Goal: Communication & Community: Answer question/provide support

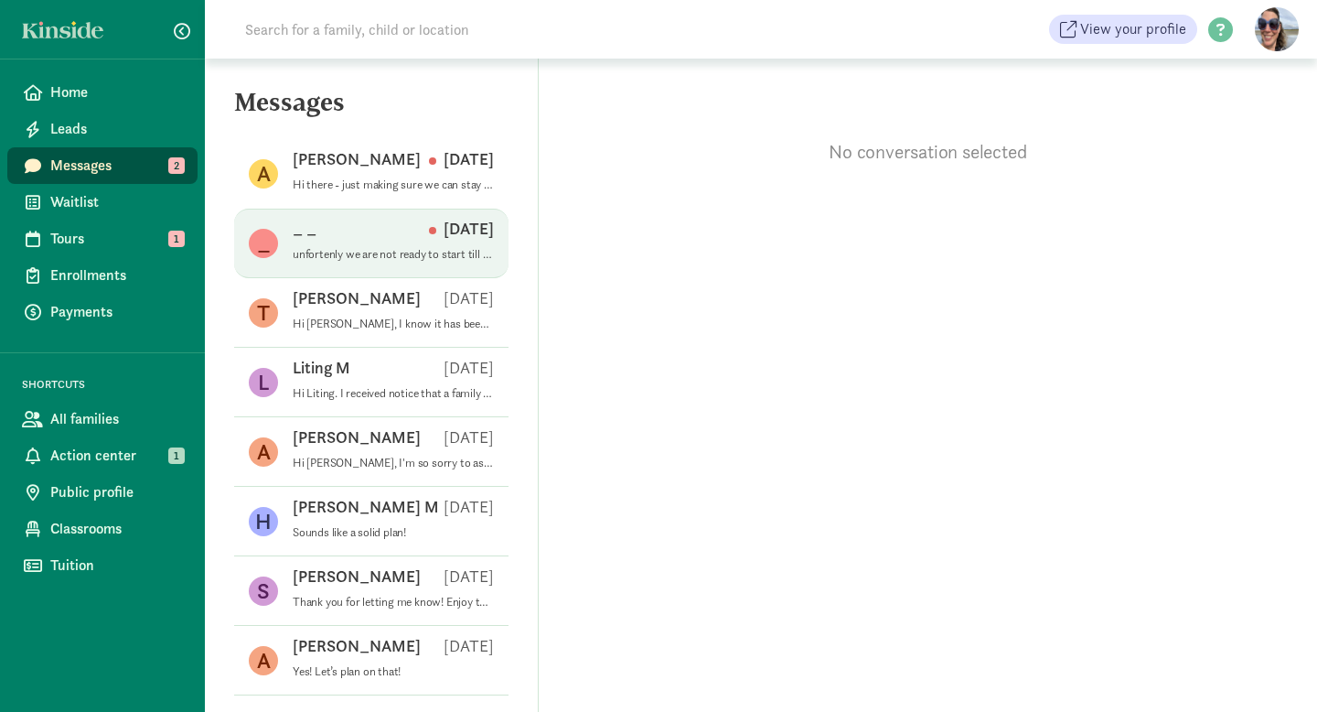
click at [366, 231] on div "_ _ [DATE]" at bounding box center [393, 232] width 201 height 29
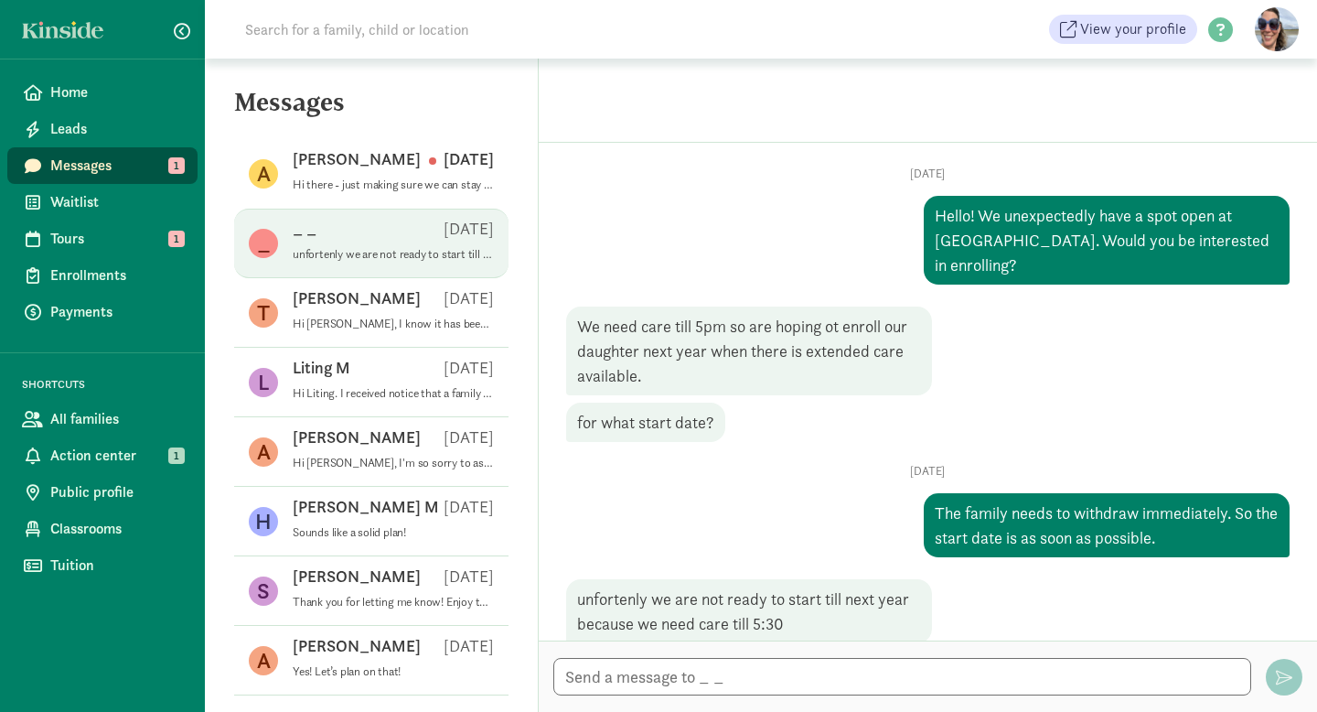
scroll to position [35, 0]
click at [585, 684] on textarea at bounding box center [902, 677] width 698 height 38
type textarea "sounds like a plan"
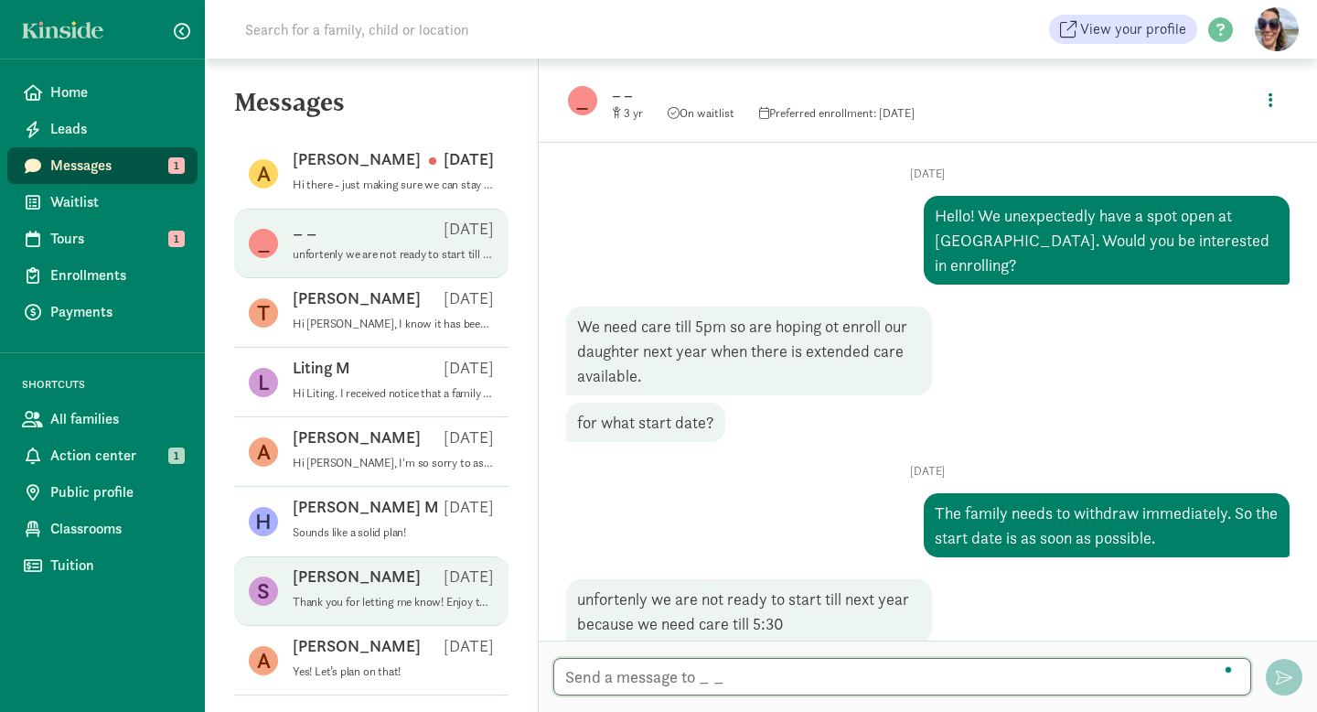
scroll to position [125, 0]
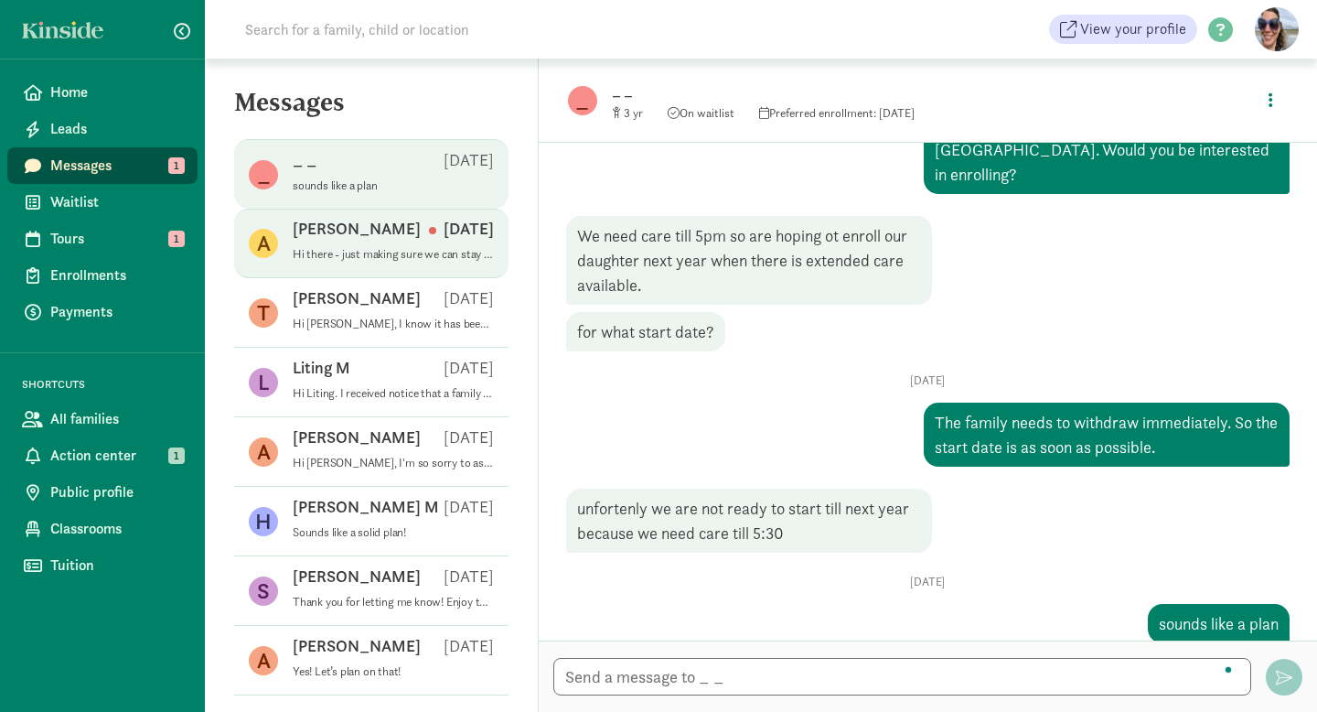
click at [337, 246] on span "Andrea W Aug 11 Hi there - just making sure we can stay on your waiting list fo…" at bounding box center [393, 243] width 201 height 51
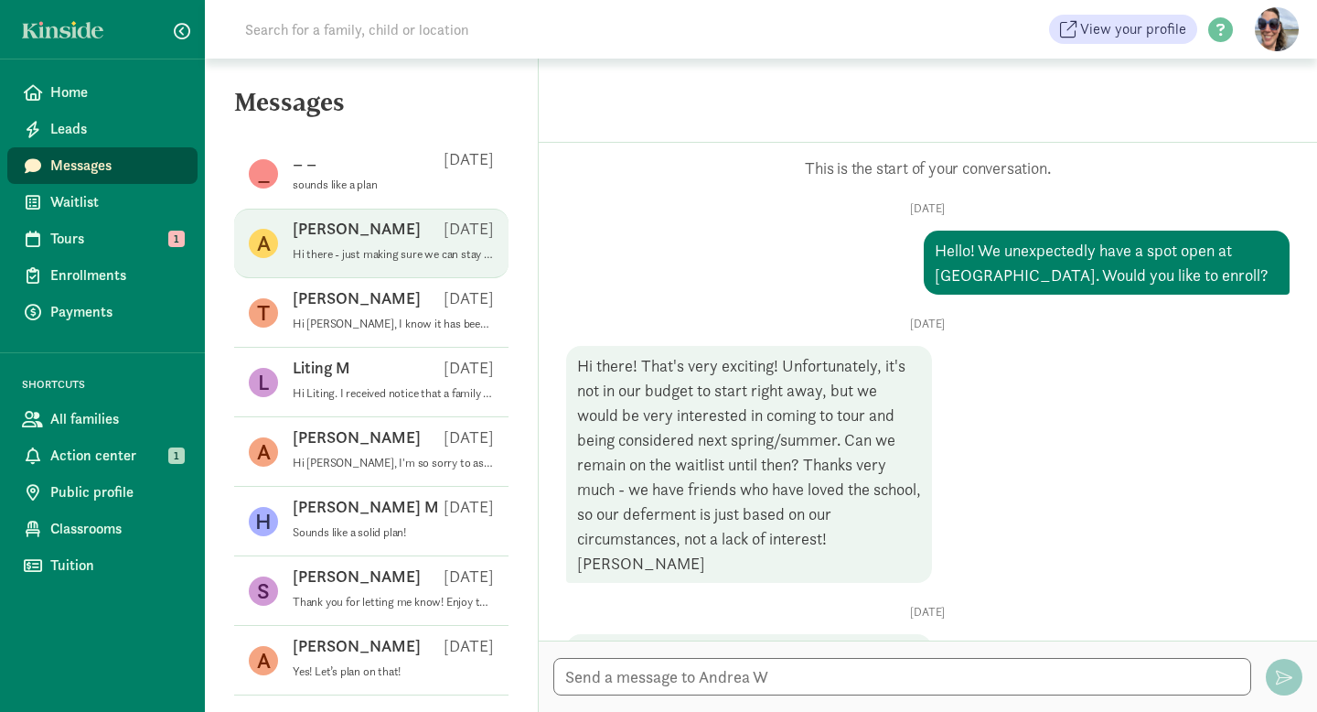
scroll to position [80, 0]
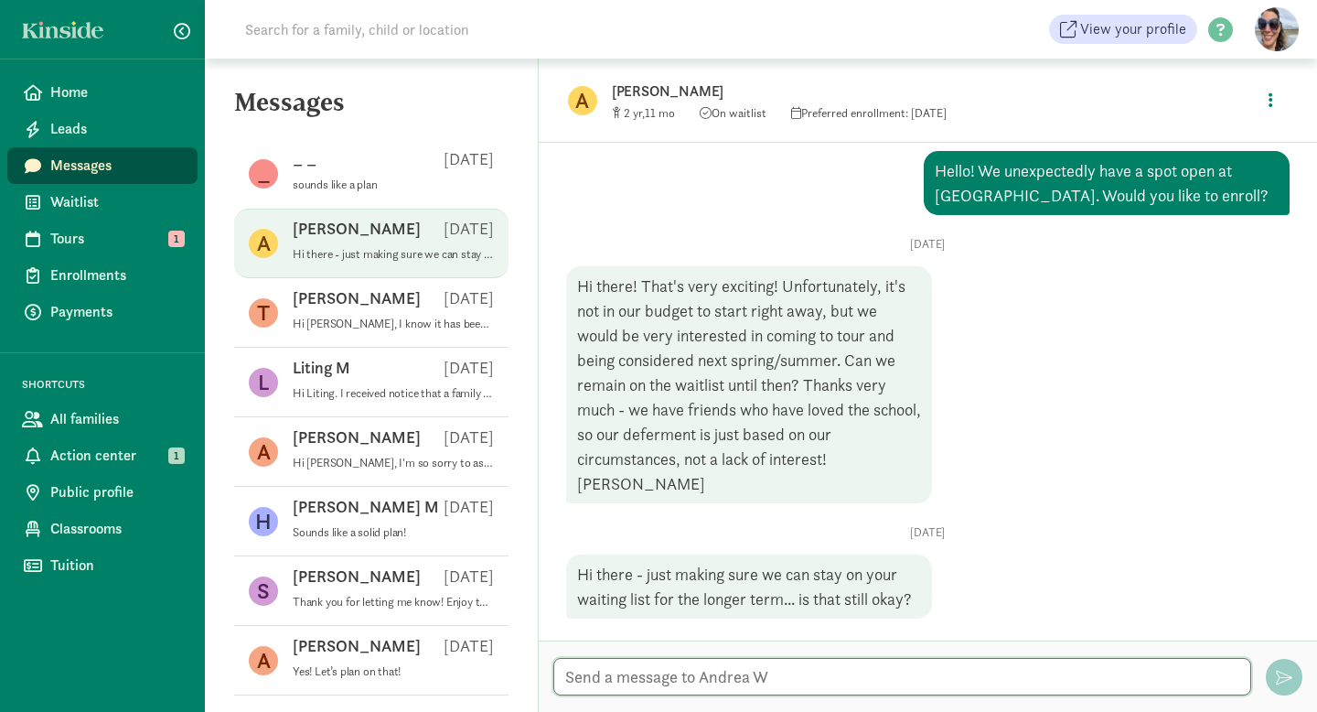
click at [703, 669] on textarea at bounding box center [902, 677] width 698 height 38
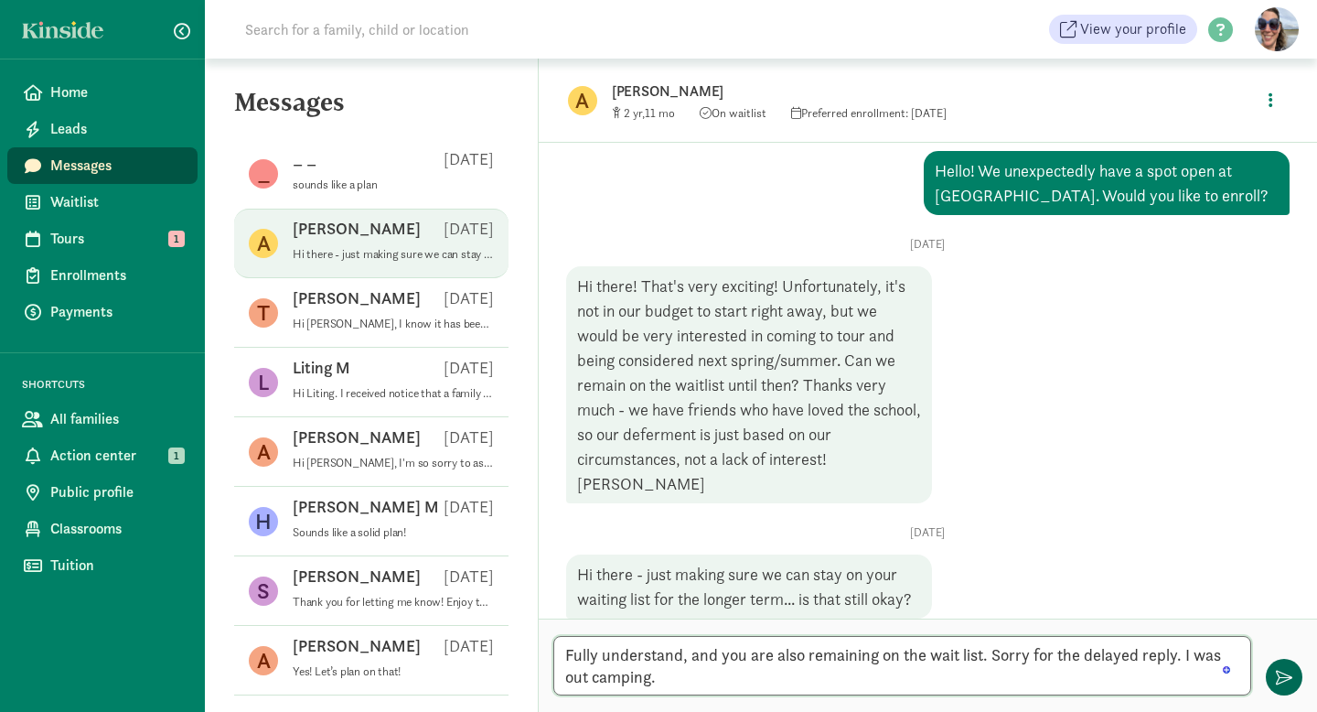
type textarea "Fully understand, and you are also remaining on the wait list. Sorry for the de…"
click at [1278, 681] on span "button" at bounding box center [1284, 677] width 16 height 16
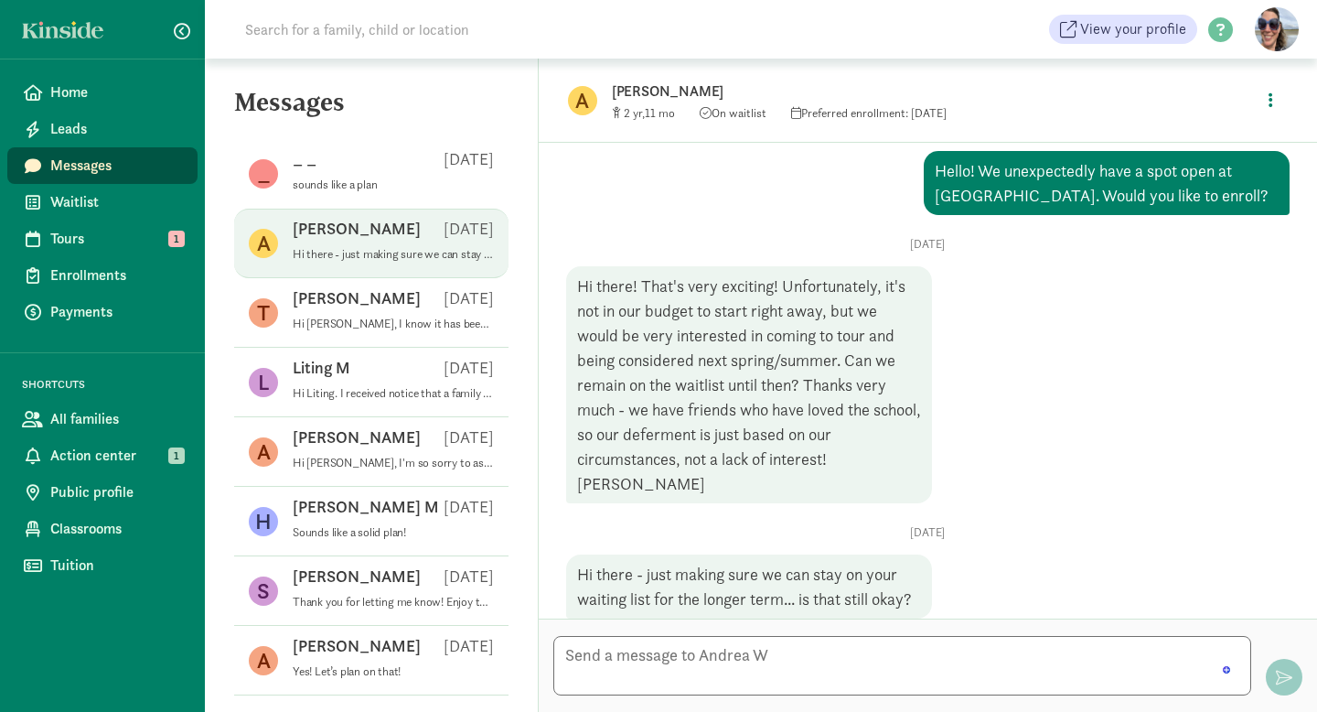
scroll to position [220, 0]
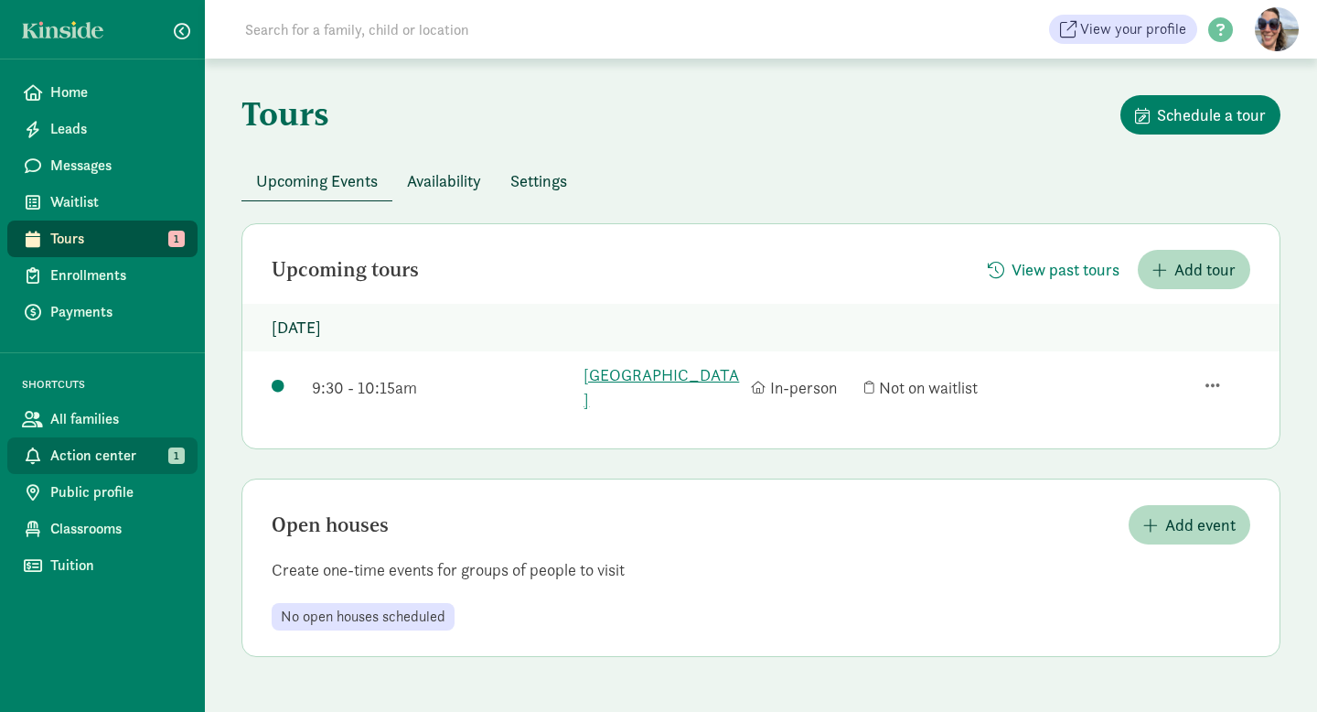
click at [110, 449] on span "Action center" at bounding box center [116, 456] width 133 height 22
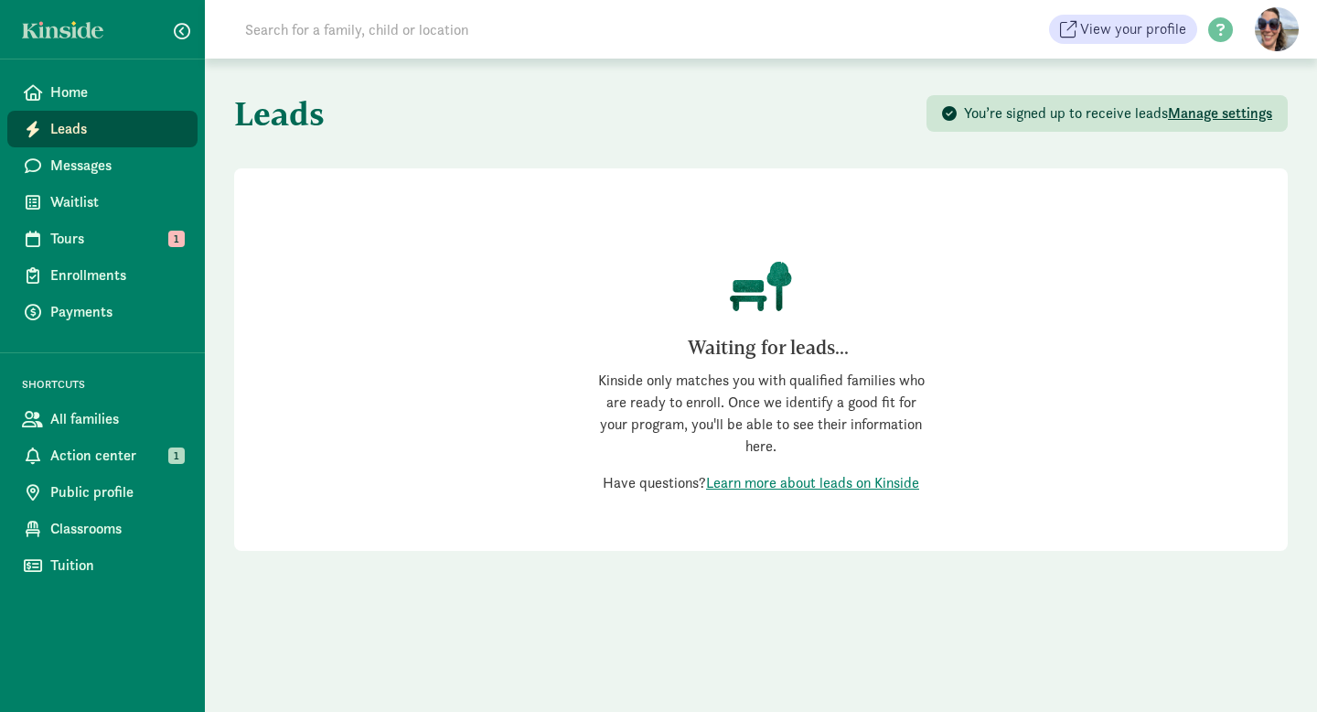
click at [1211, 110] on span "Manage settings" at bounding box center [1220, 112] width 104 height 19
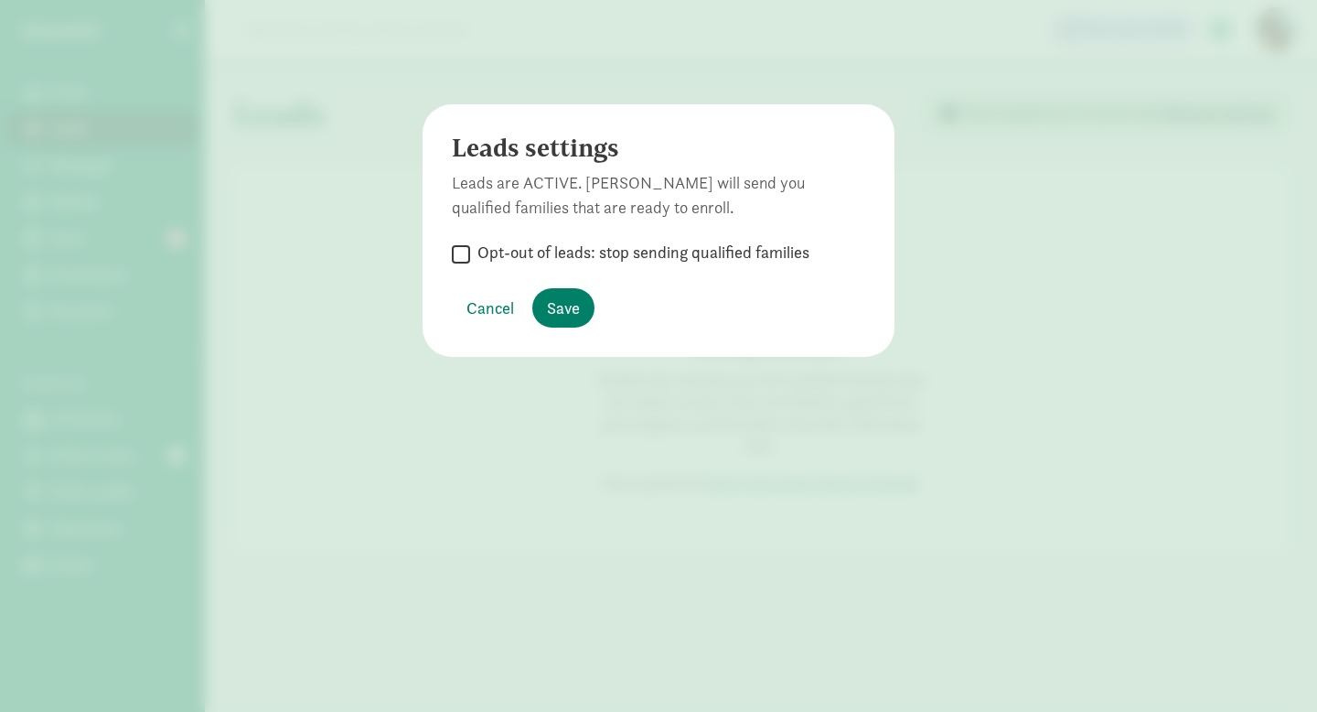
click at [1074, 214] on div "Leads settings Leads are ACTIVE. Kinside will send you qualified families that …" at bounding box center [658, 356] width 1317 height 712
click at [499, 306] on span "Cancel" at bounding box center [490, 307] width 48 height 25
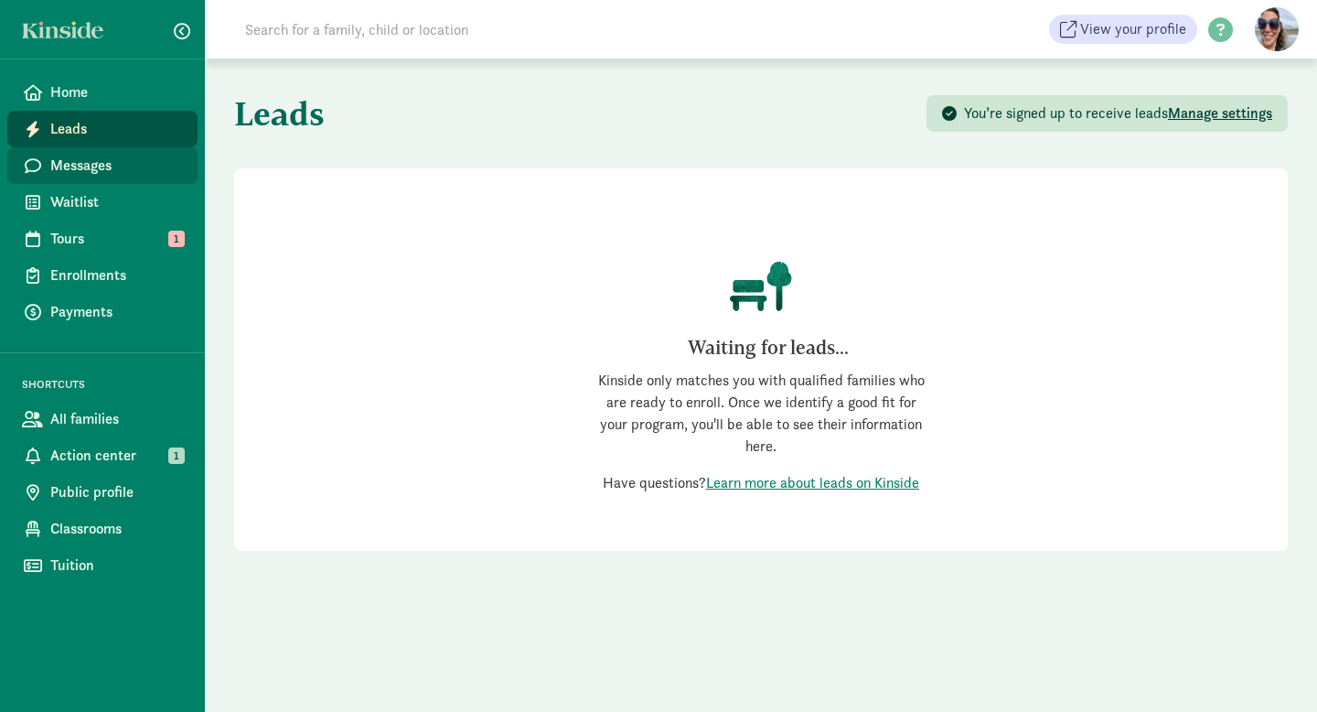
click at [80, 170] on span "Messages" at bounding box center [116, 166] width 133 height 22
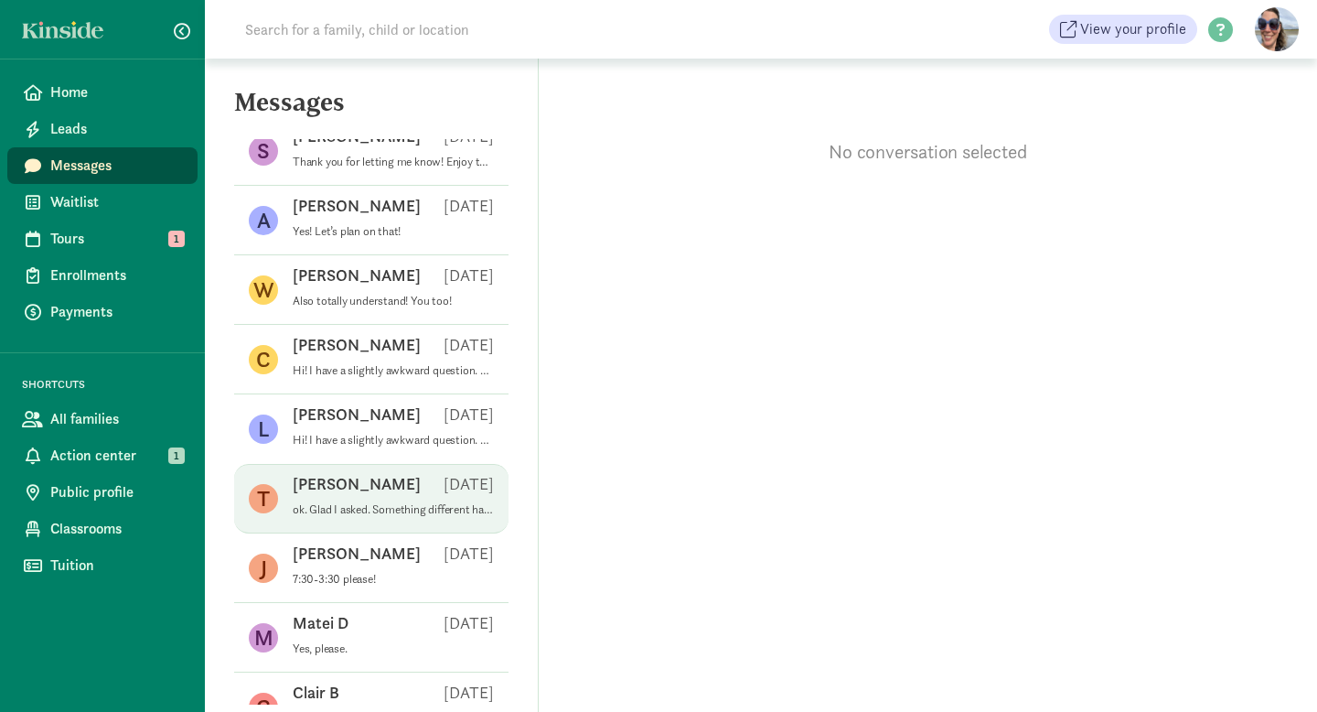
scroll to position [439, 0]
click at [361, 497] on div "Tayler H Jun 19" at bounding box center [393, 488] width 201 height 29
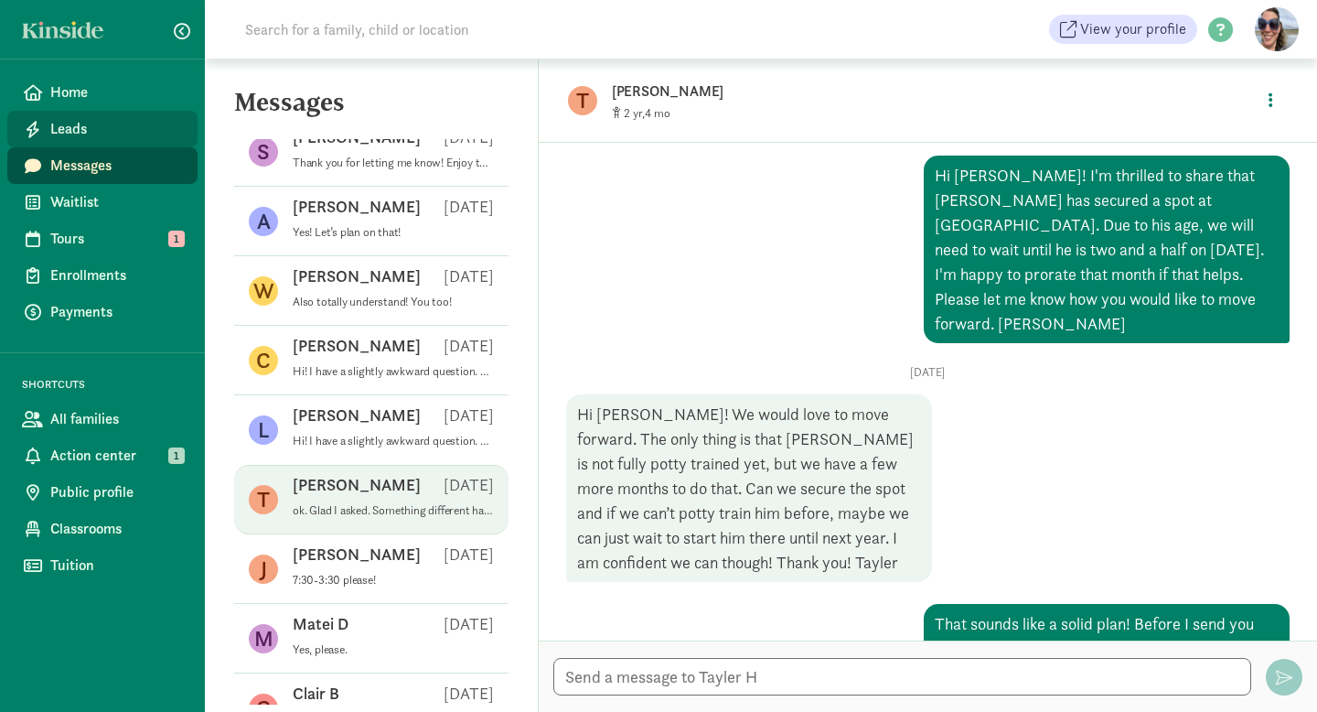
click at [88, 136] on span "Leads" at bounding box center [116, 129] width 133 height 22
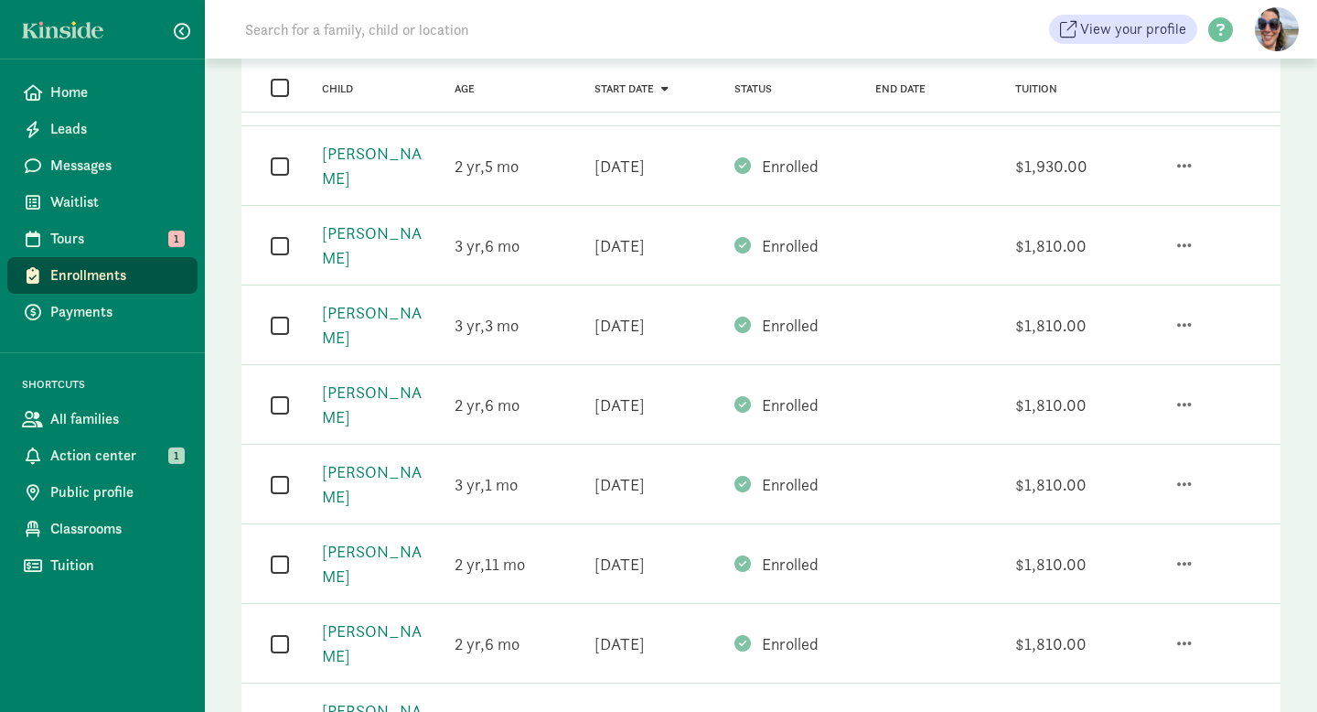
scroll to position [303, 0]
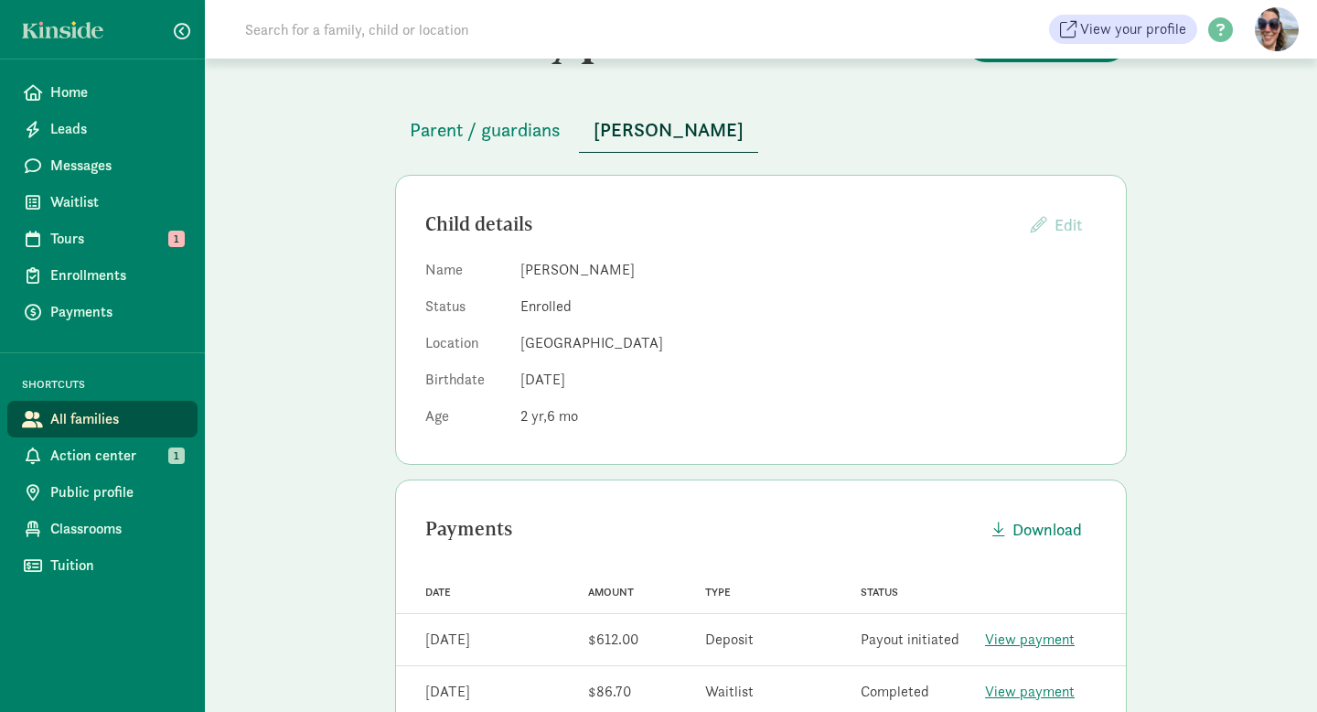
scroll to position [73, 0]
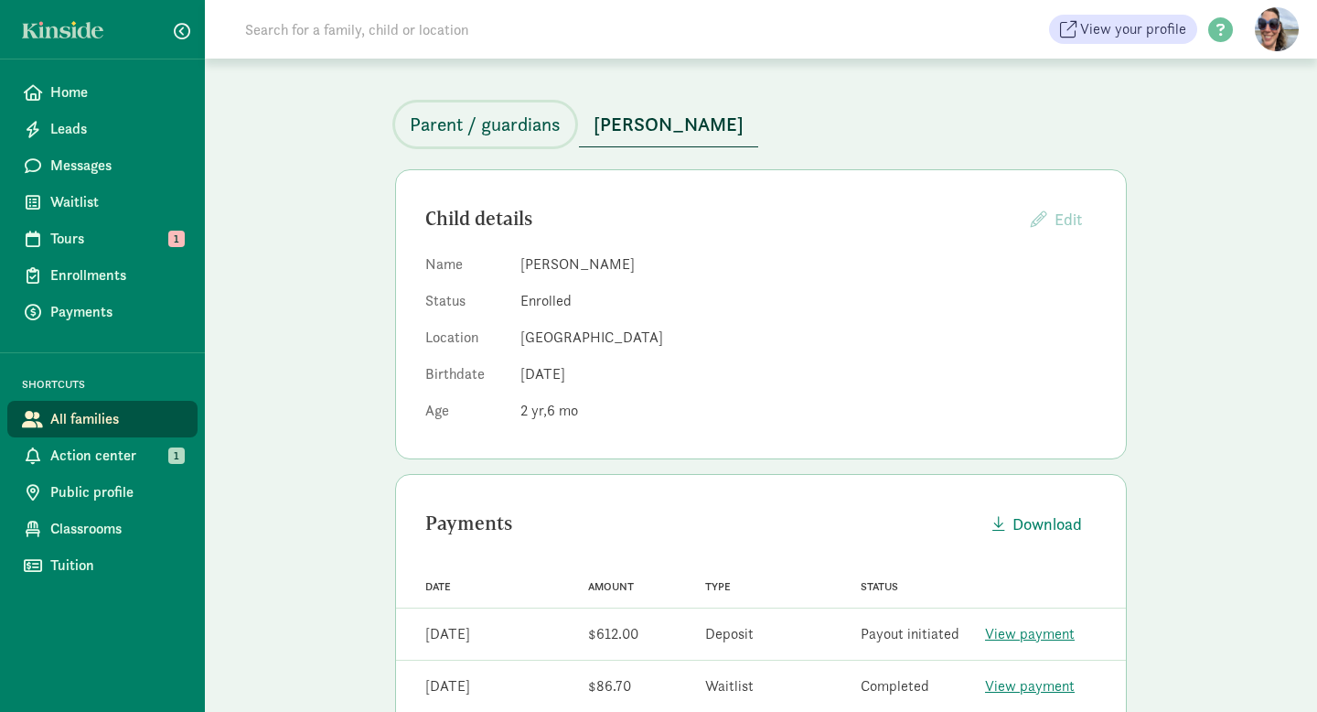
click at [474, 130] on span "Parent / guardians" at bounding box center [485, 124] width 151 height 29
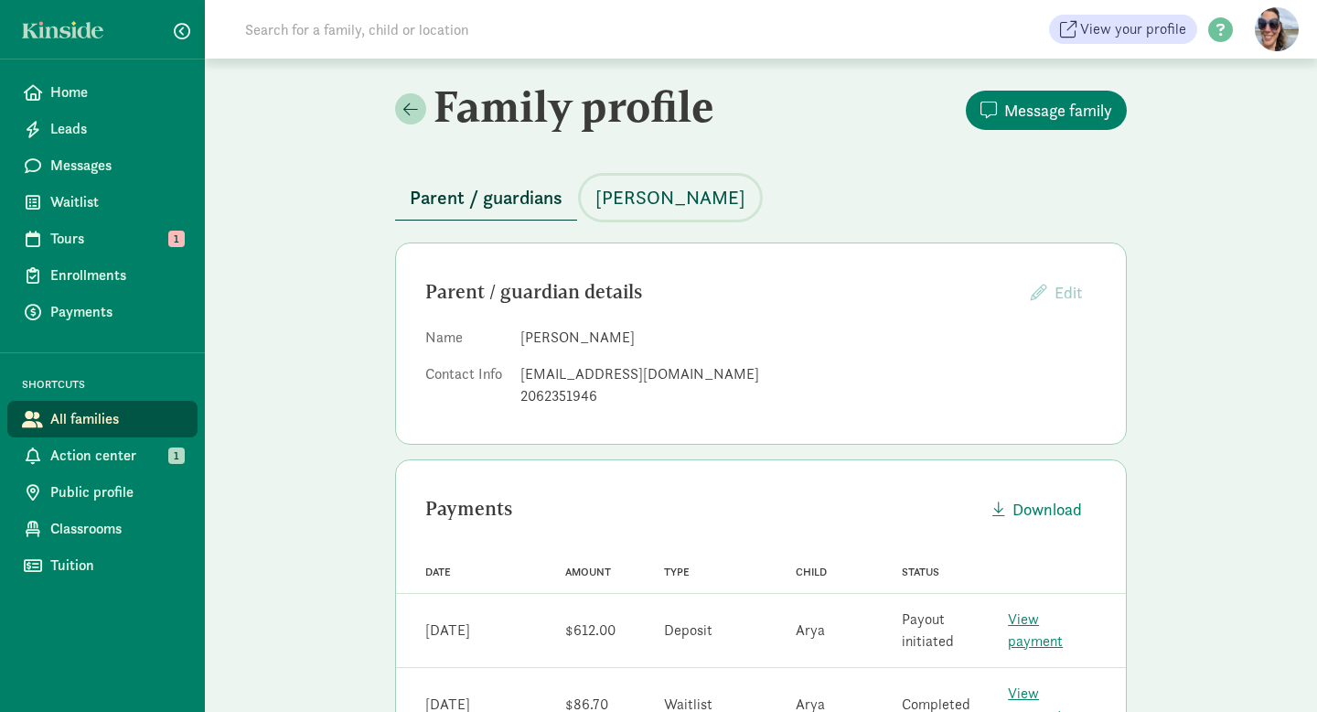
click at [664, 200] on span "[PERSON_NAME]" at bounding box center [670, 197] width 150 height 29
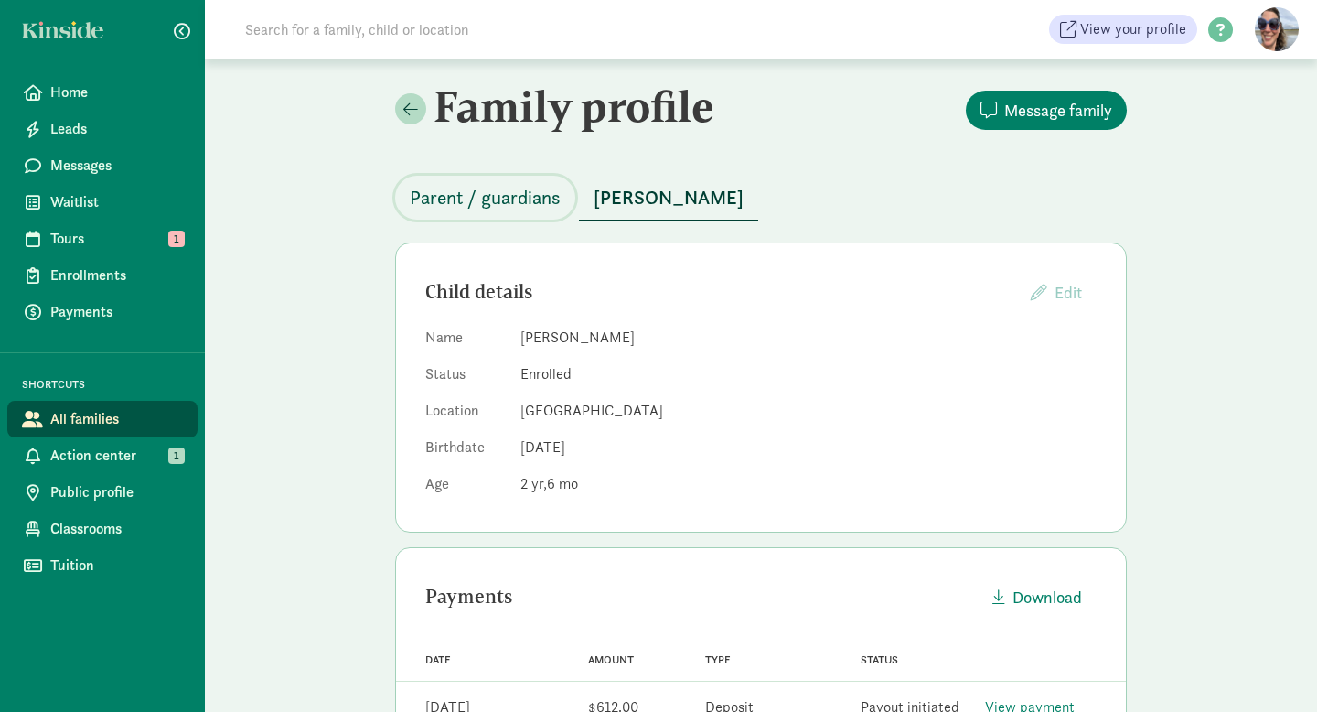
click at [470, 189] on span "Parent / guardians" at bounding box center [485, 197] width 151 height 29
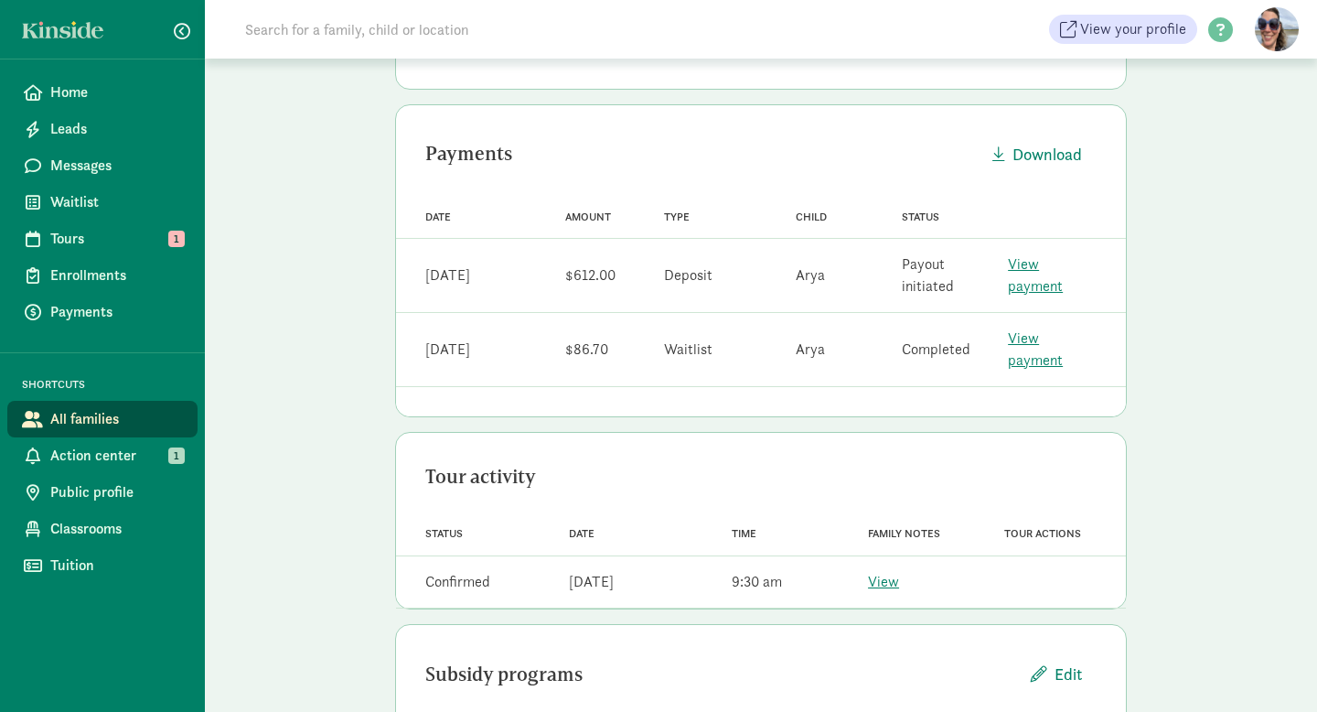
scroll to position [425, 0]
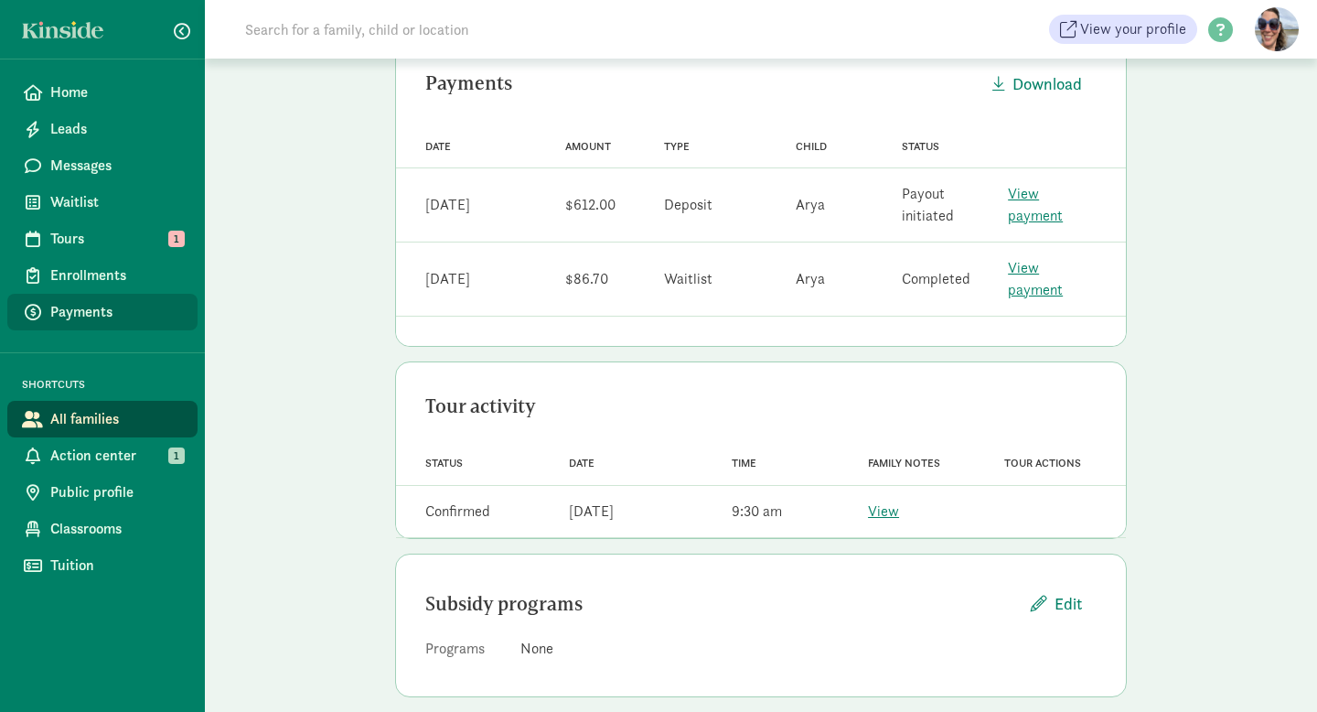
click at [89, 316] on span "Payments" at bounding box center [116, 312] width 133 height 22
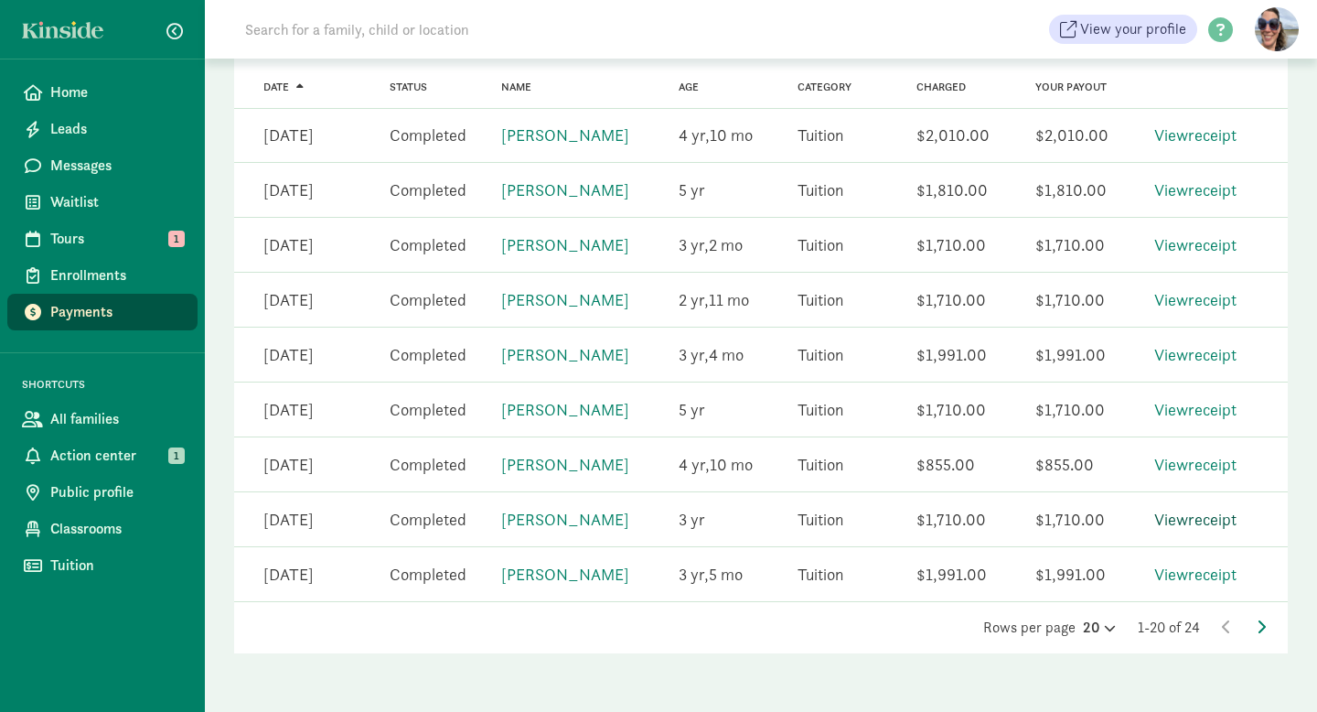
scroll to position [1046, 0]
click at [1260, 622] on icon at bounding box center [1261, 626] width 9 height 15
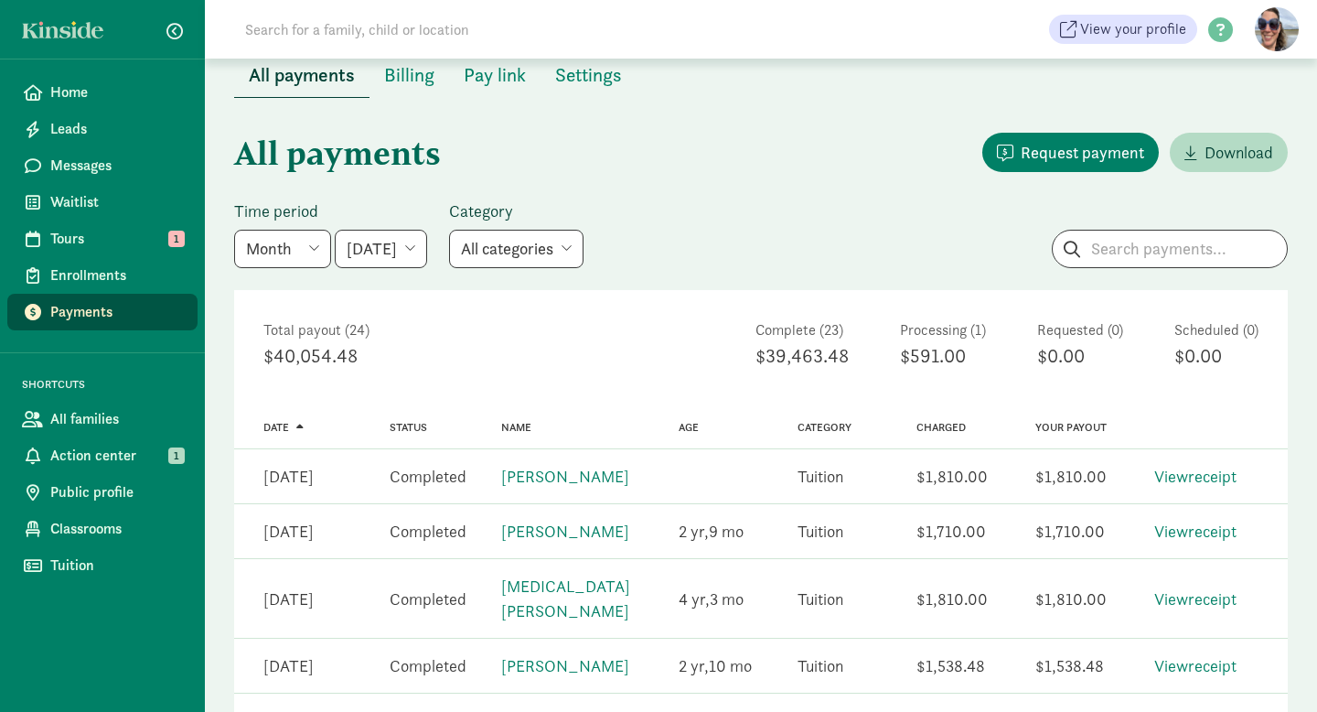
scroll to position [20, 0]
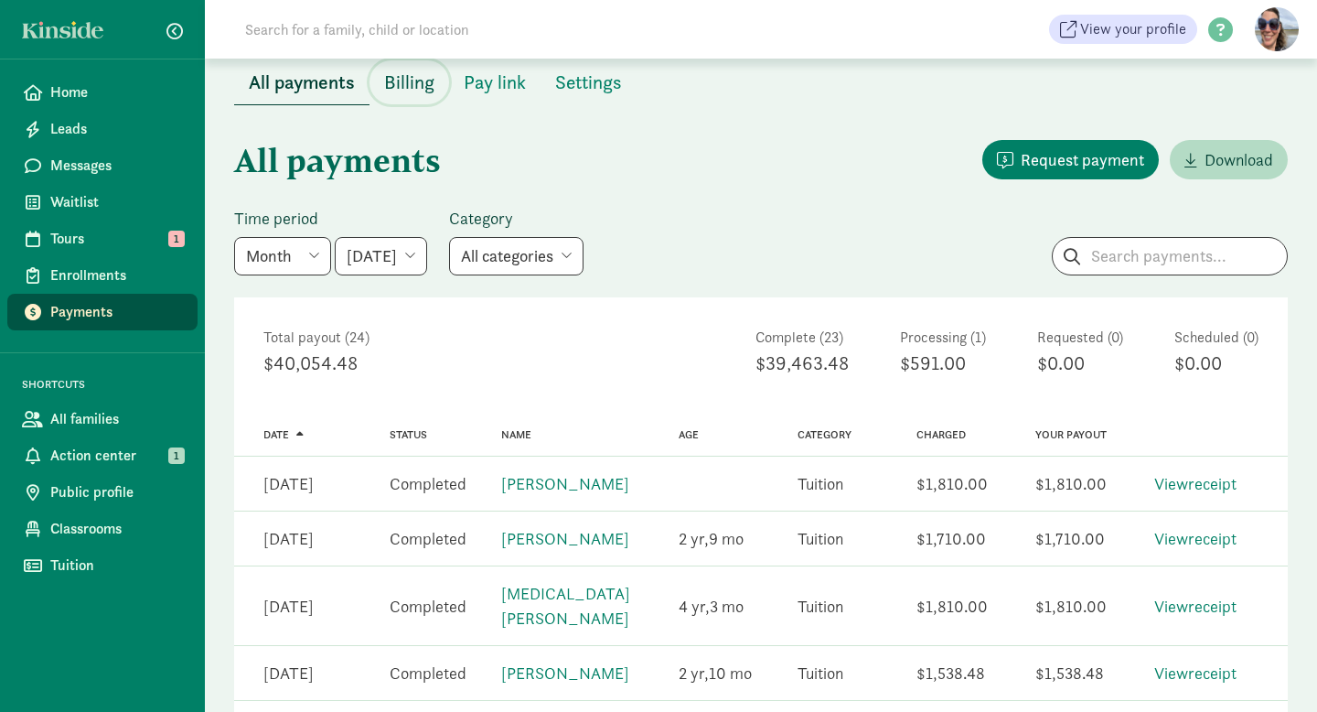
click at [411, 80] on span "Billing" at bounding box center [409, 82] width 50 height 29
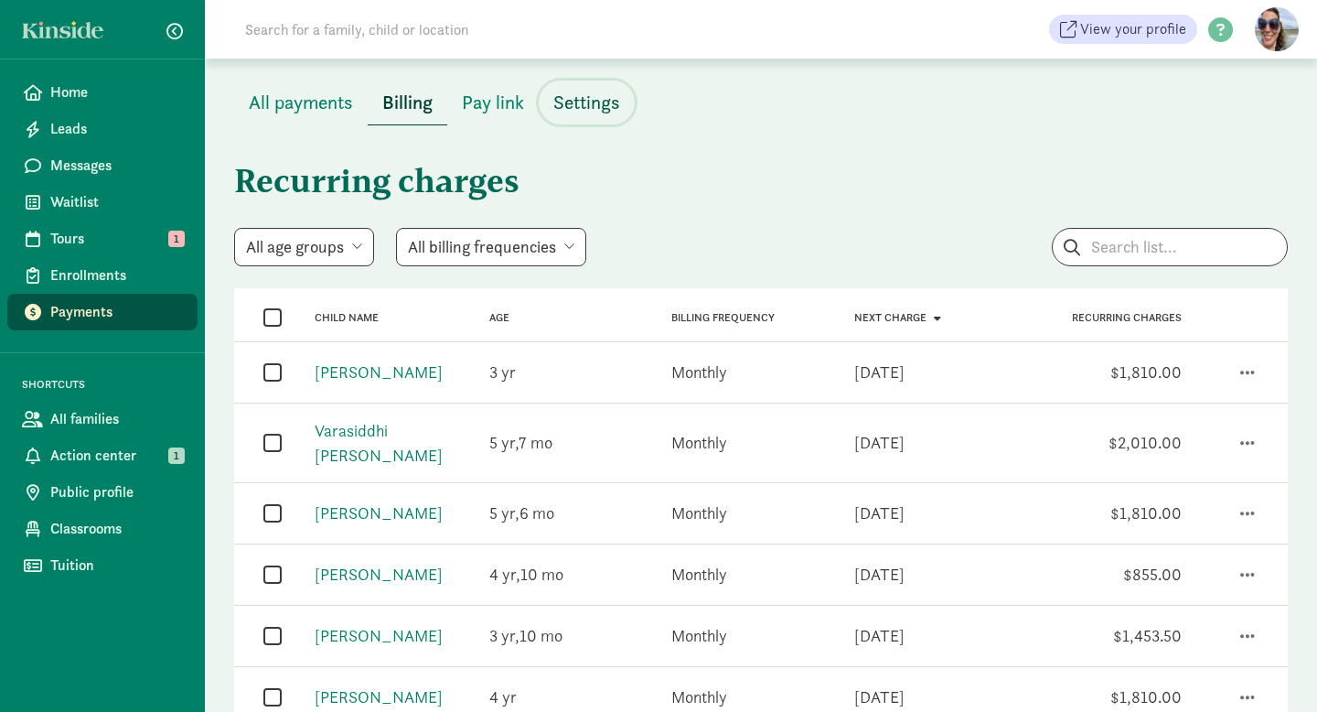
click at [606, 97] on span "Settings" at bounding box center [586, 102] width 67 height 29
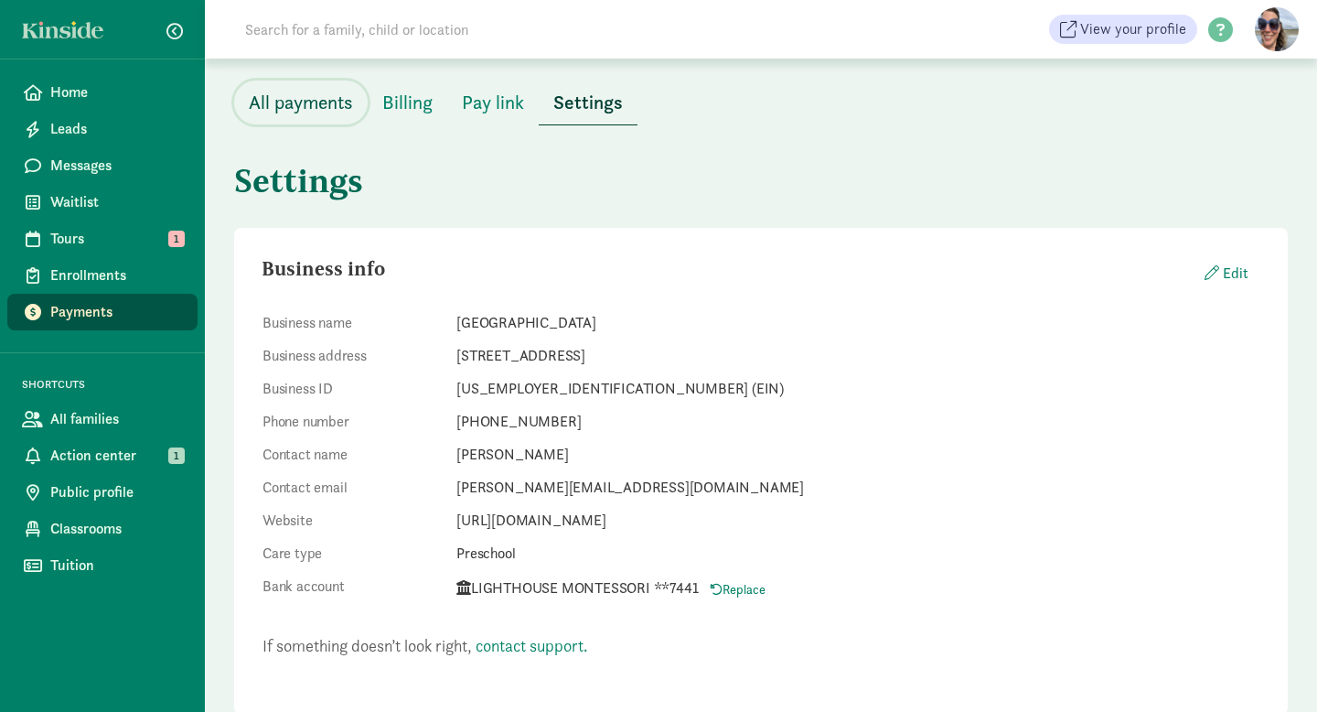
click at [301, 106] on span "All payments" at bounding box center [301, 102] width 104 height 29
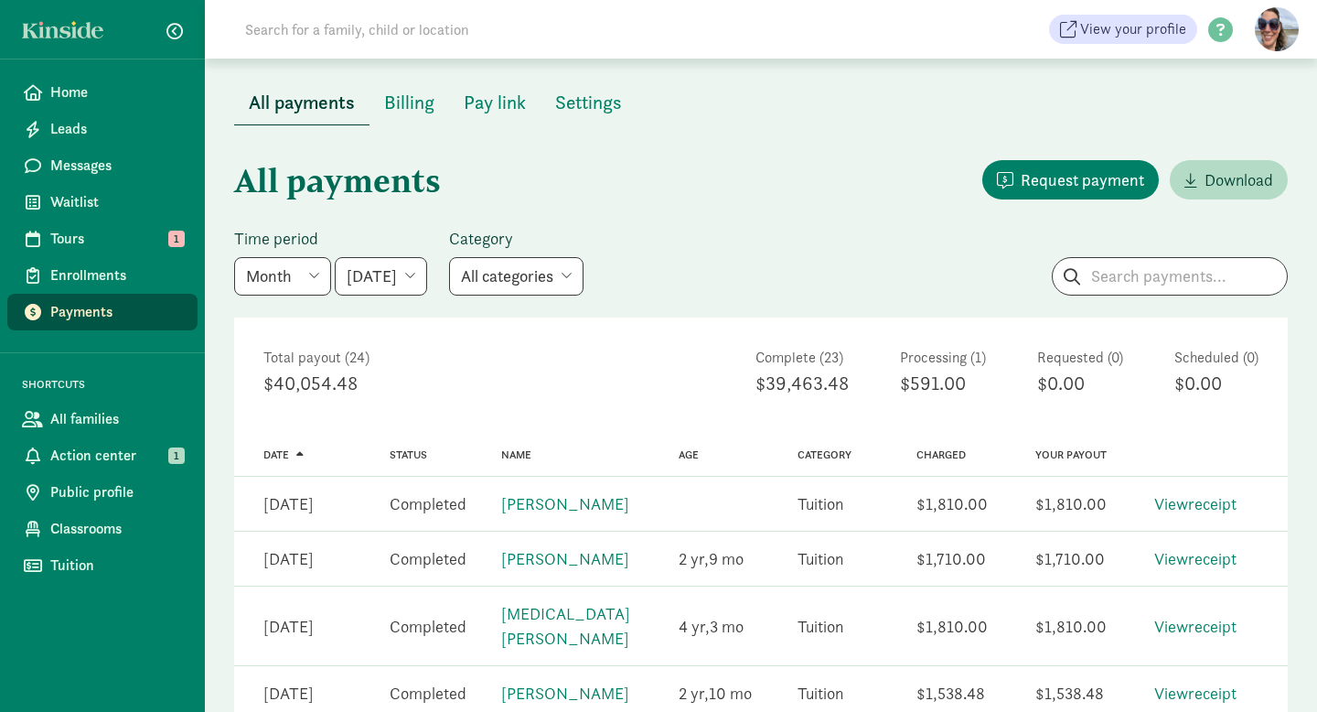
click at [415, 272] on select "May 2025 June 2025 July 2025 August 2025 September 2025 October 2025 November 2…" at bounding box center [381, 276] width 92 height 38
click at [335, 257] on select "May 2025 June 2025 July 2025 August 2025 September 2025 October 2025 November 2…" at bounding box center [381, 276] width 92 height 38
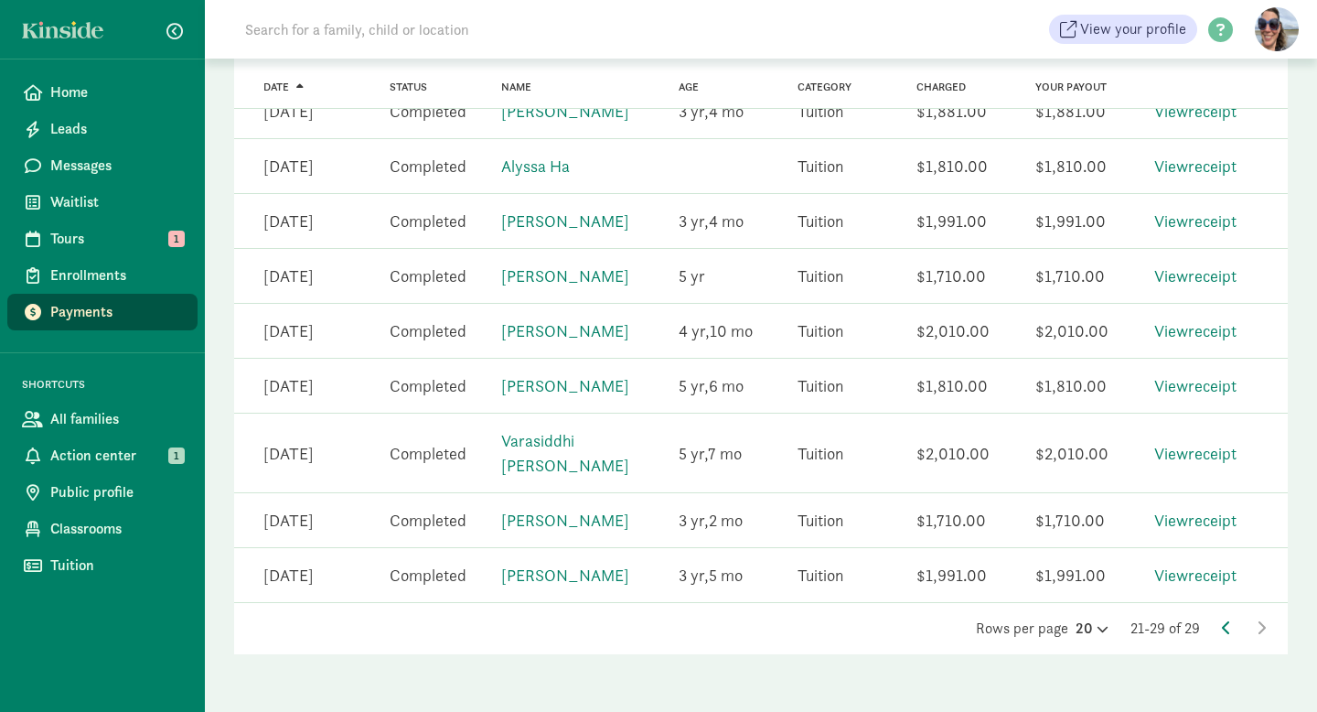
scroll to position [393, 0]
click at [1225, 627] on icon at bounding box center [1226, 626] width 9 height 15
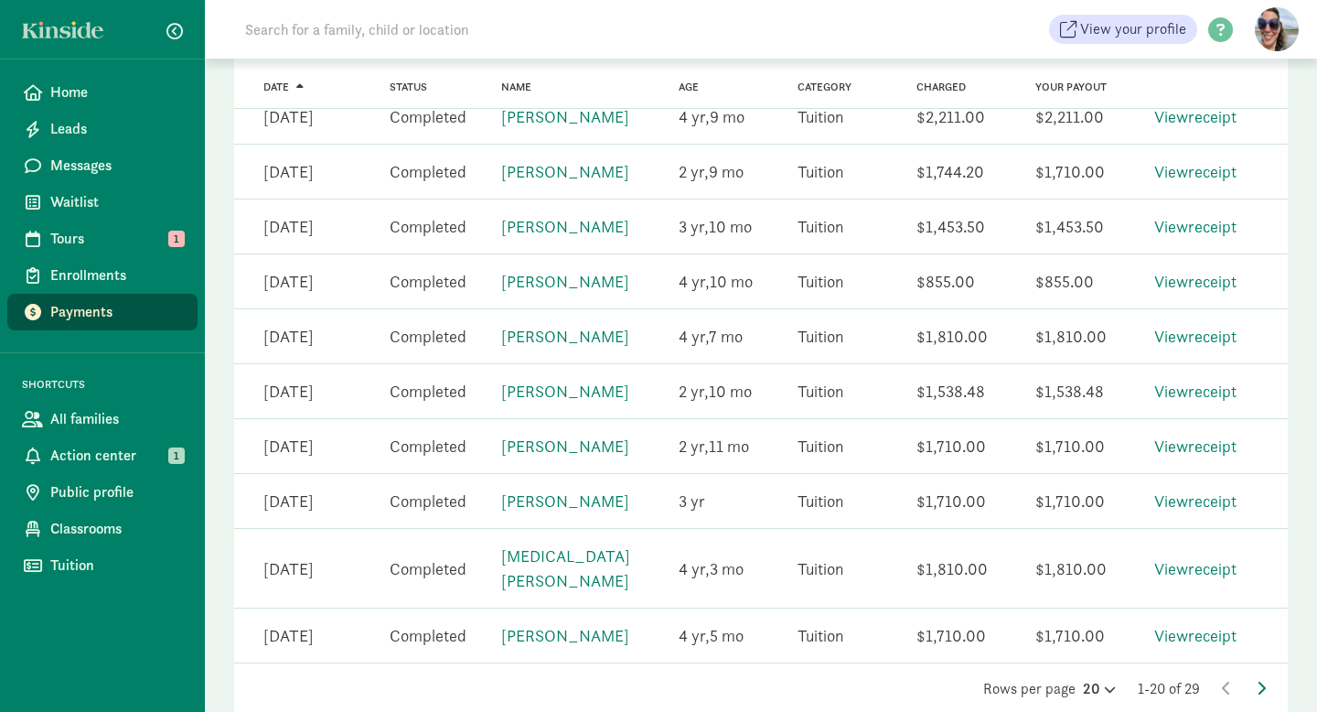
scroll to position [972, 0]
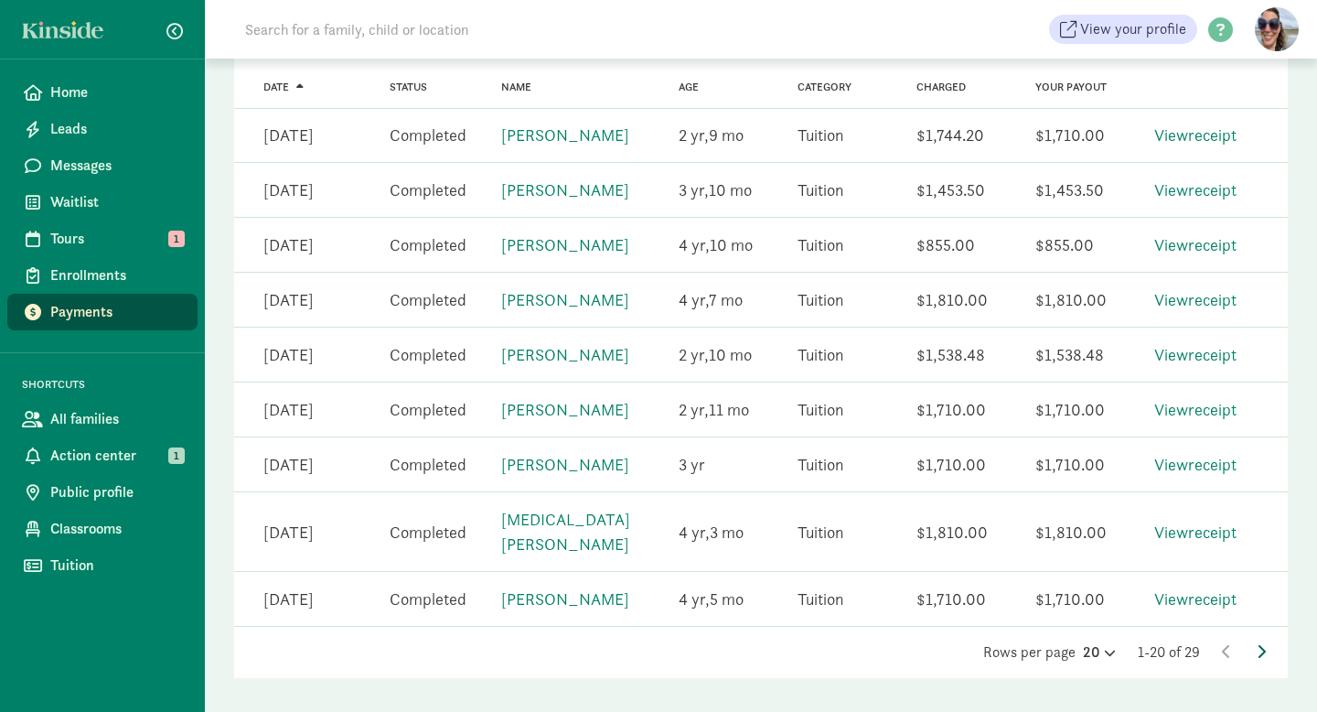
click at [1260, 644] on icon at bounding box center [1261, 651] width 9 height 15
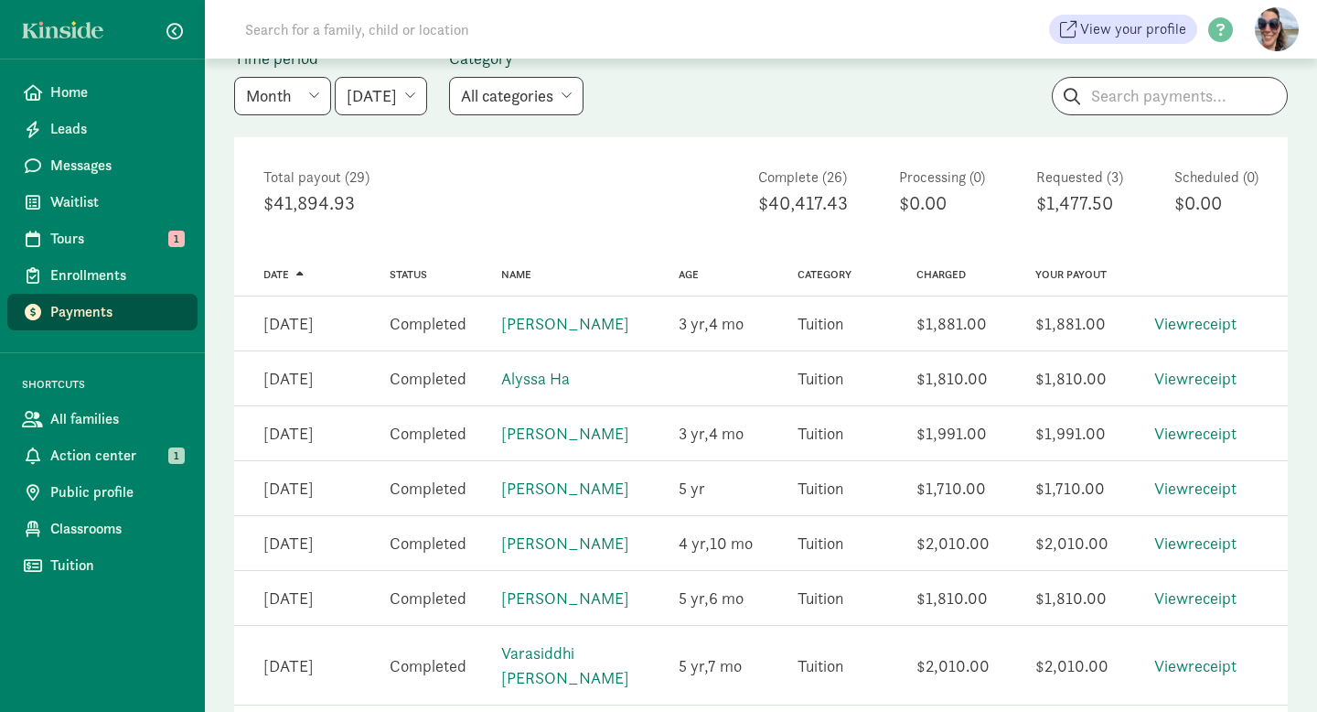
scroll to position [169, 0]
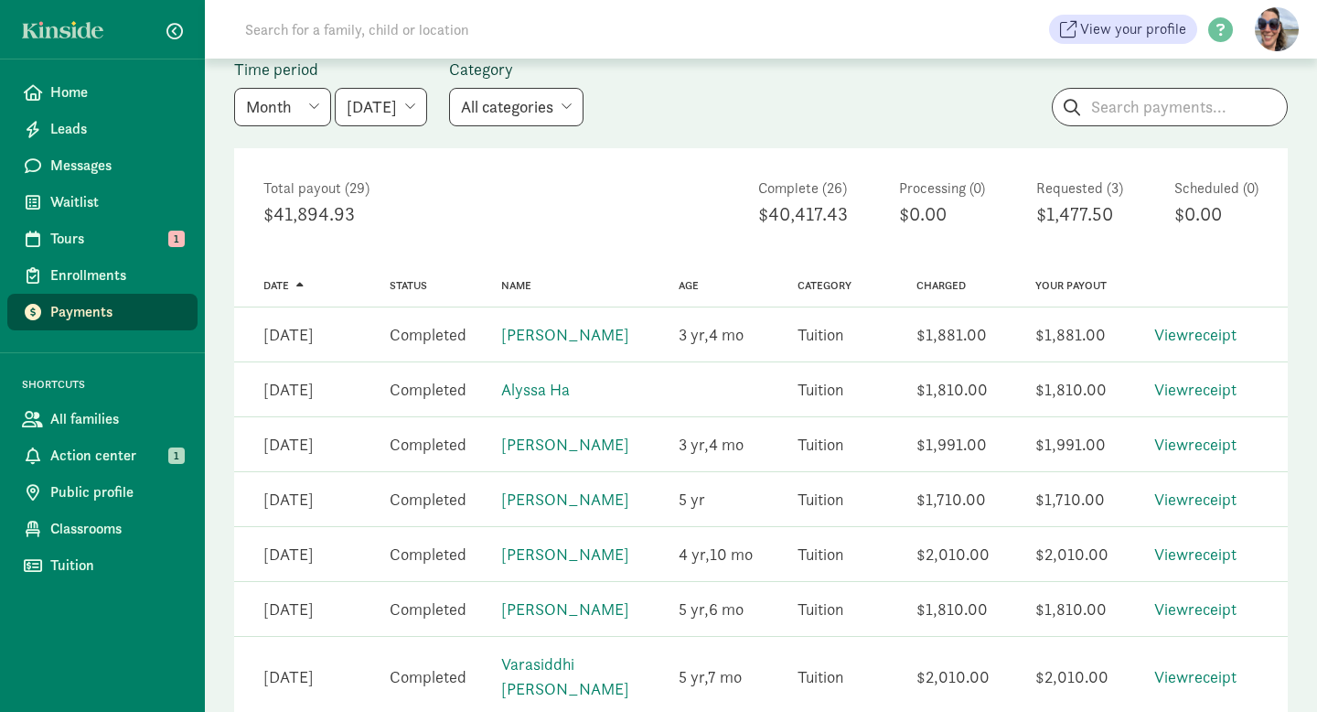
click at [373, 113] on select "May 2025 June 2025 July 2025 August 2025 September 2025 October 2025 November 2…" at bounding box center [381, 107] width 92 height 38
click at [335, 88] on select "May 2025 June 2025 July 2025 August 2025 September 2025 October 2025 November 2…" at bounding box center [381, 107] width 92 height 38
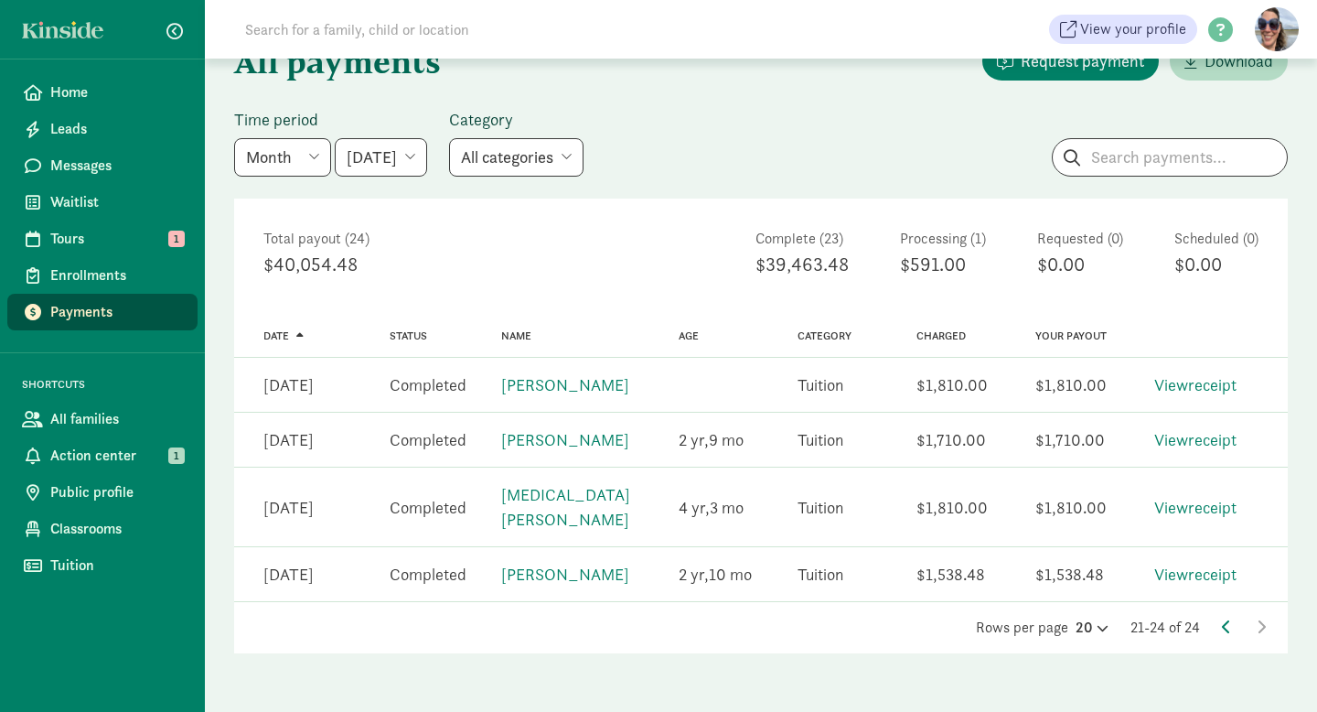
scroll to position [94, 0]
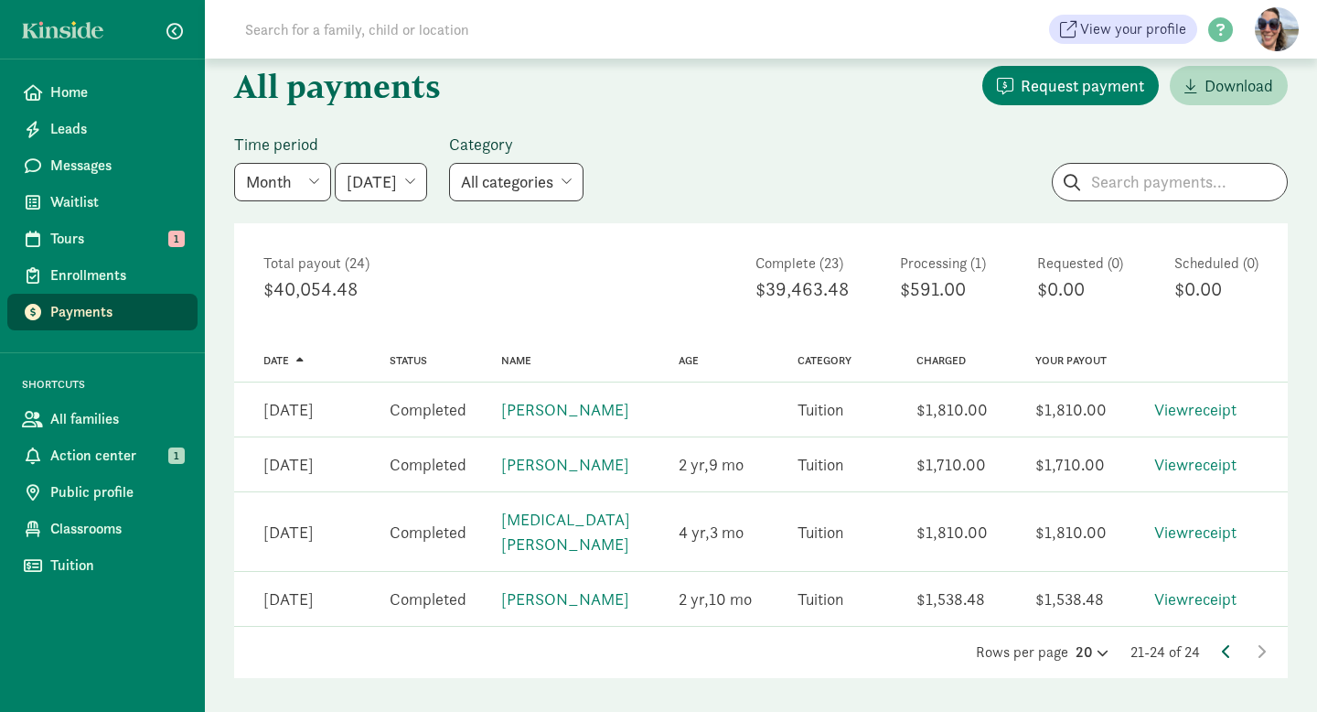
click at [1223, 644] on icon at bounding box center [1226, 651] width 9 height 15
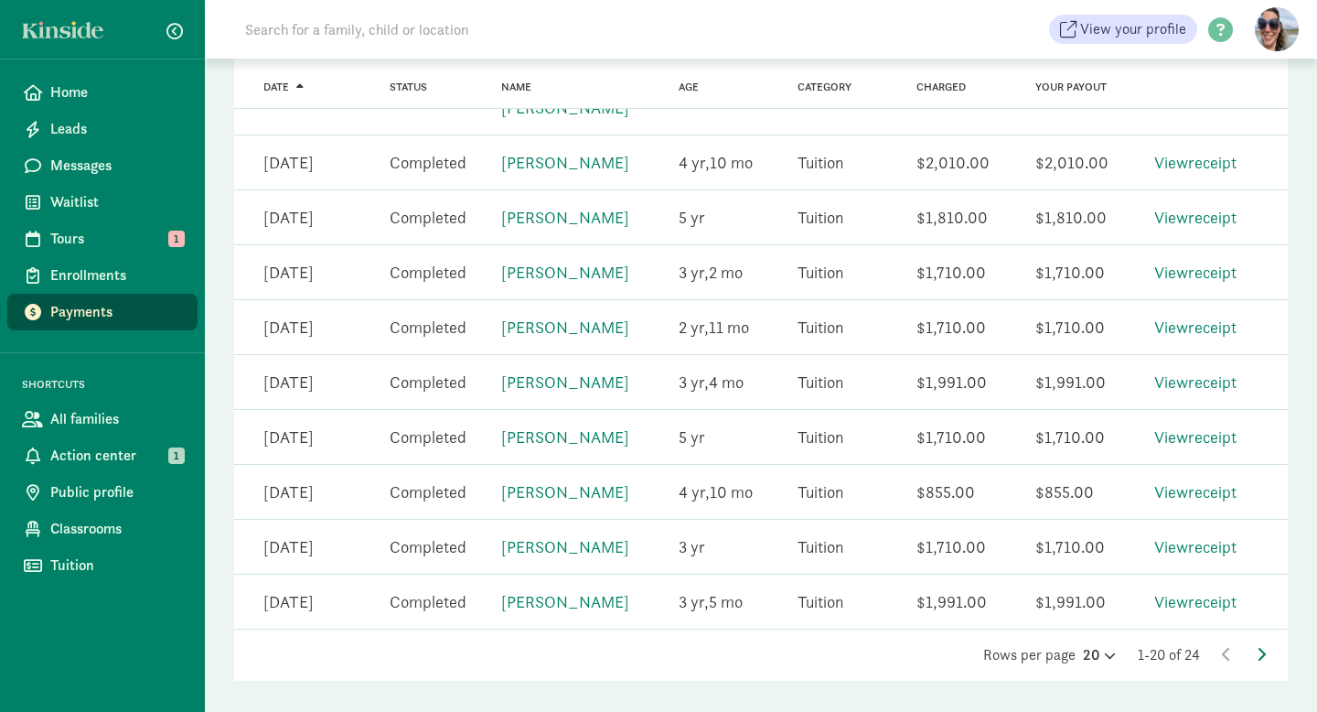
scroll to position [1046, 0]
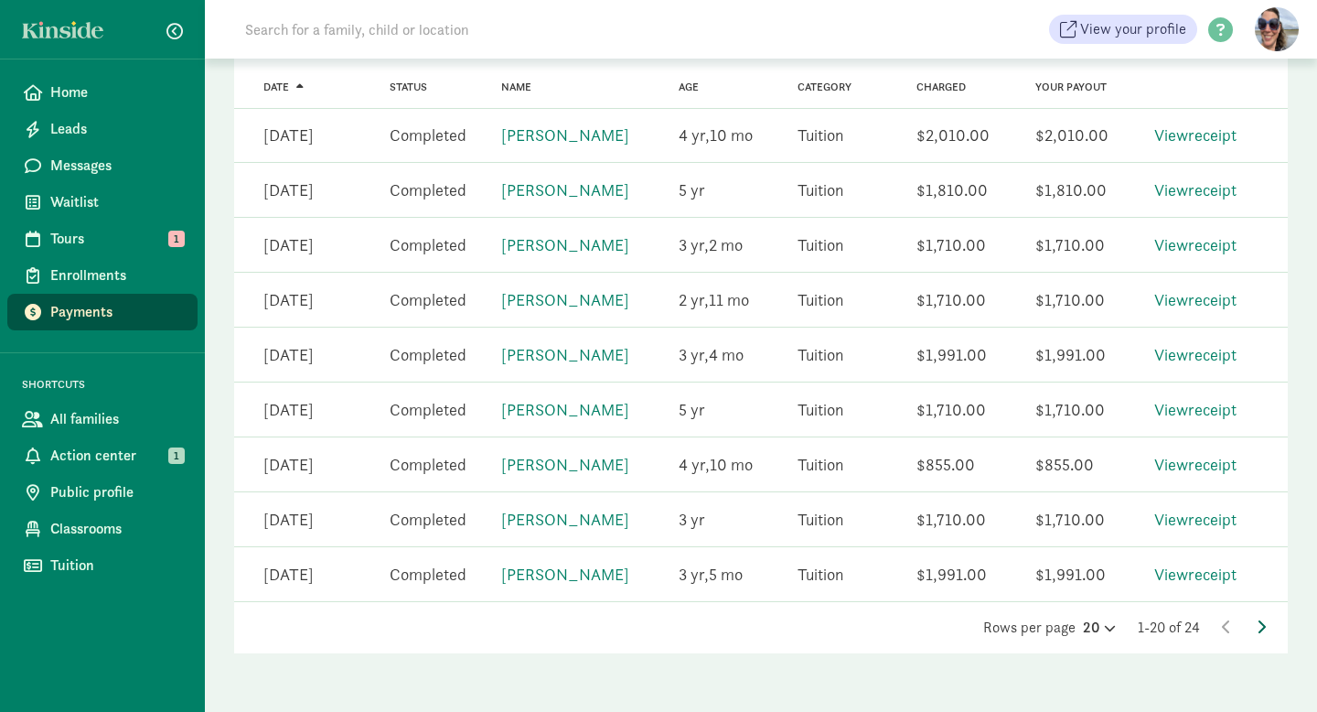
click at [1264, 622] on icon at bounding box center [1261, 626] width 9 height 15
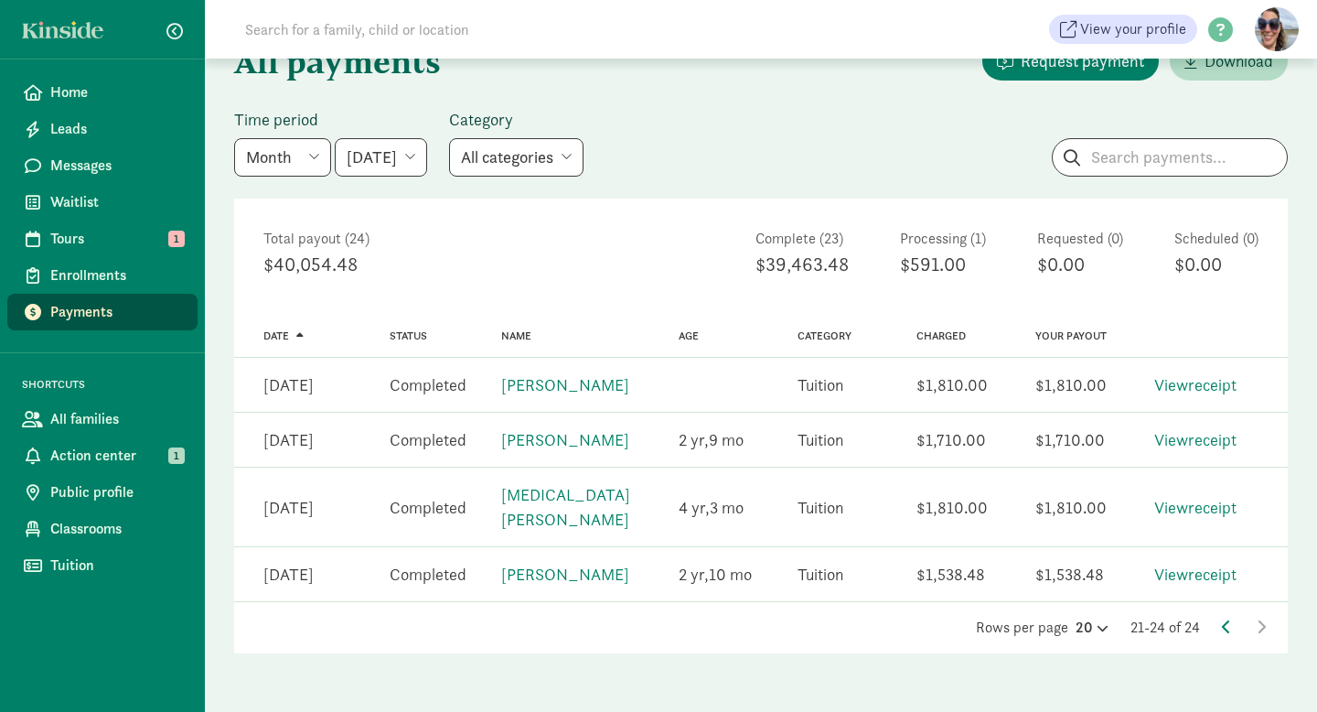
scroll to position [94, 0]
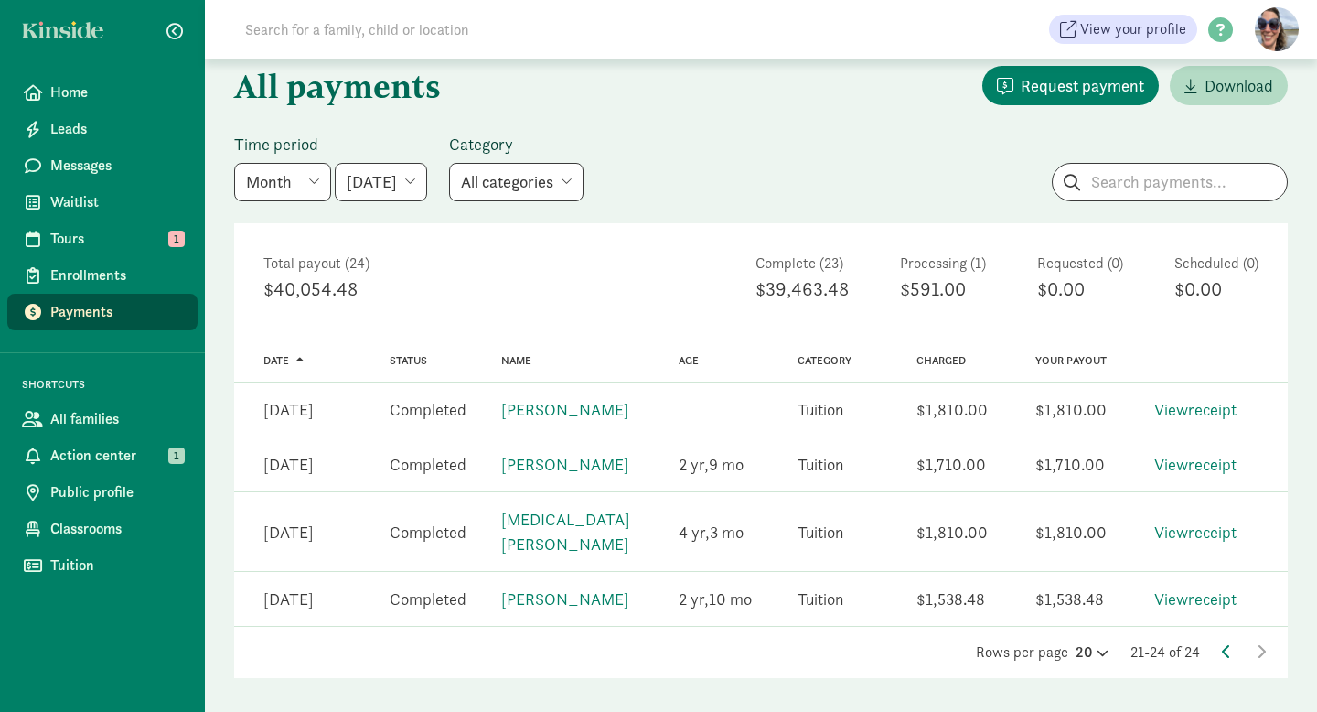
click at [427, 164] on select "May 2025 June 2025 July 2025 August 2025 September 2025 October 2025 November 2…" at bounding box center [381, 182] width 92 height 38
select select "2025-07-01"
click at [335, 163] on select "May 2025 June 2025 July 2025 August 2025 September 2025 October 2025 November 2…" at bounding box center [381, 182] width 92 height 38
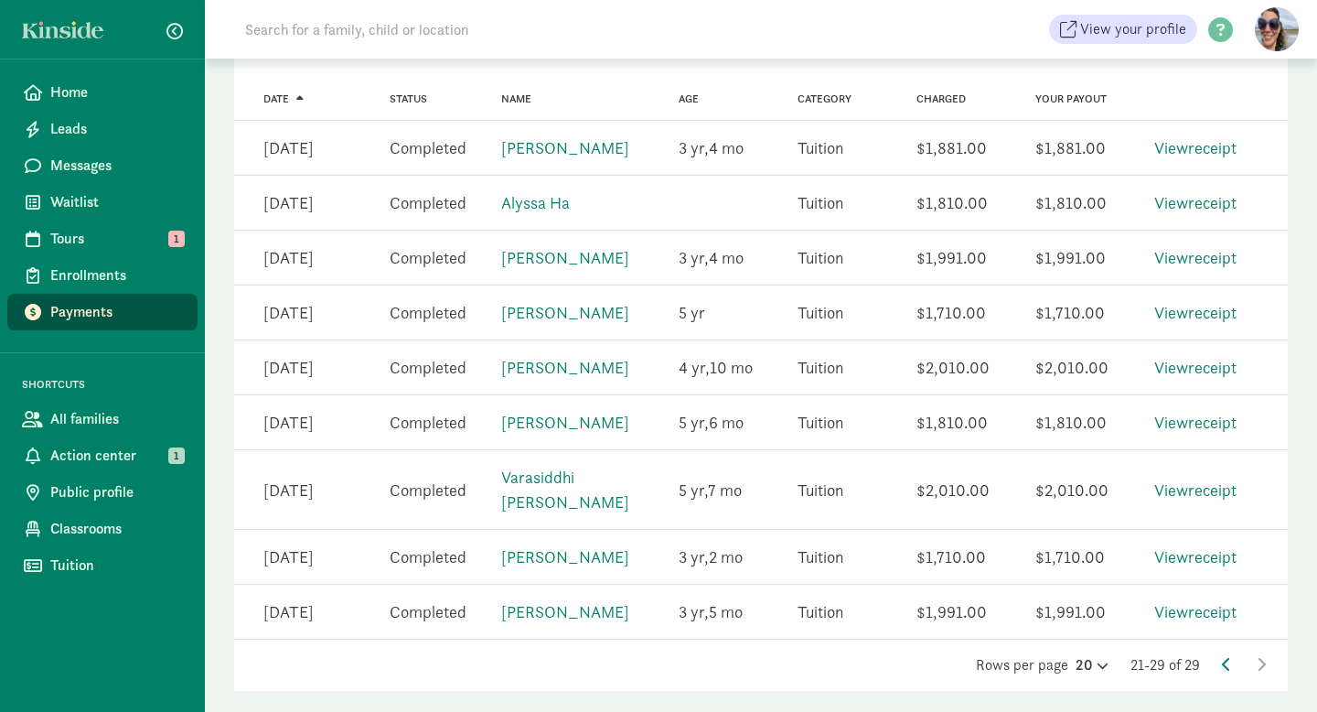
scroll to position [393, 0]
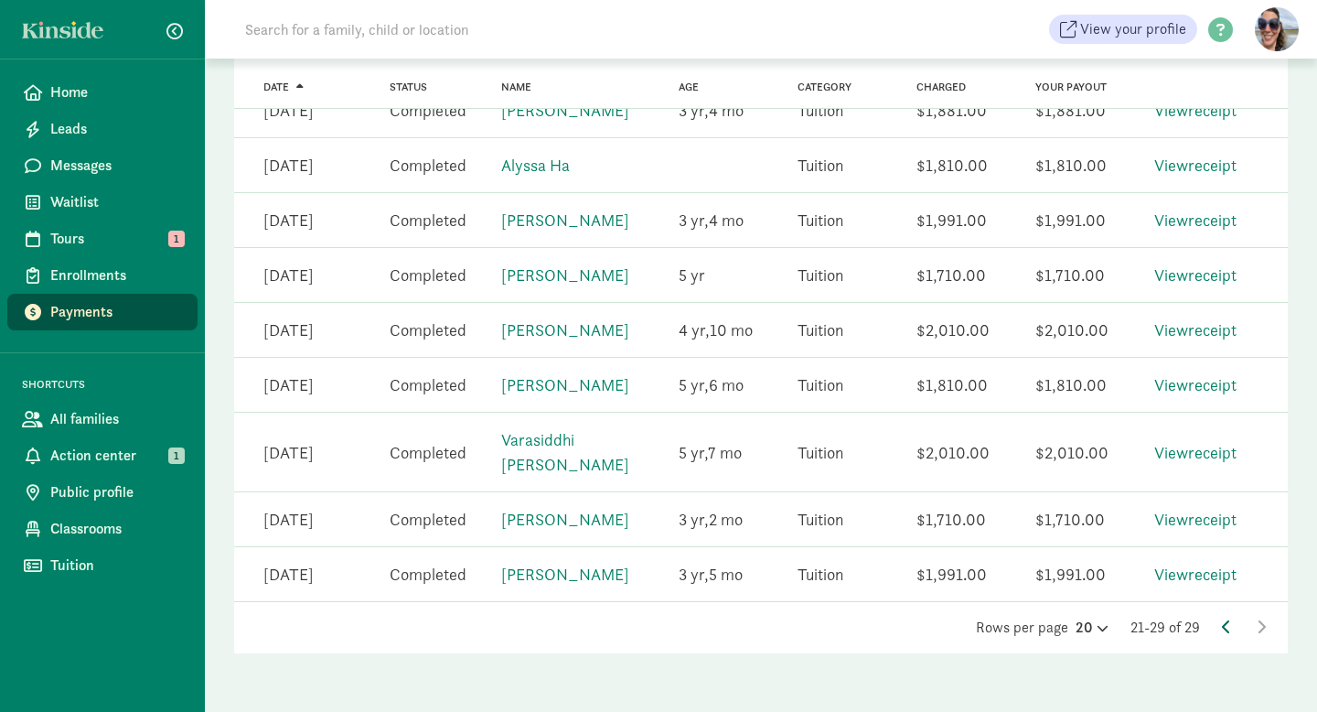
click at [1223, 627] on icon at bounding box center [1226, 626] width 9 height 15
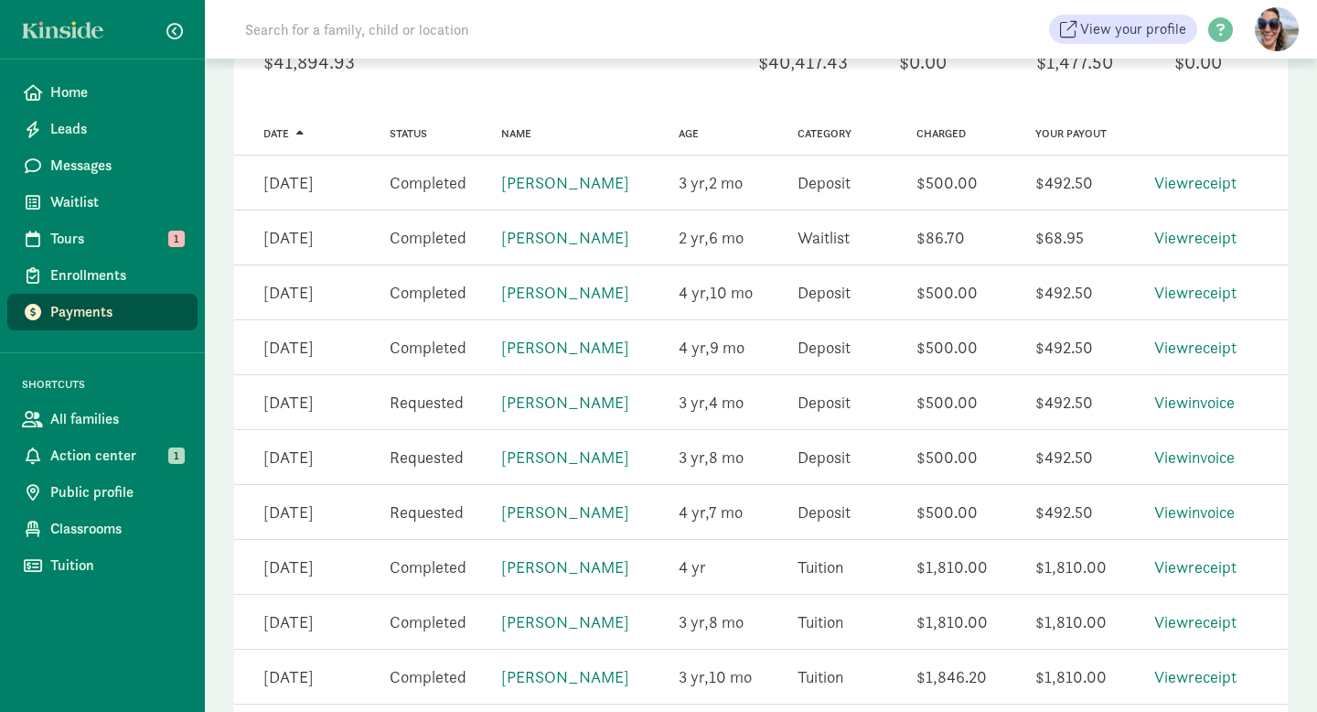
scroll to position [323, 0]
click at [97, 173] on span "Messages" at bounding box center [116, 166] width 133 height 22
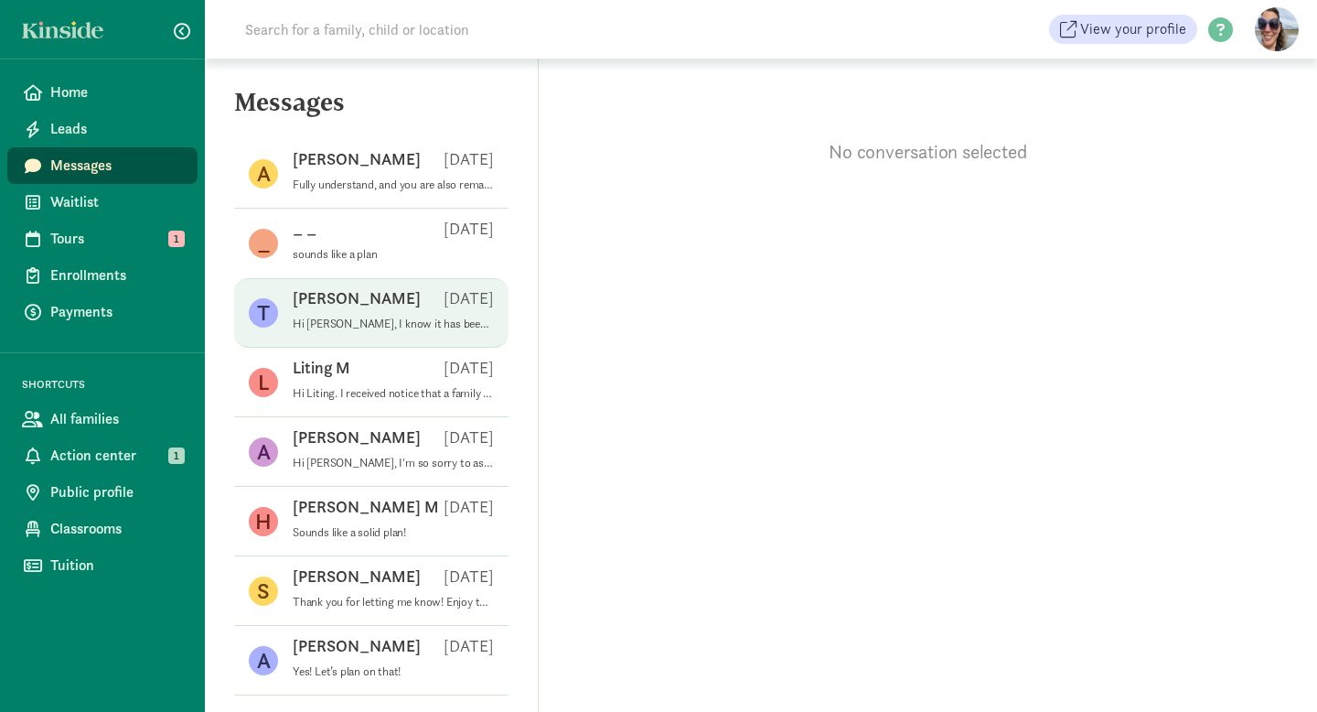
click at [338, 316] on div "Taryn B [DATE]" at bounding box center [393, 301] width 201 height 29
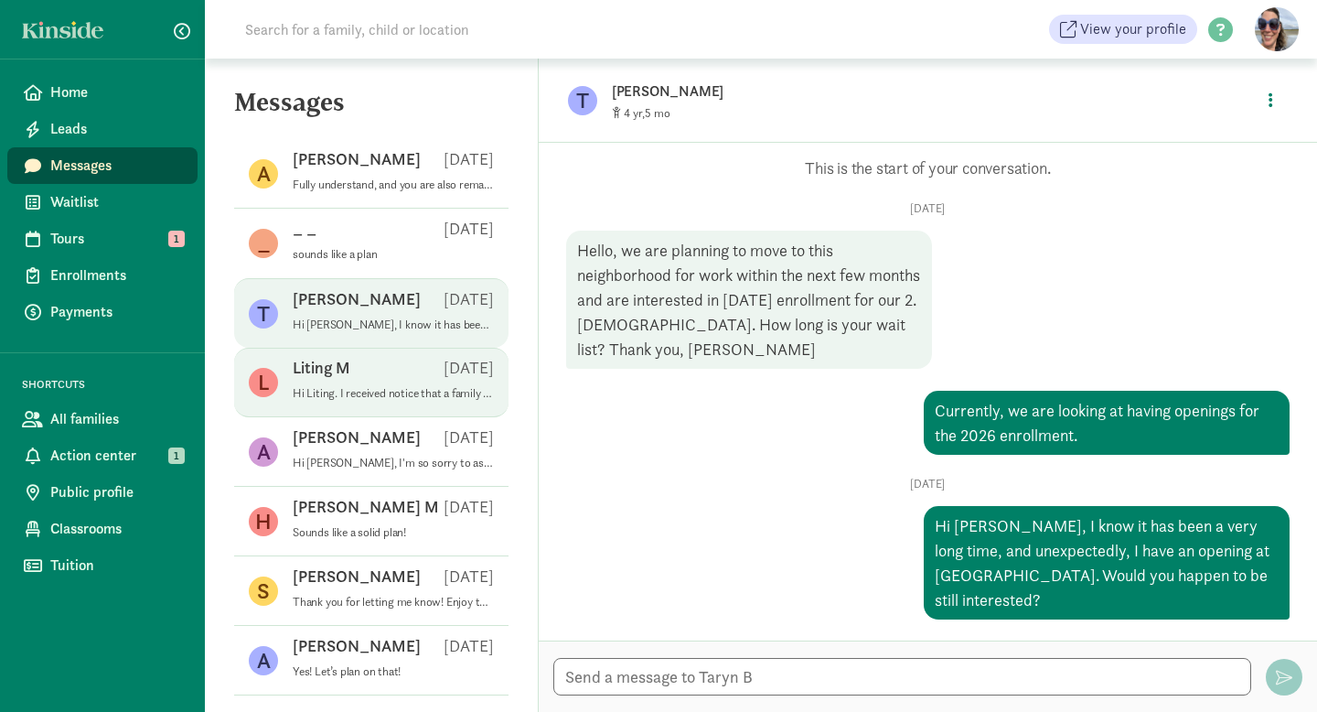
click at [342, 381] on div "Liting M [DATE]" at bounding box center [393, 371] width 201 height 29
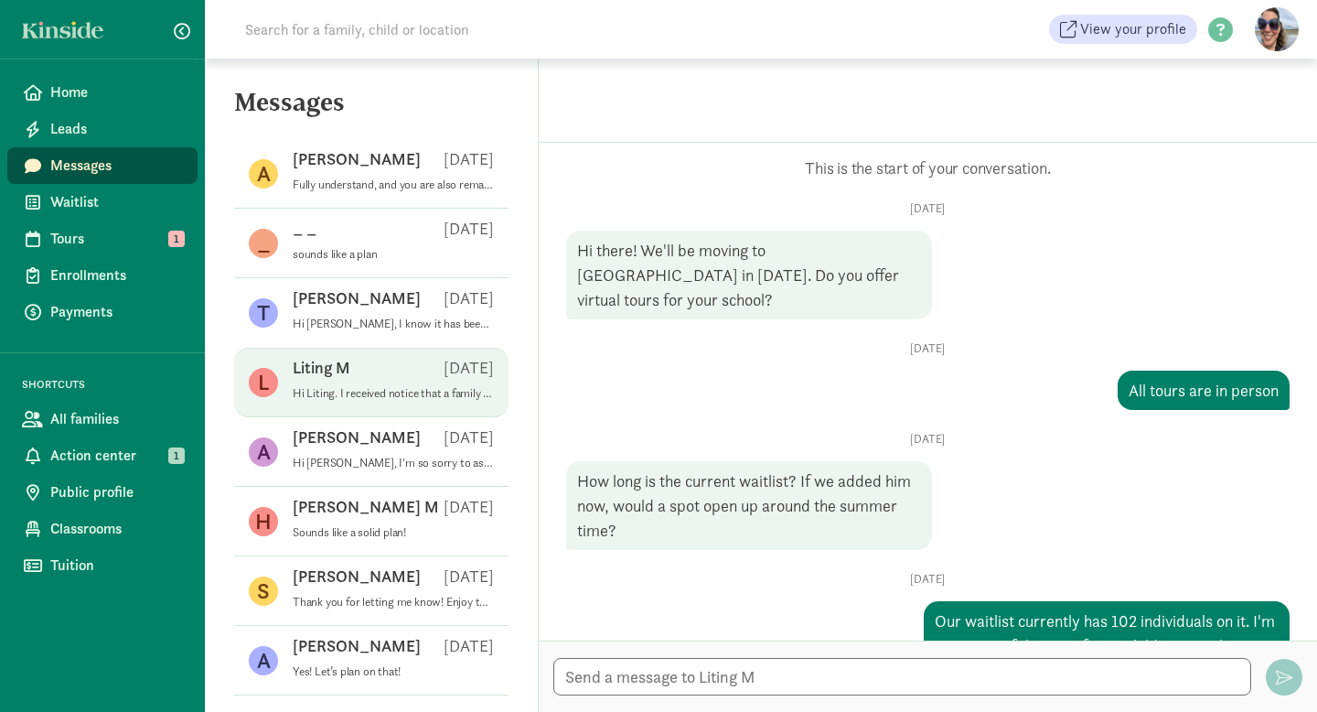
scroll to position [297, 0]
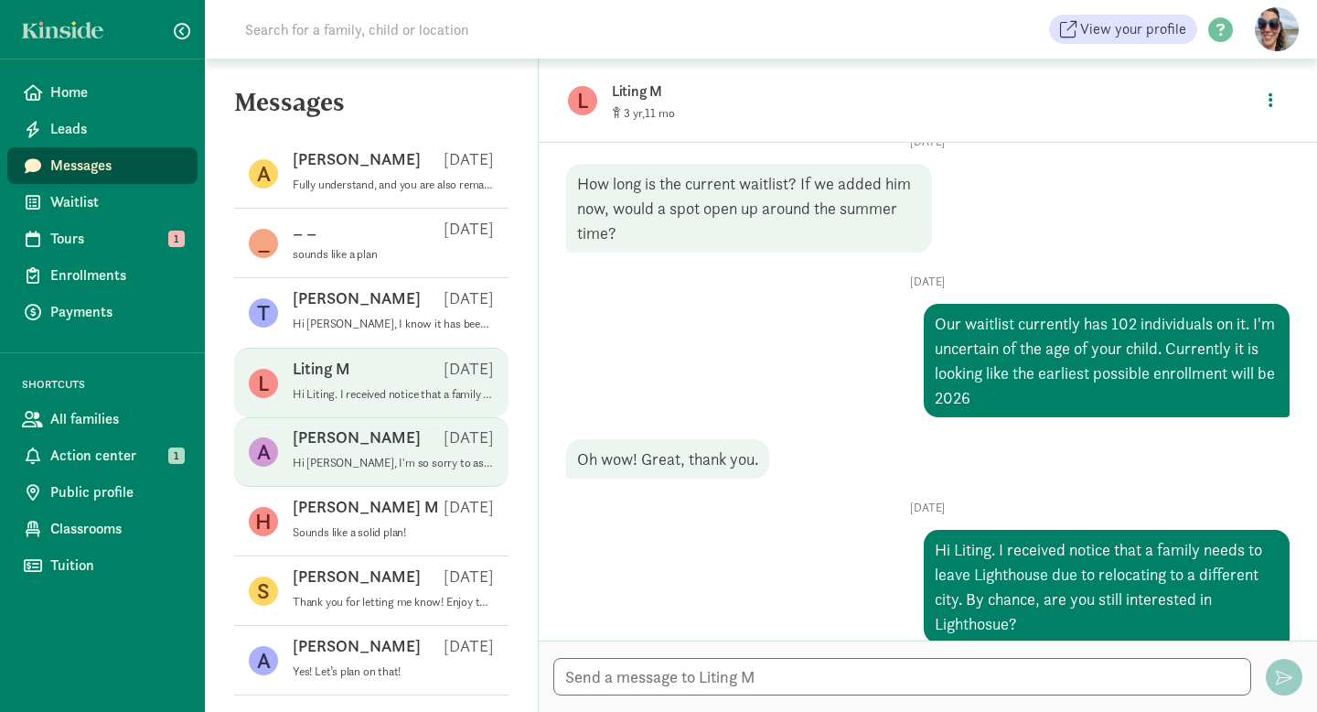
click at [322, 445] on p "[PERSON_NAME]" at bounding box center [357, 437] width 128 height 22
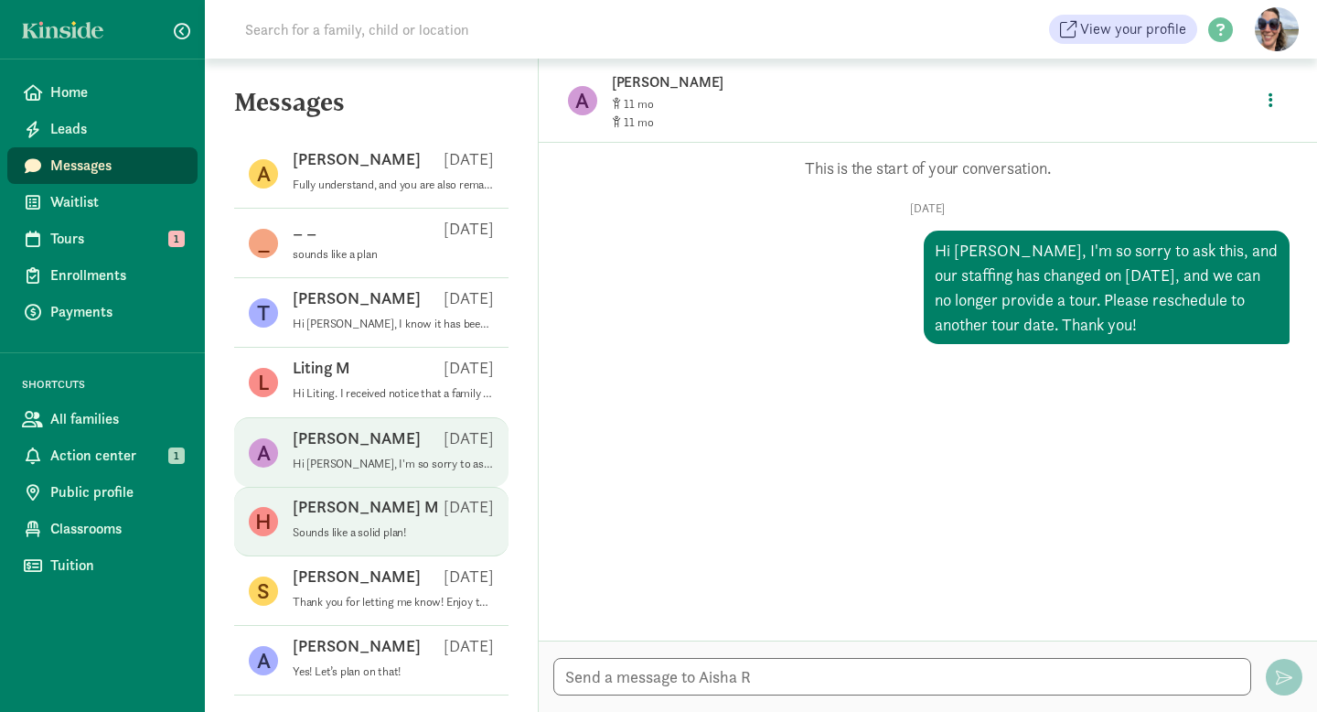
click at [313, 517] on p "[PERSON_NAME] M" at bounding box center [366, 507] width 146 height 22
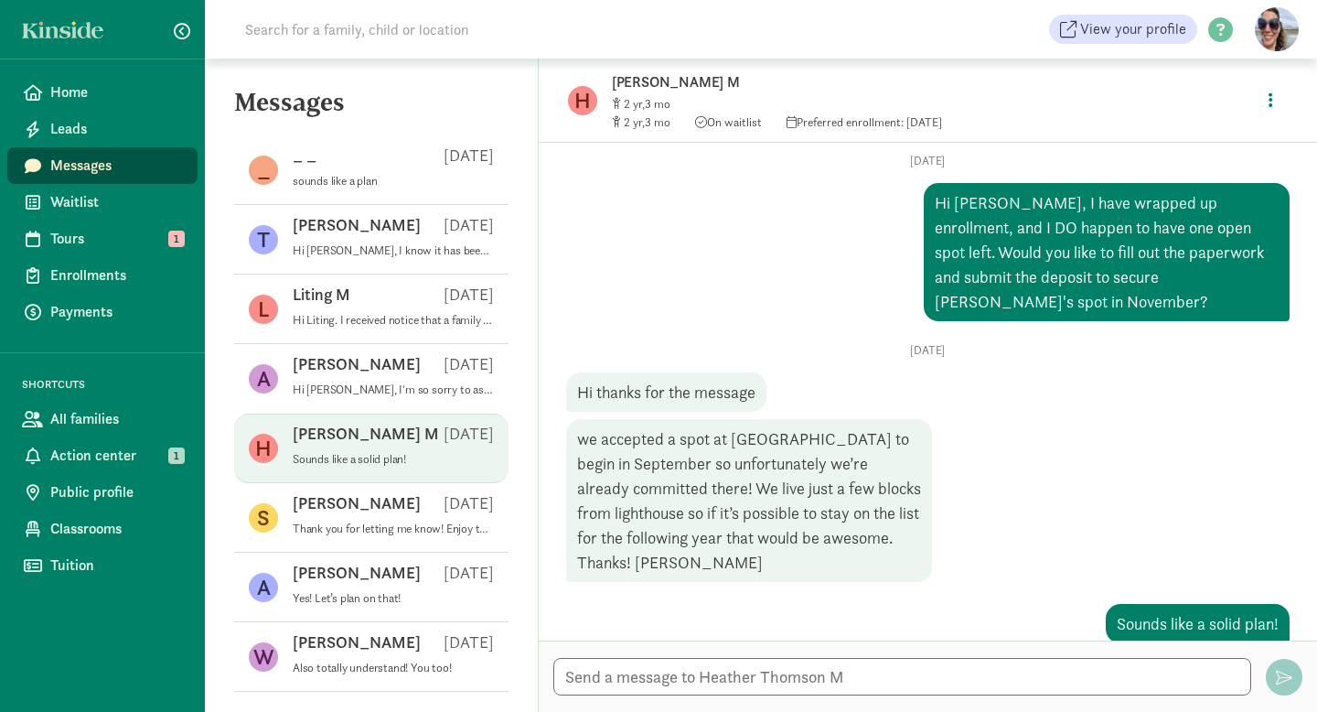
scroll to position [75, 0]
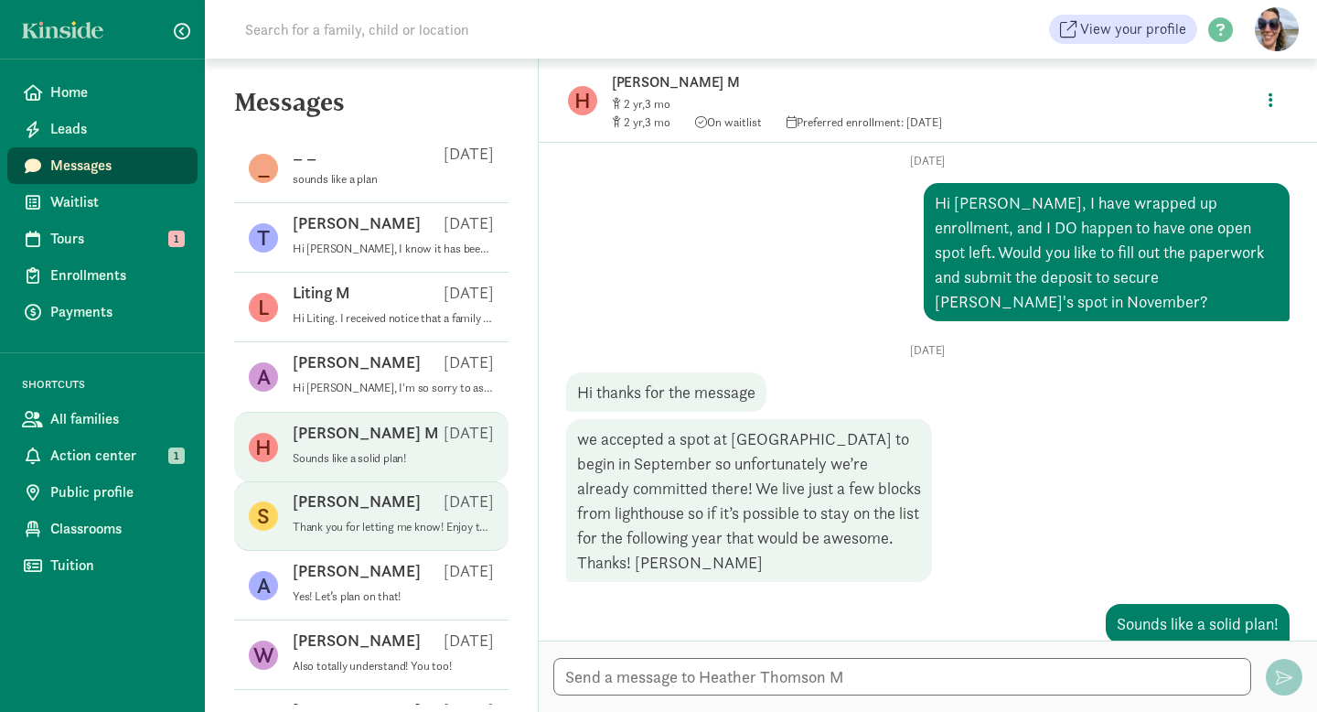
click at [316, 517] on div "[PERSON_NAME] S [DATE]" at bounding box center [393, 504] width 201 height 29
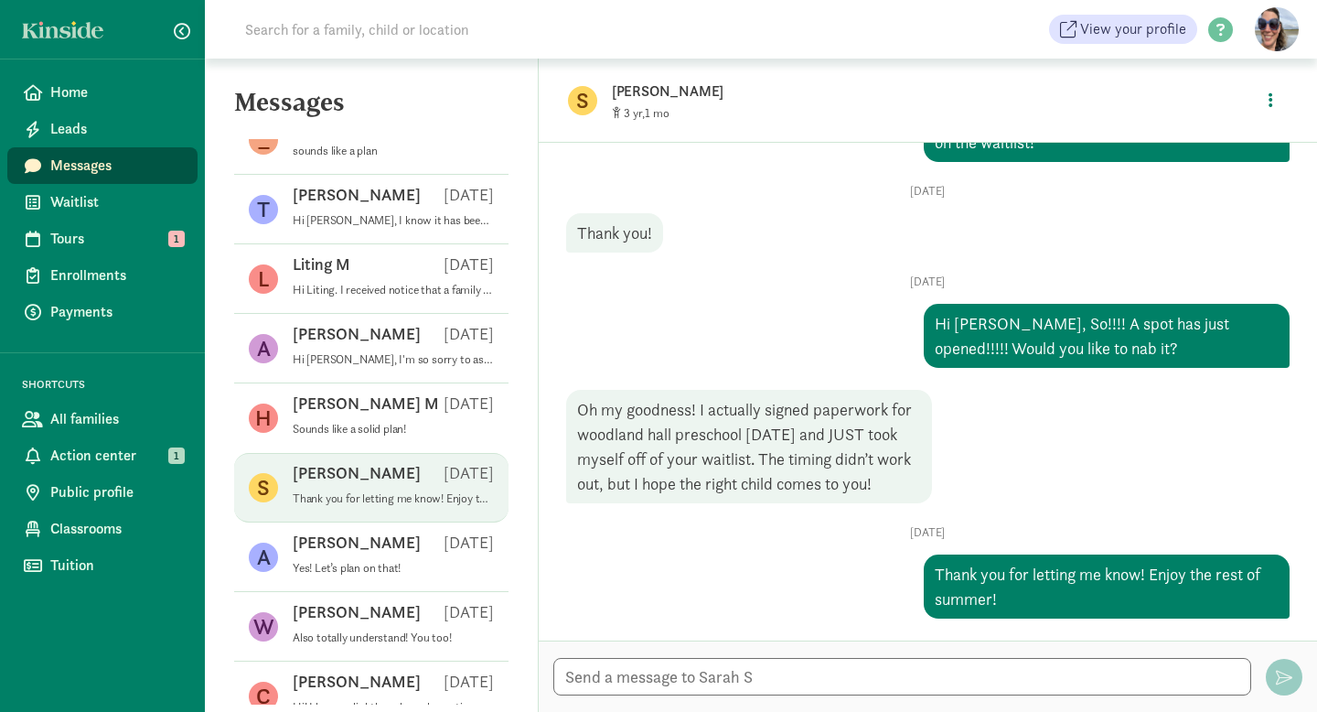
scroll to position [107, 0]
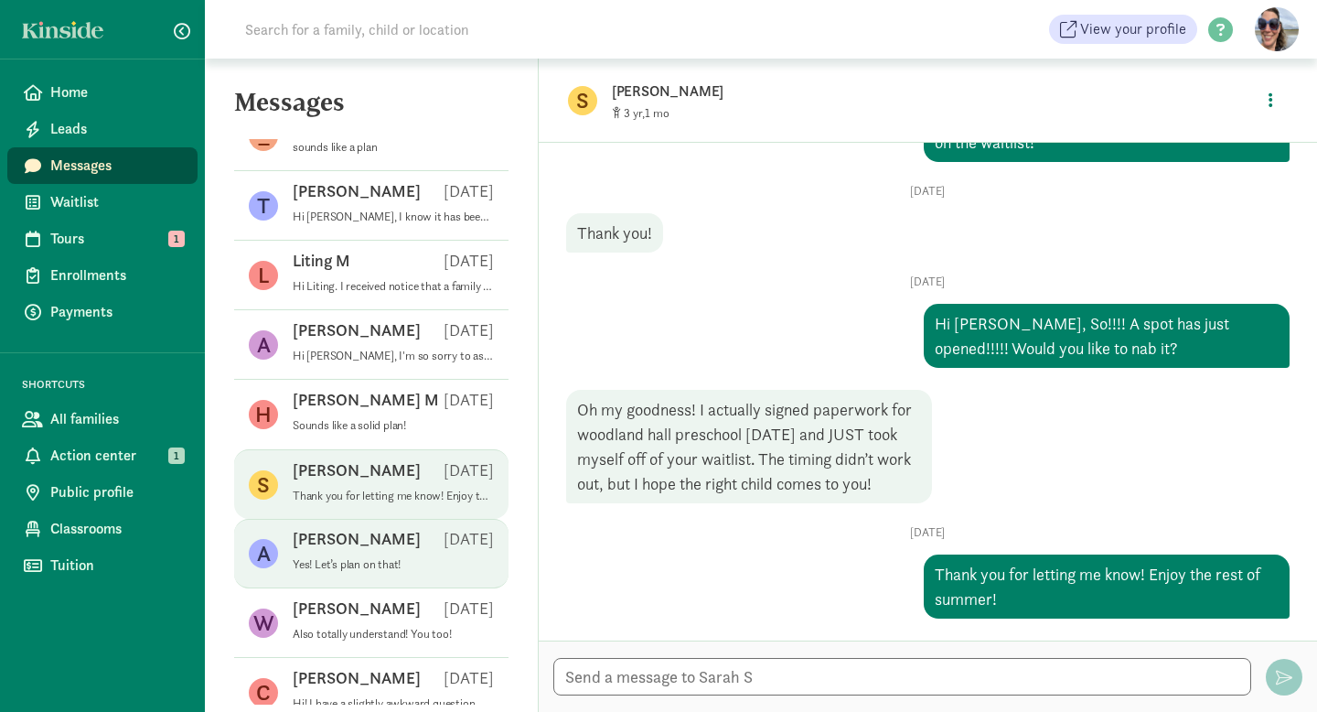
click at [394, 556] on div "[PERSON_NAME] [DATE]" at bounding box center [393, 542] width 201 height 29
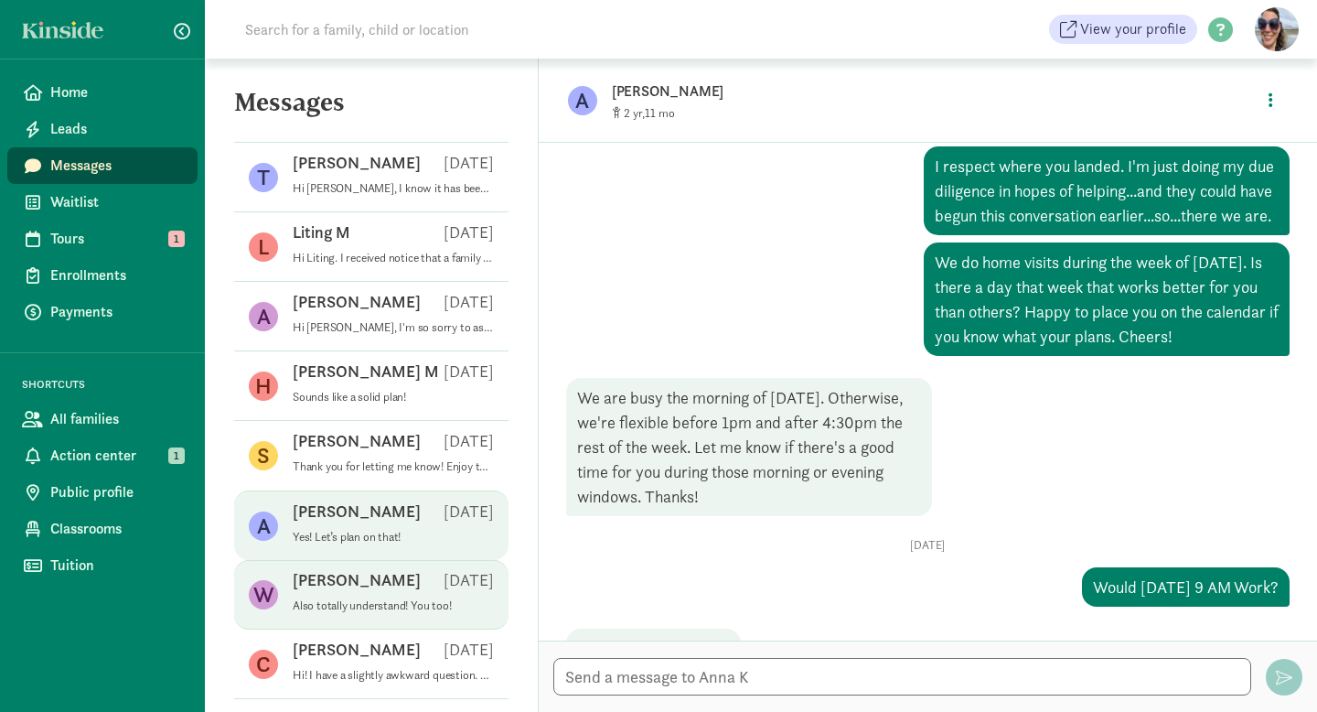
scroll to position [136, 0]
click at [393, 598] on p "Also totally understand! You too!" at bounding box center [393, 604] width 201 height 15
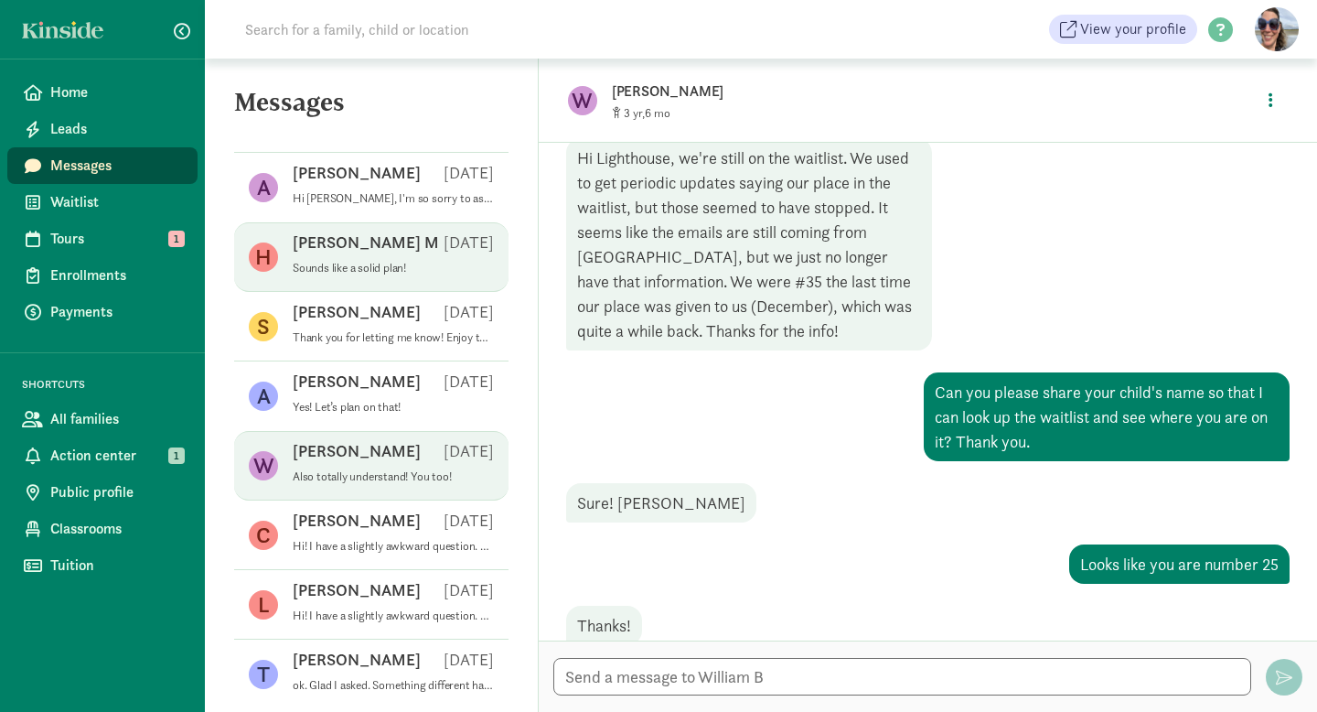
scroll to position [265, 0]
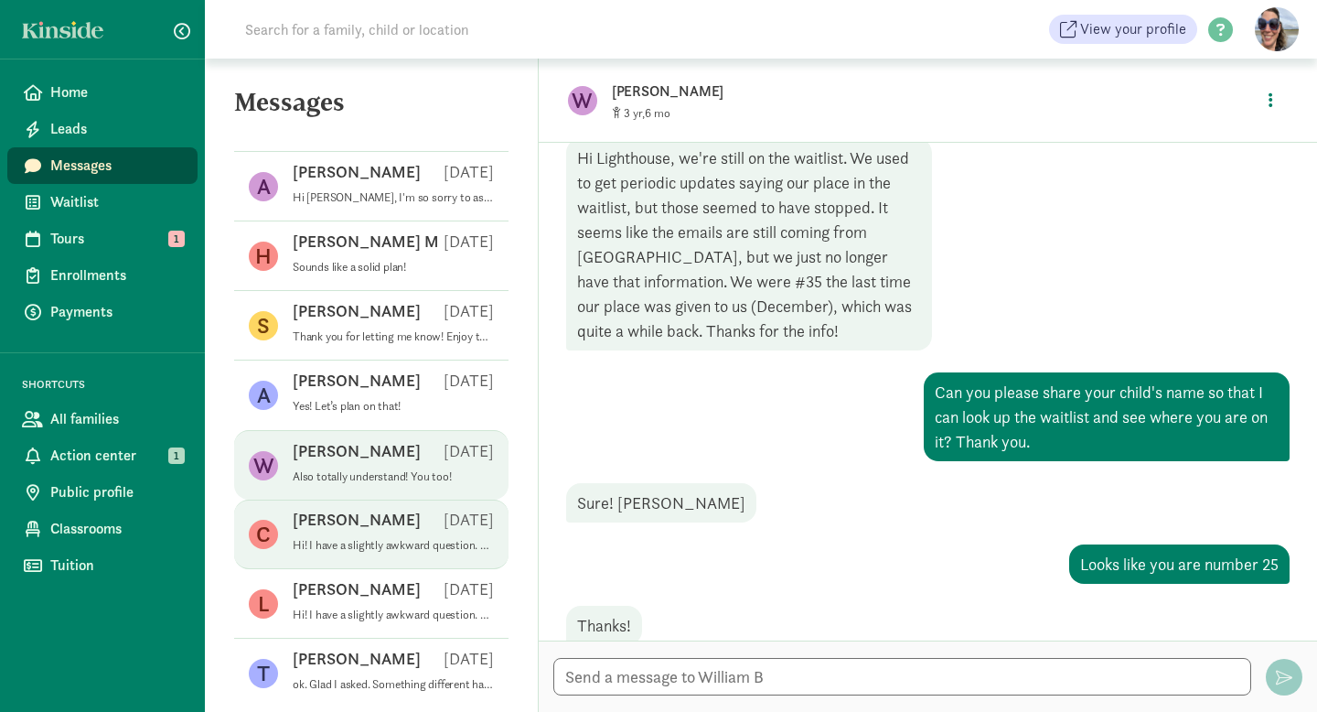
click at [372, 540] on p "Hi! I have a slightly awkward question. There is a family currently at [GEOGRAP…" at bounding box center [393, 545] width 201 height 15
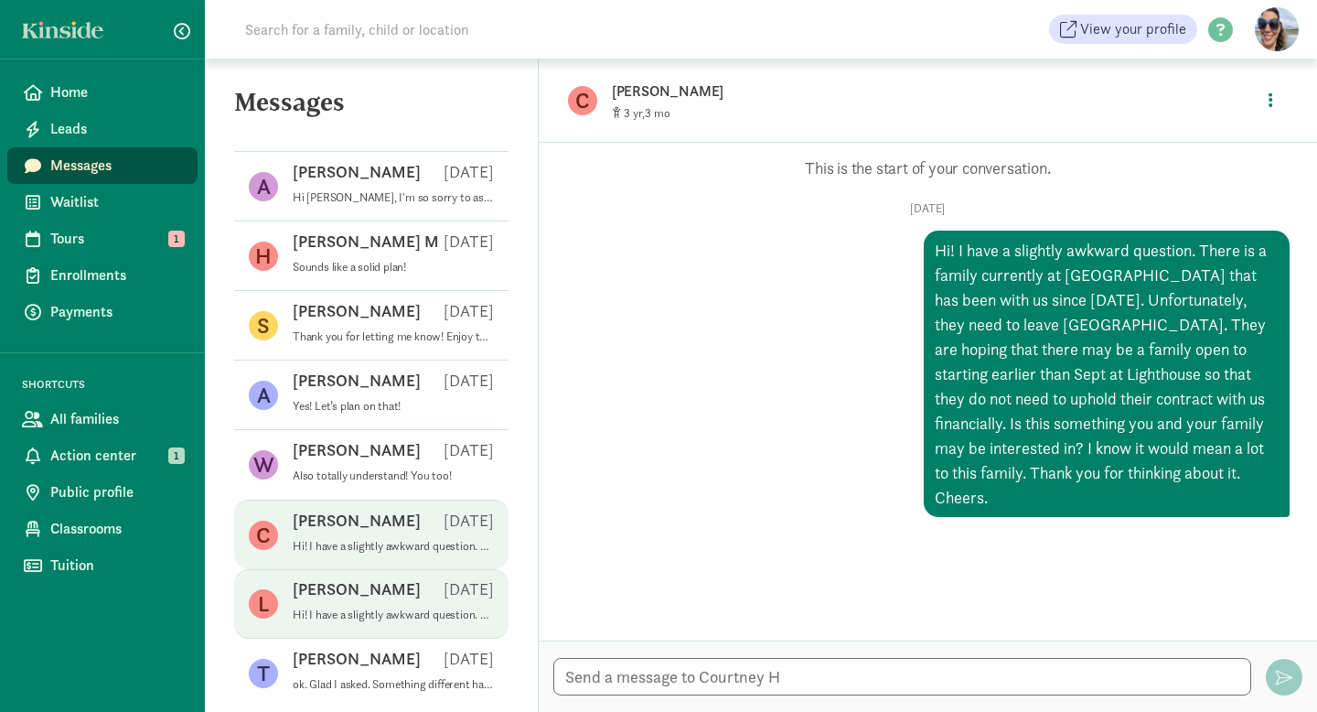
click at [323, 607] on p "Hi! I have a slightly awkward question. There is a family currently at [GEOGRAP…" at bounding box center [393, 614] width 201 height 15
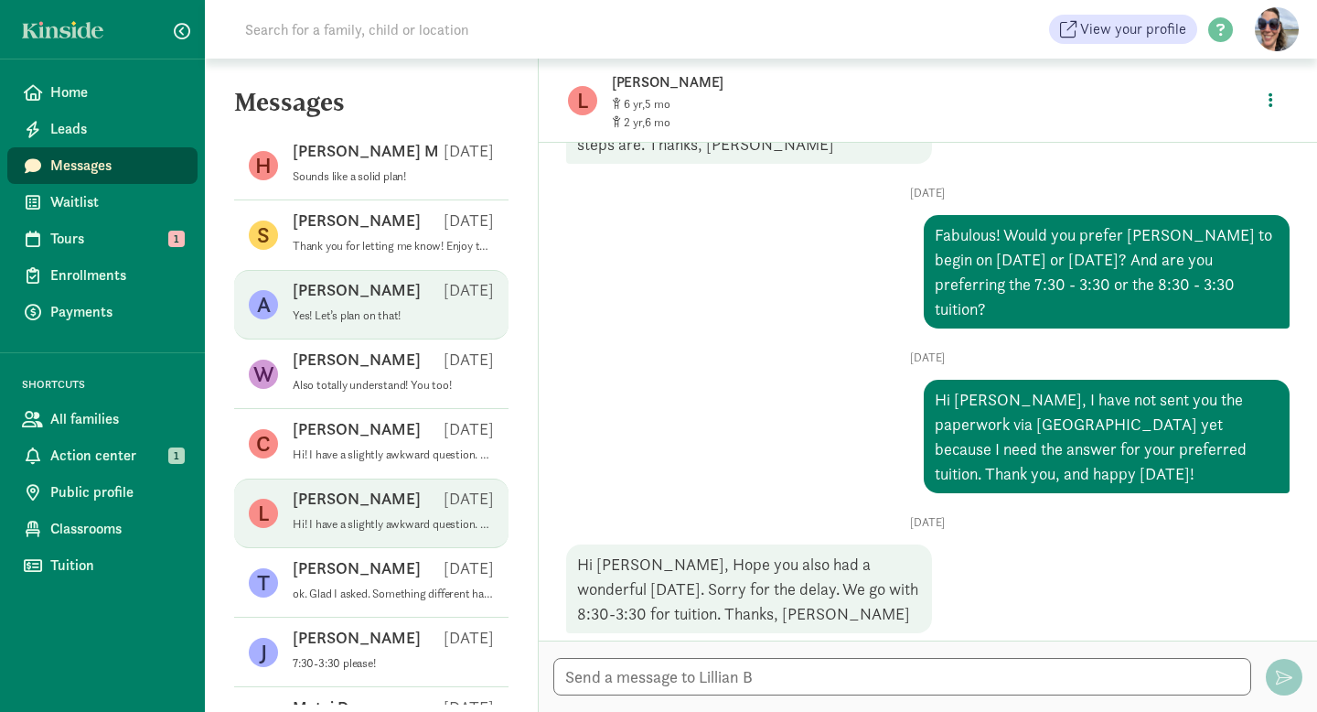
scroll to position [387, 0]
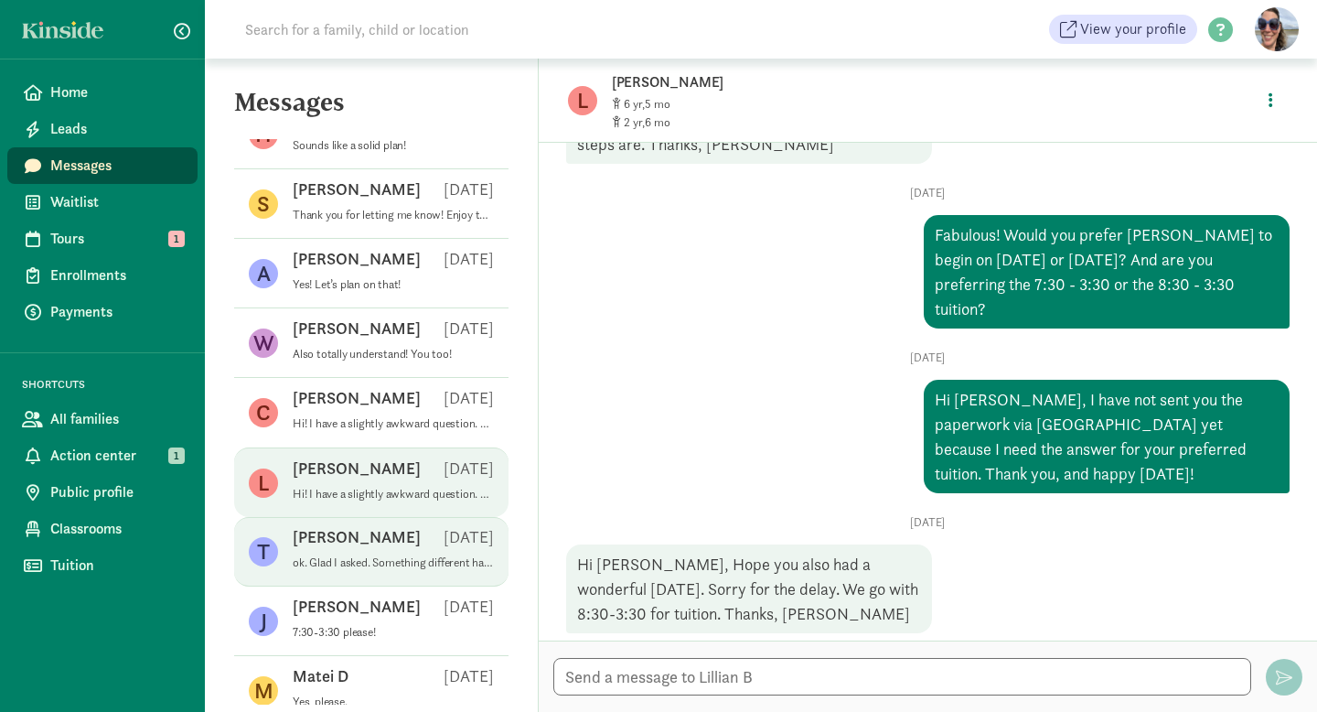
click at [394, 557] on p "ok. Glad I asked. Something different happened through [PERSON_NAME], and I fig…" at bounding box center [393, 562] width 201 height 15
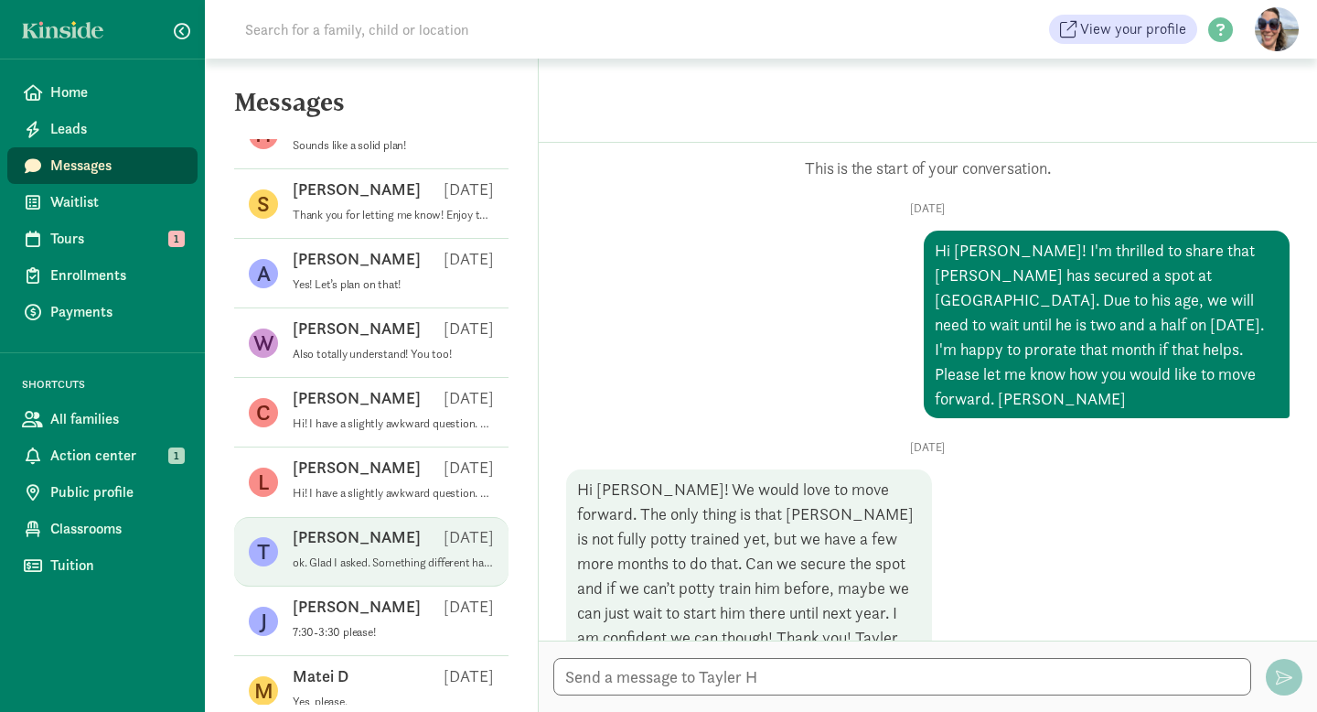
scroll to position [844, 0]
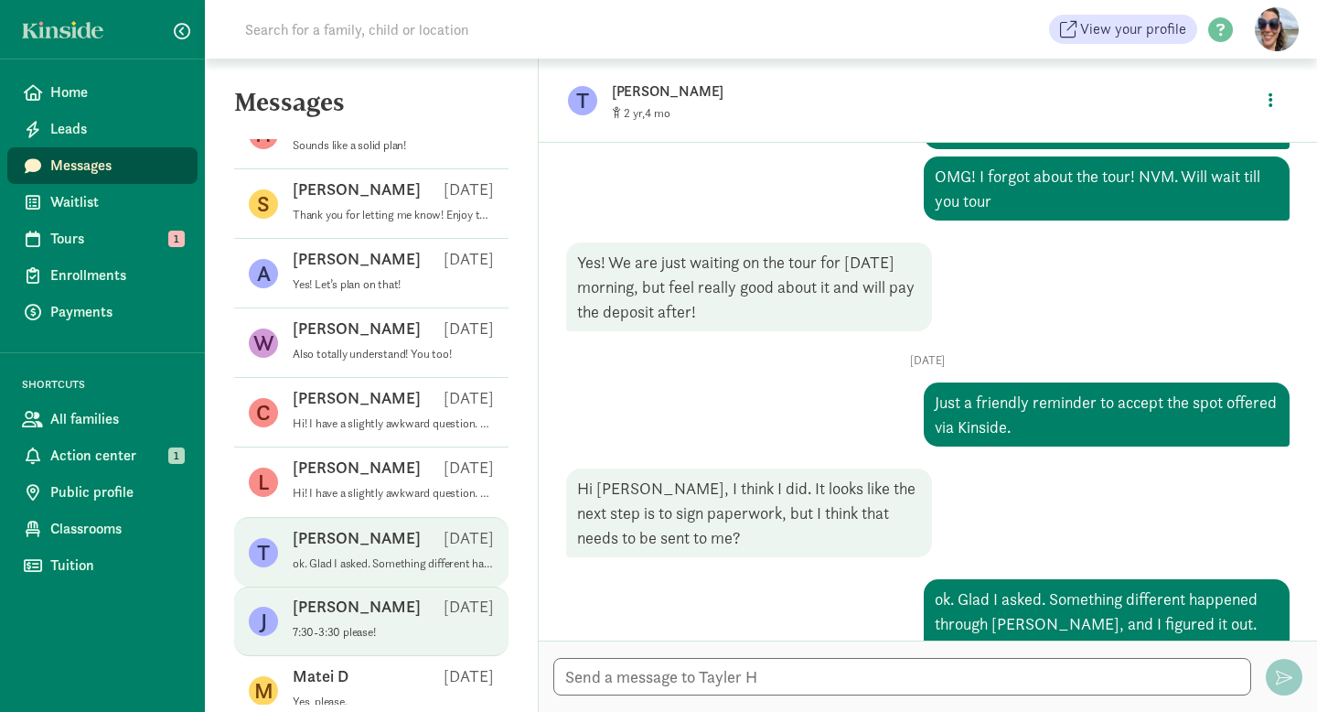
click at [379, 609] on div "[PERSON_NAME] [DATE]" at bounding box center [393, 609] width 201 height 29
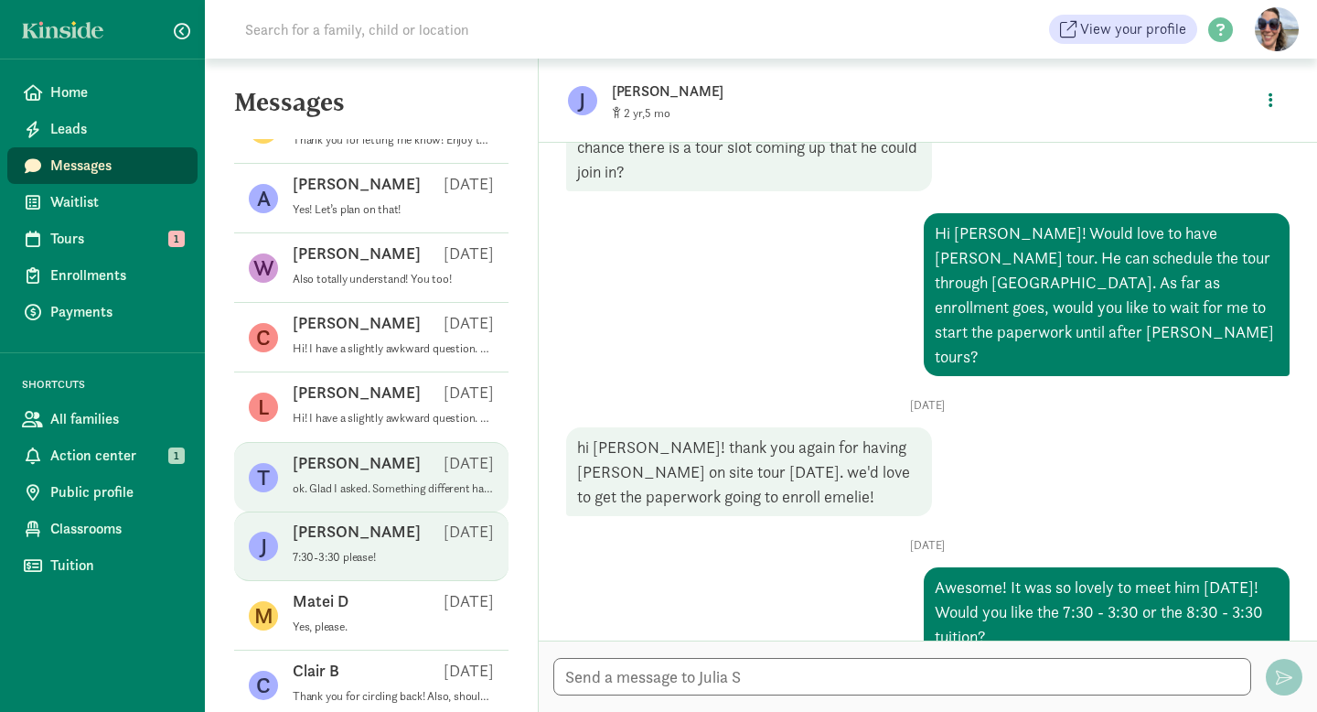
scroll to position [488, 0]
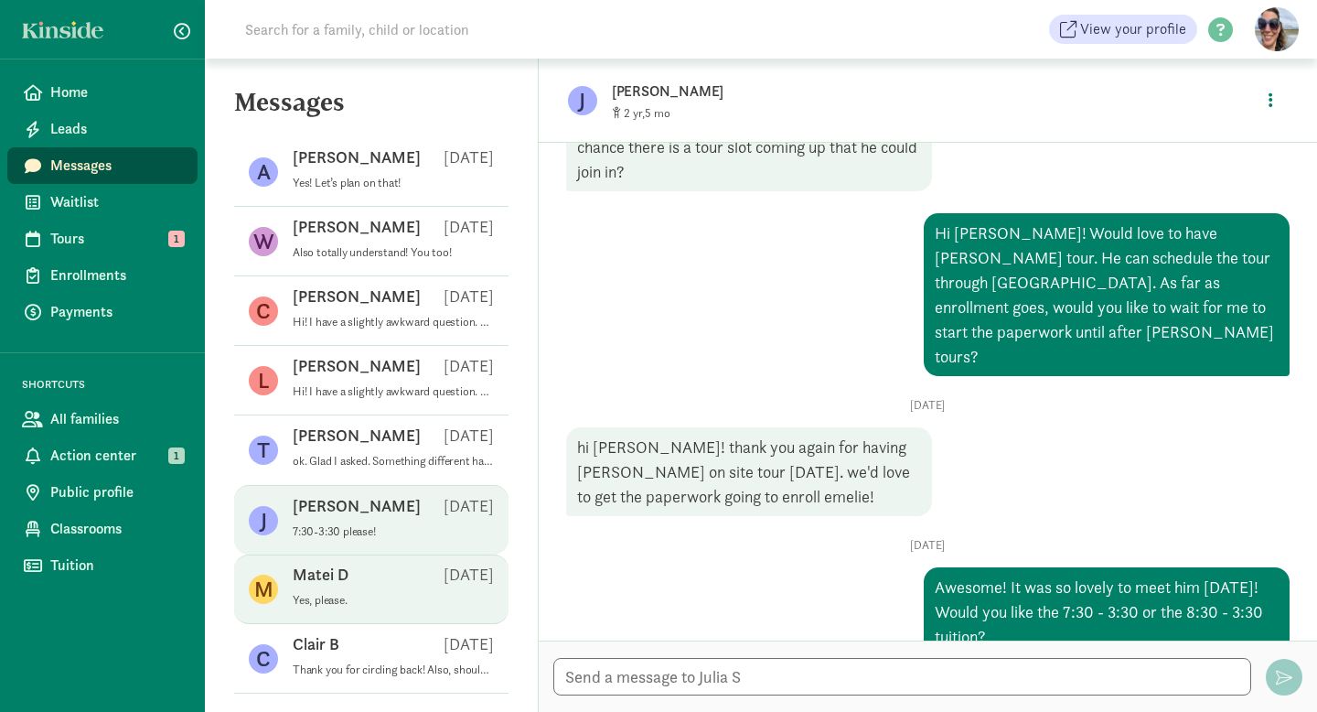
click at [346, 591] on div "Matei D [DATE]" at bounding box center [393, 577] width 201 height 29
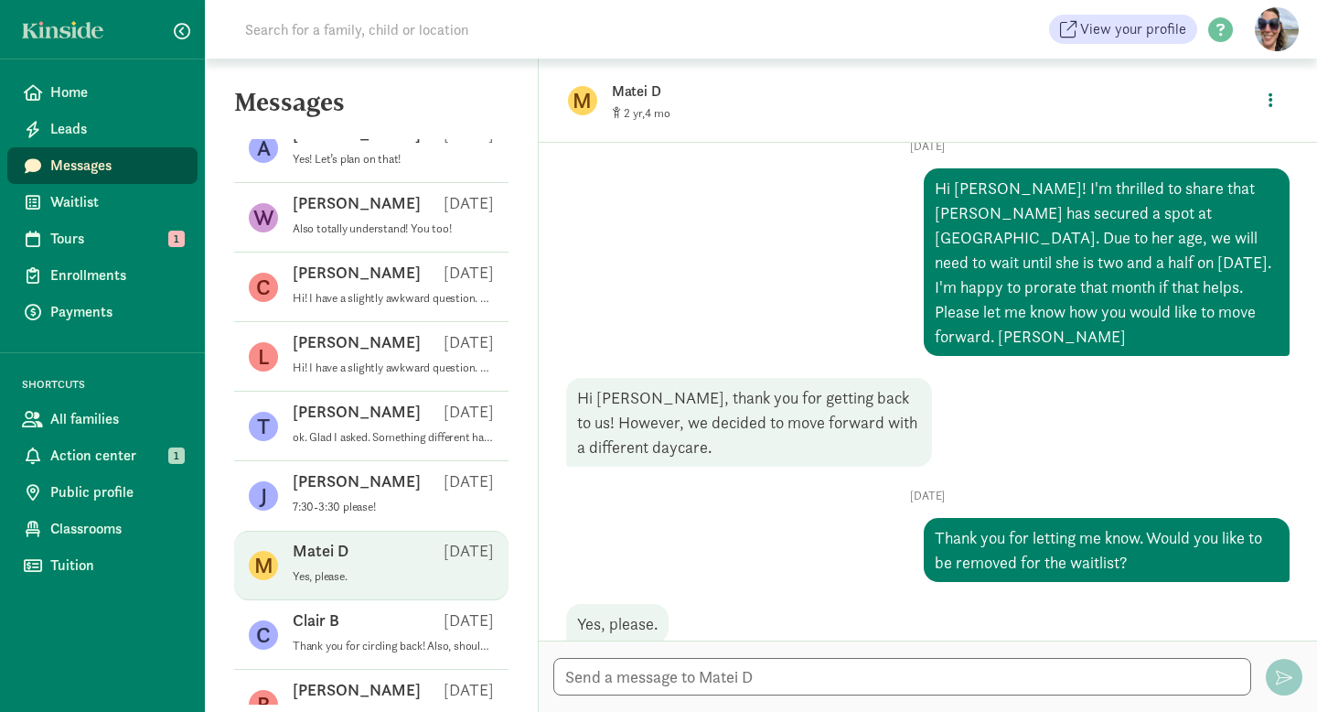
scroll to position [519, 0]
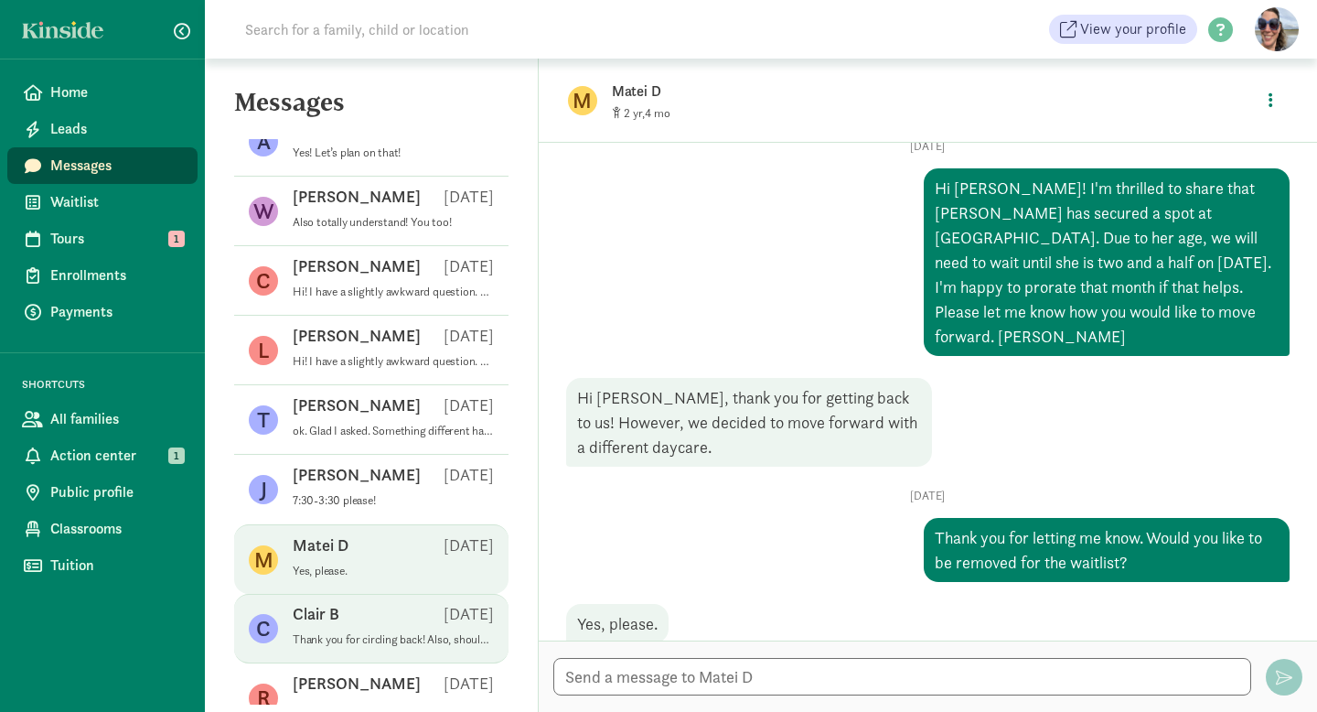
click at [346, 634] on p "Thank you for circling back! Also, should you be removed from the waitlist? Or …" at bounding box center [393, 639] width 201 height 15
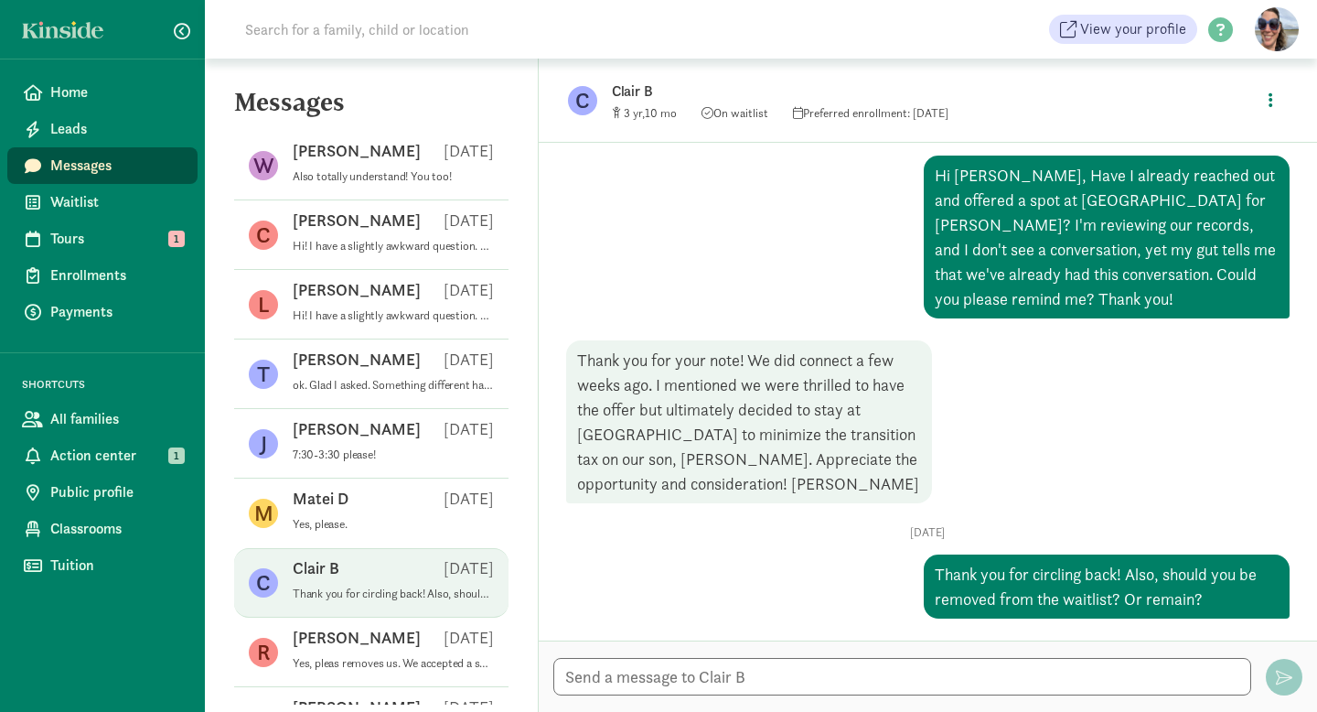
scroll to position [566, 0]
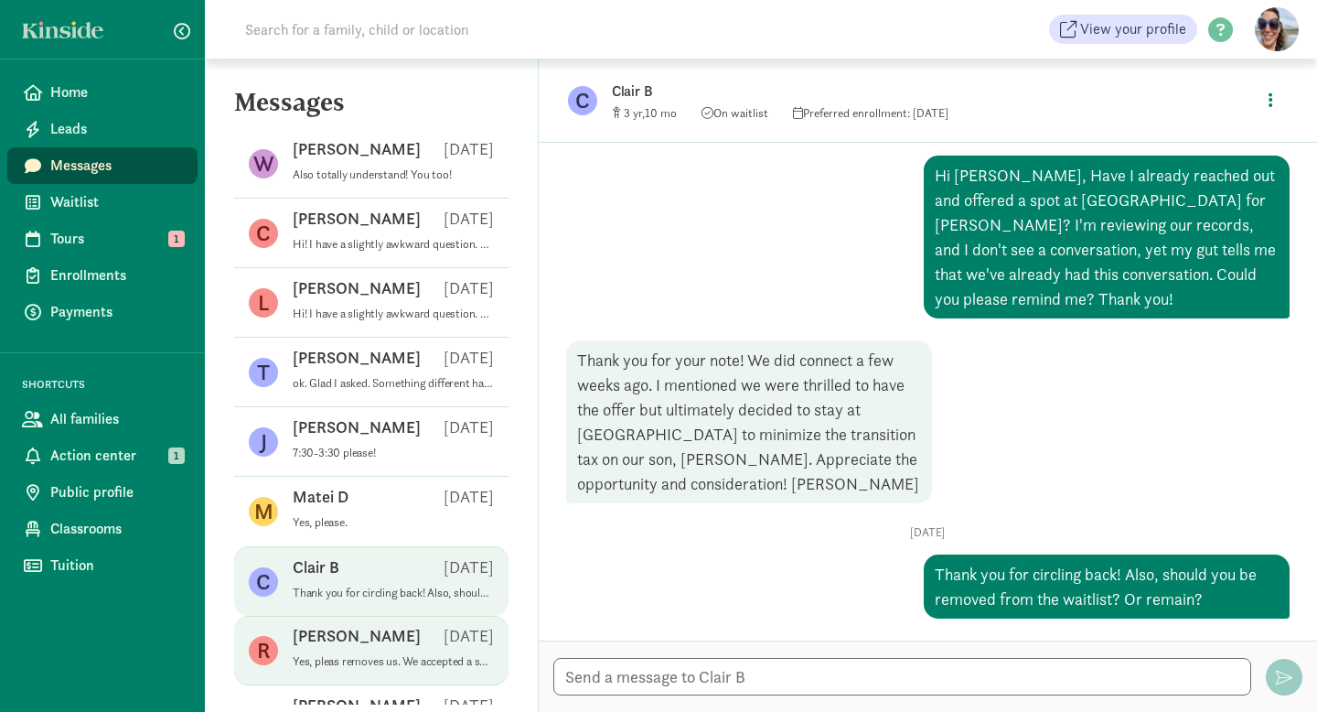
click at [355, 648] on div "[PERSON_NAME] W [DATE]" at bounding box center [393, 639] width 201 height 29
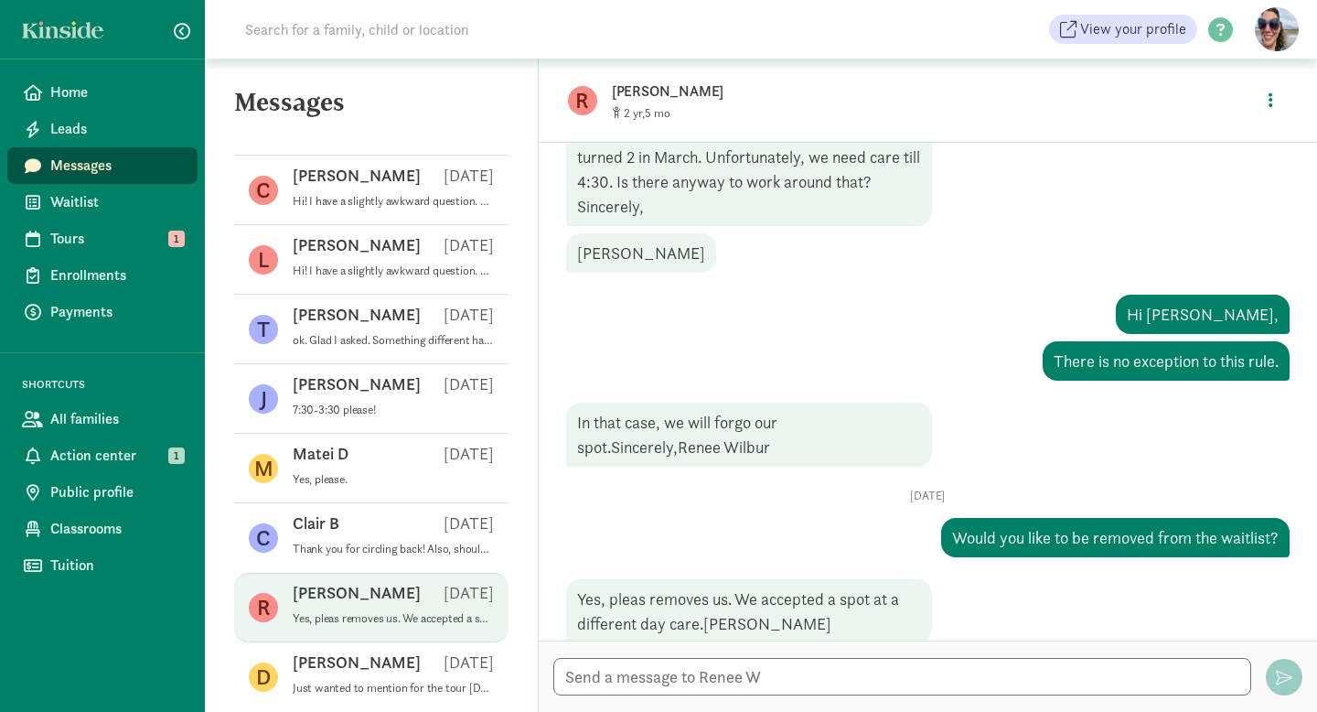
scroll to position [610, 0]
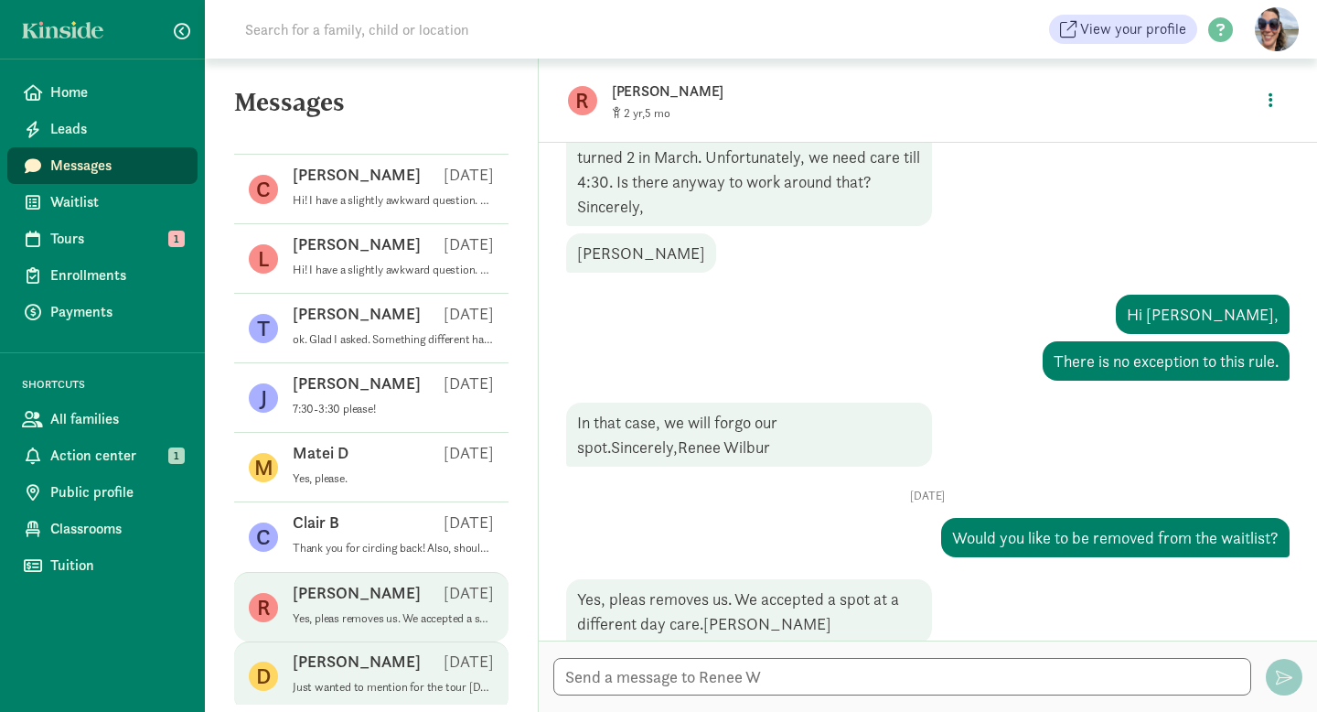
click at [363, 670] on div "[PERSON_NAME] K [DATE]" at bounding box center [393, 664] width 201 height 29
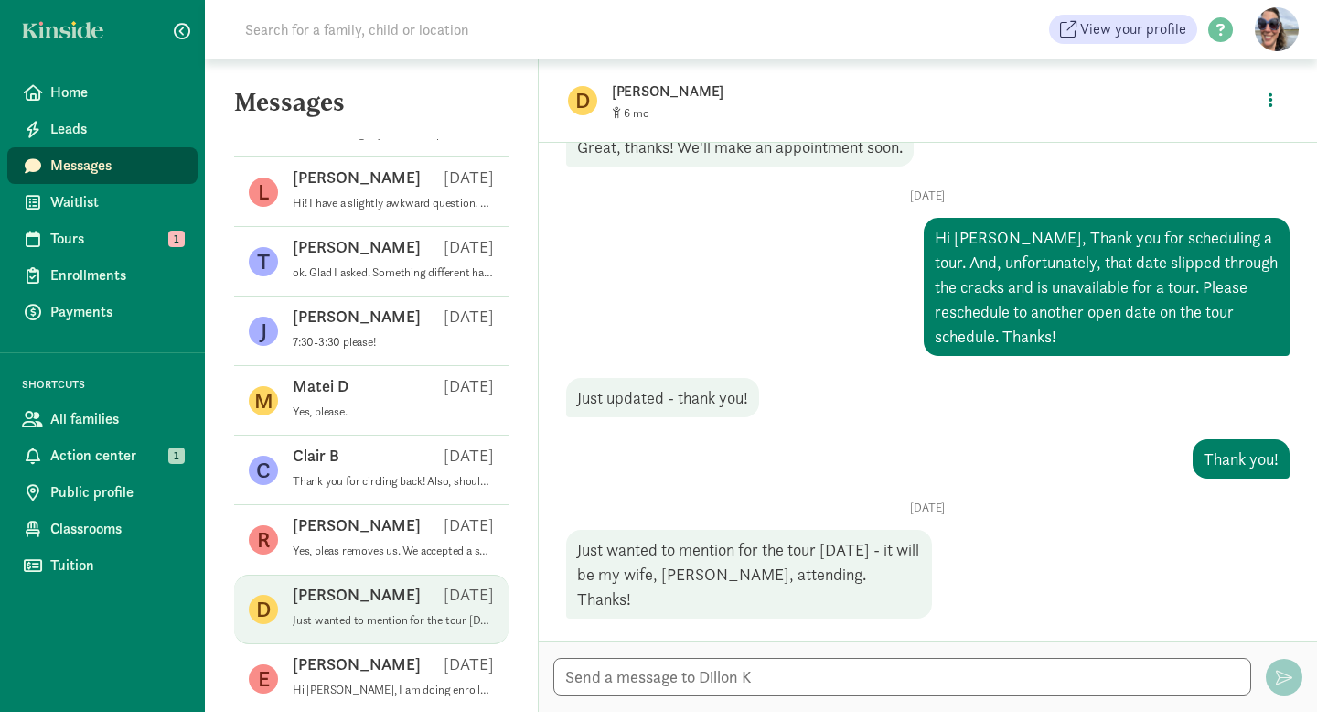
scroll to position [679, 0]
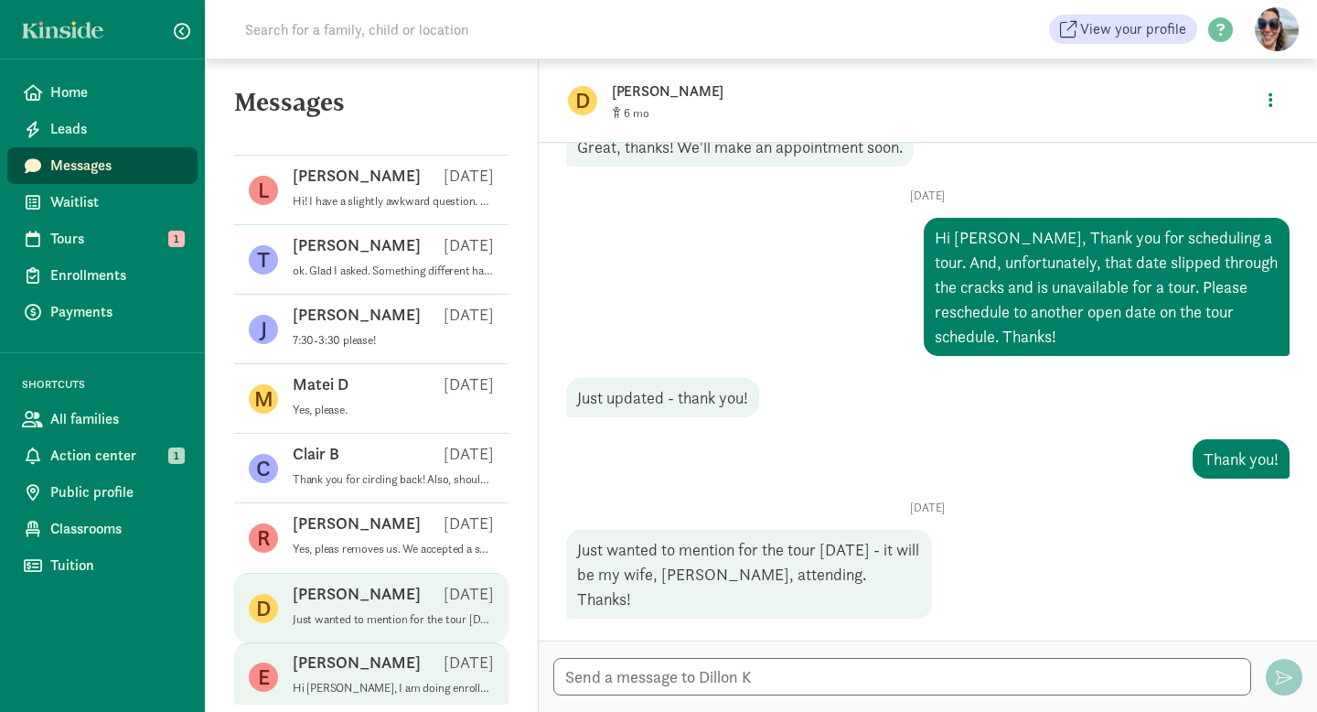
click at [363, 669] on p "[PERSON_NAME]" at bounding box center [357, 662] width 128 height 22
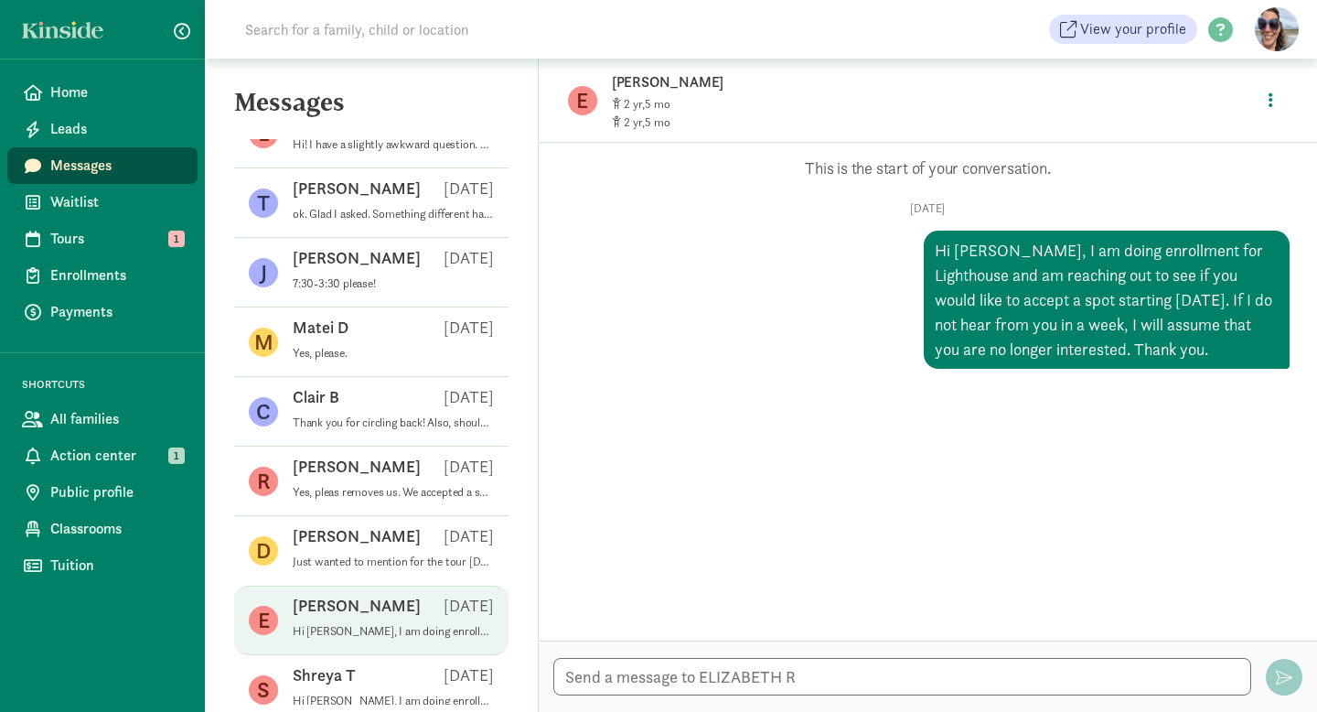
scroll to position [741, 0]
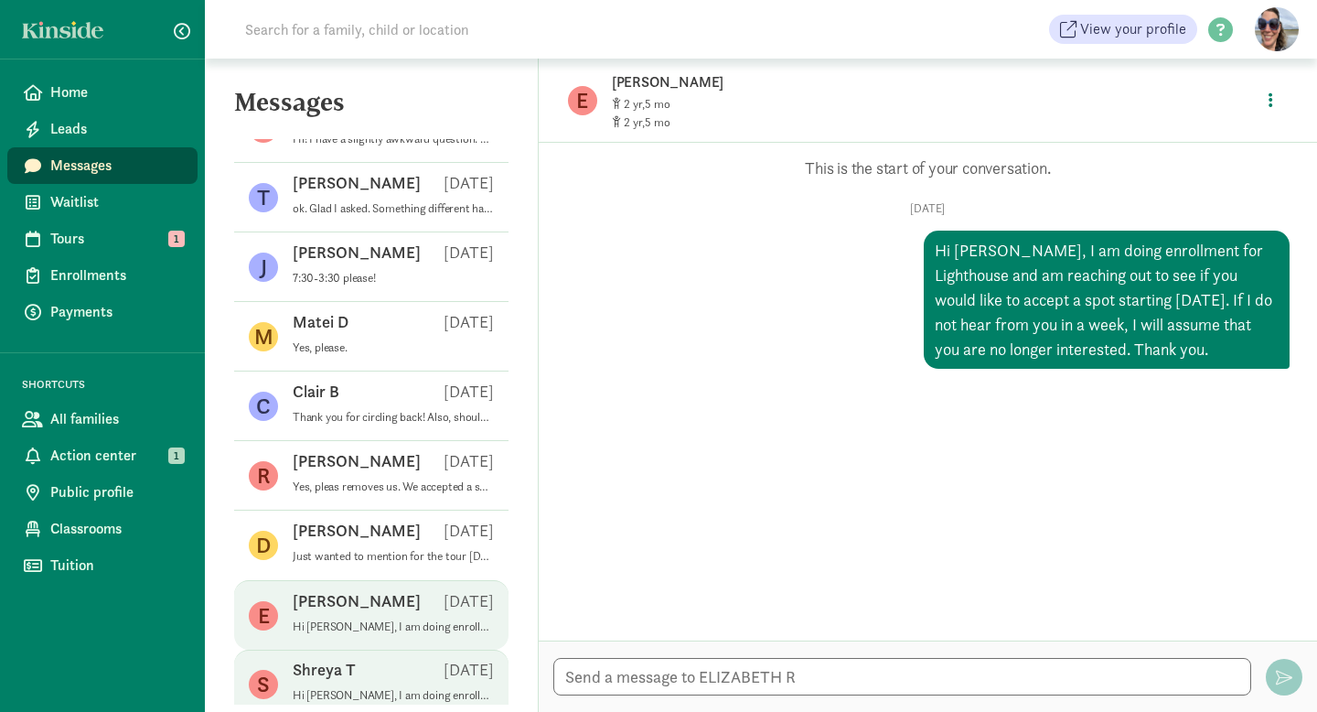
click at [370, 682] on div "Shreya T [DATE]" at bounding box center [393, 673] width 201 height 29
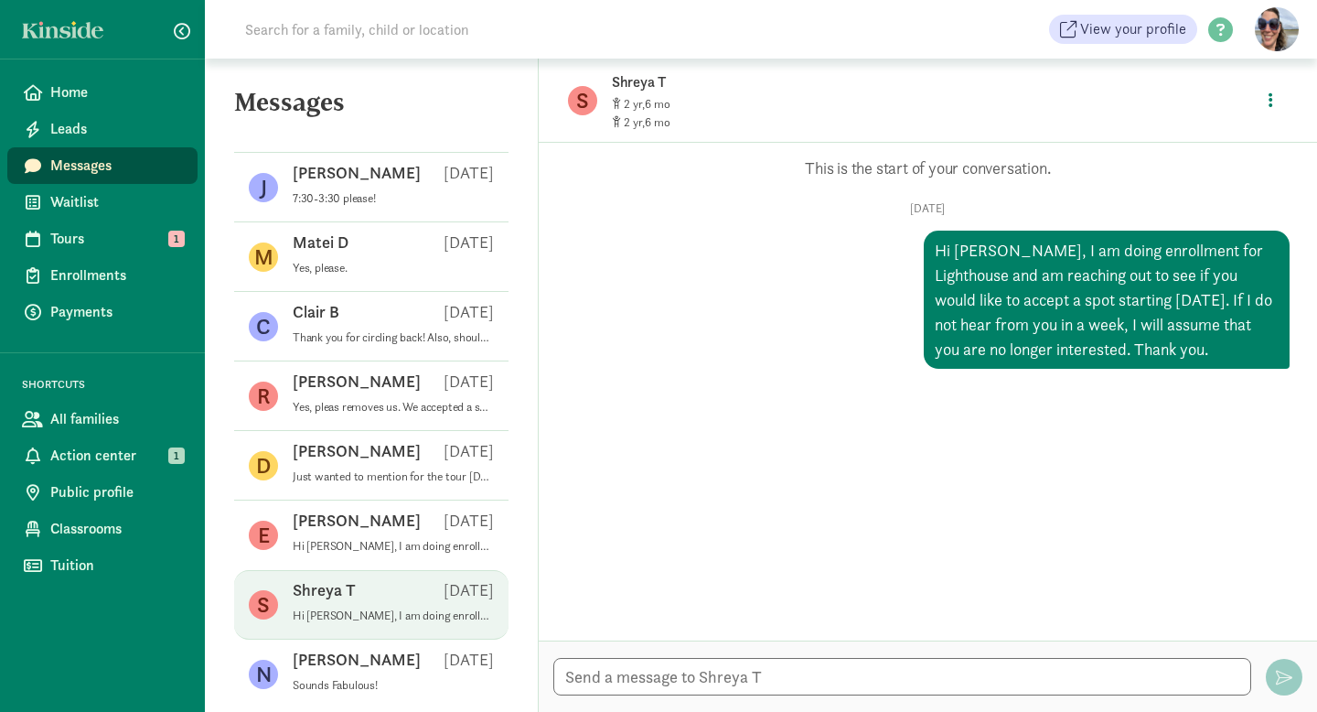
scroll to position [823, 0]
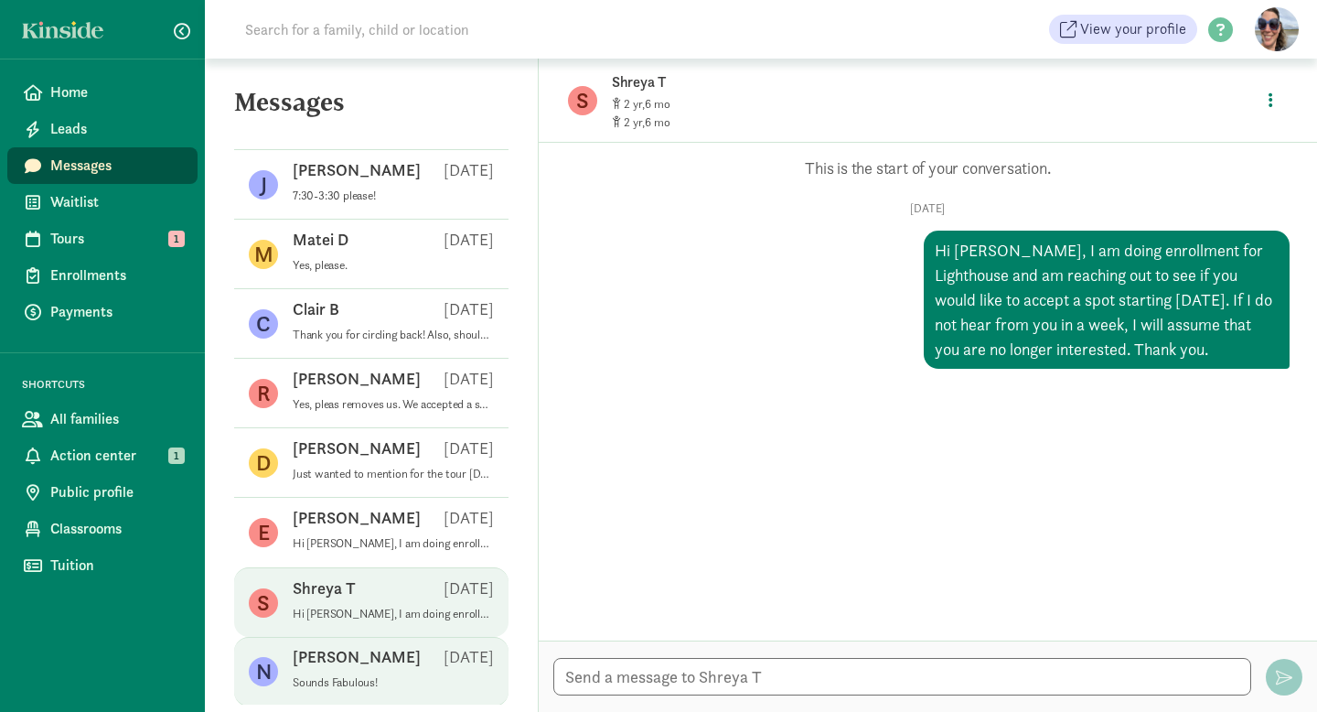
click at [370, 681] on p "Sounds Fabulous!" at bounding box center [393, 682] width 201 height 15
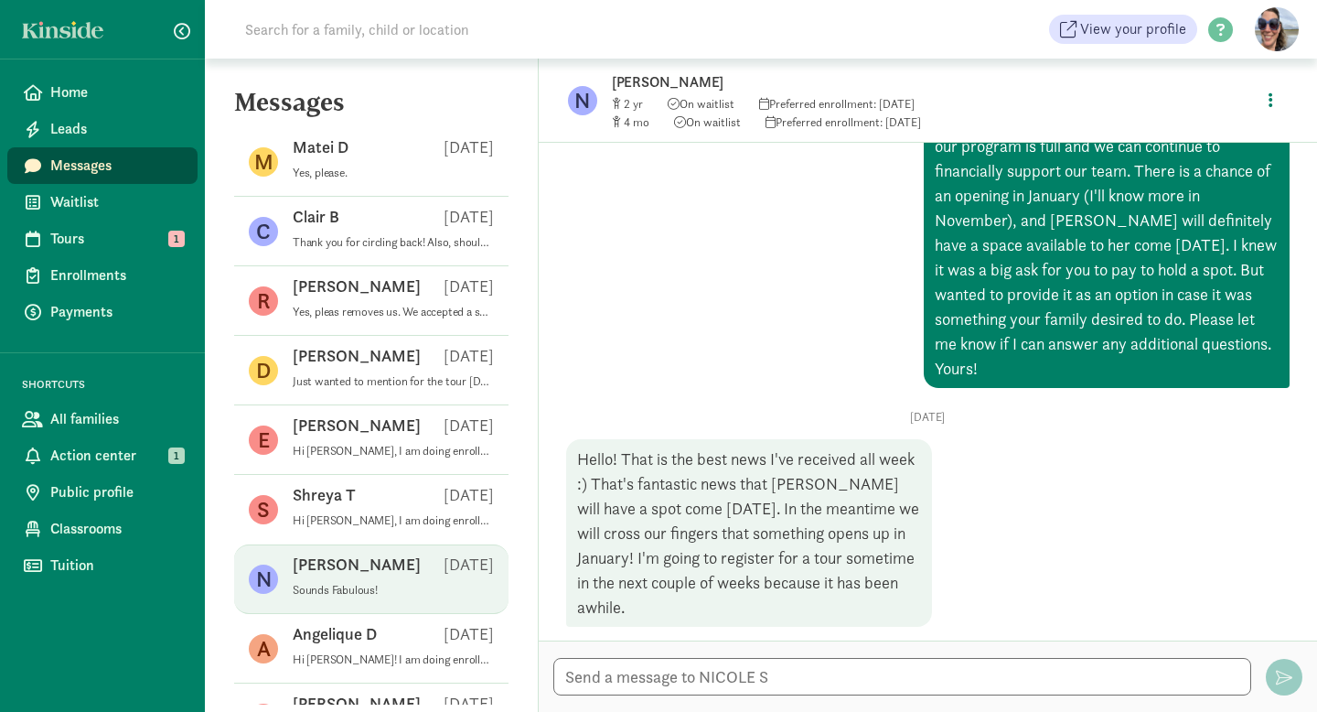
scroll to position [917, 0]
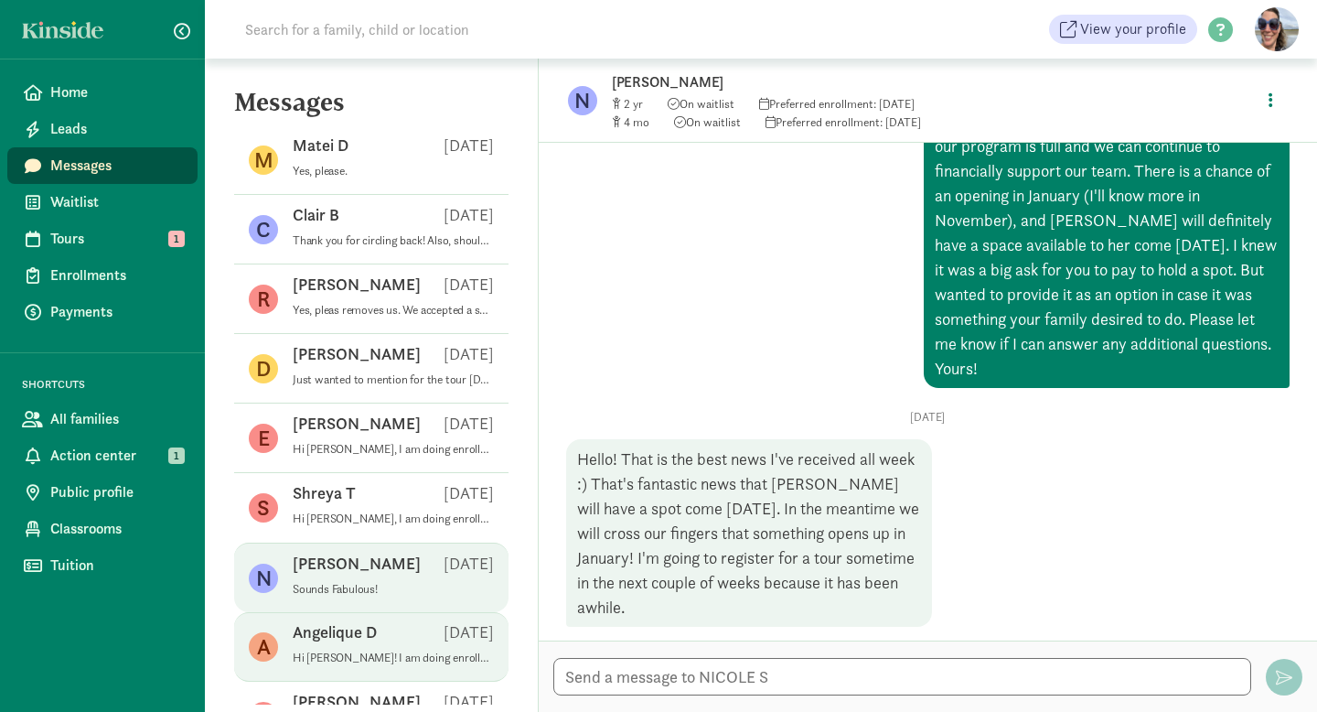
click at [377, 642] on p "Angelique D" at bounding box center [335, 632] width 84 height 22
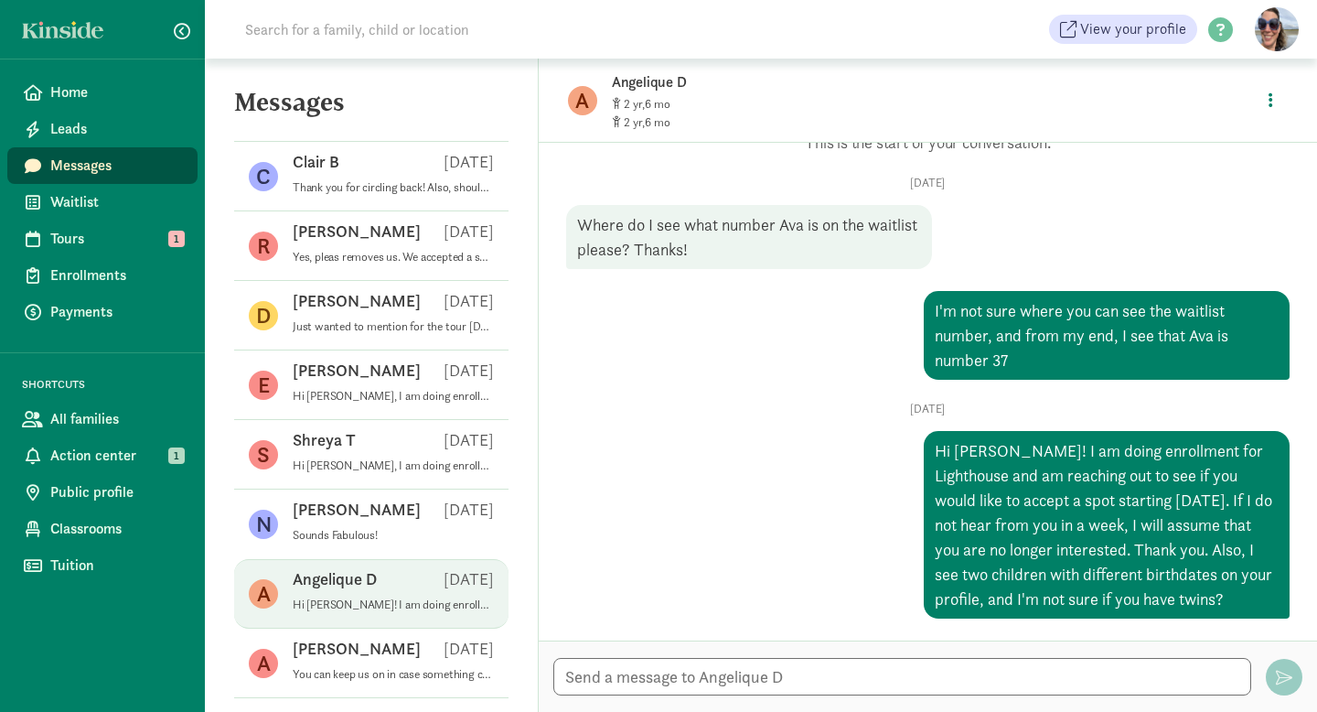
scroll to position [972, 0]
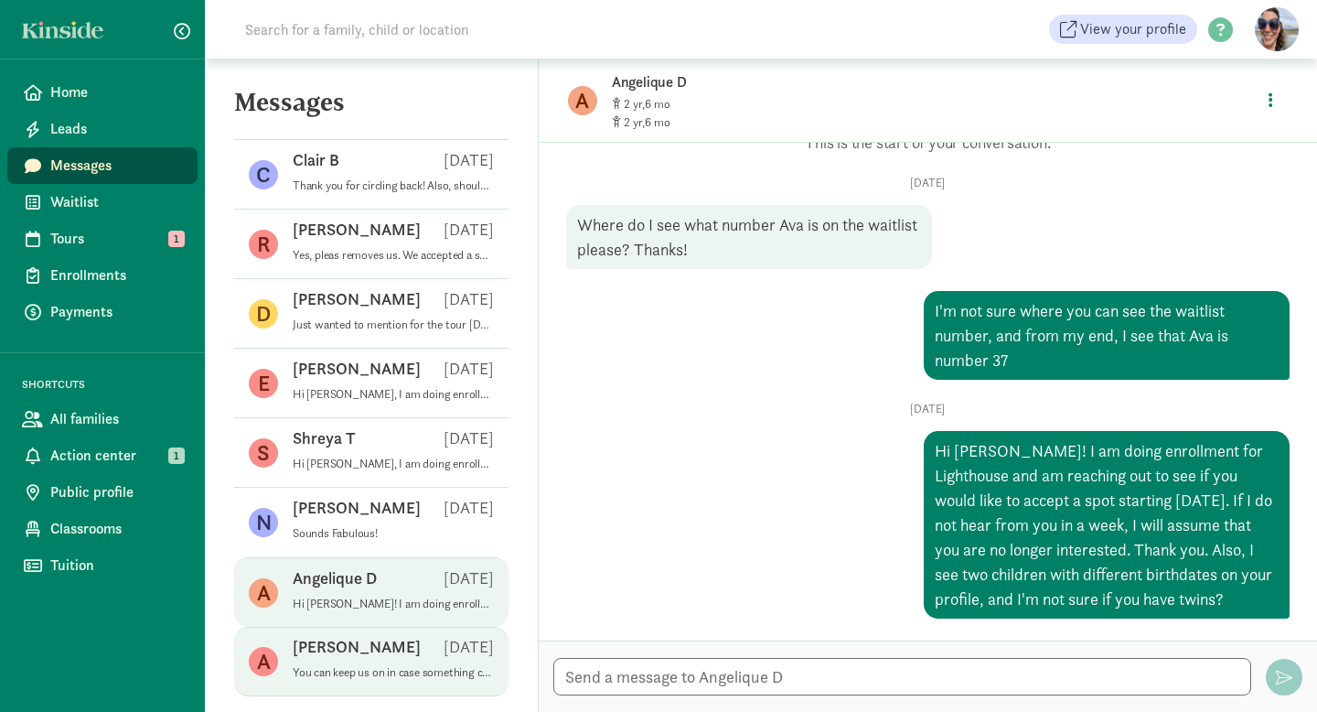
click at [385, 659] on div "Austin C [DATE]" at bounding box center [393, 650] width 201 height 29
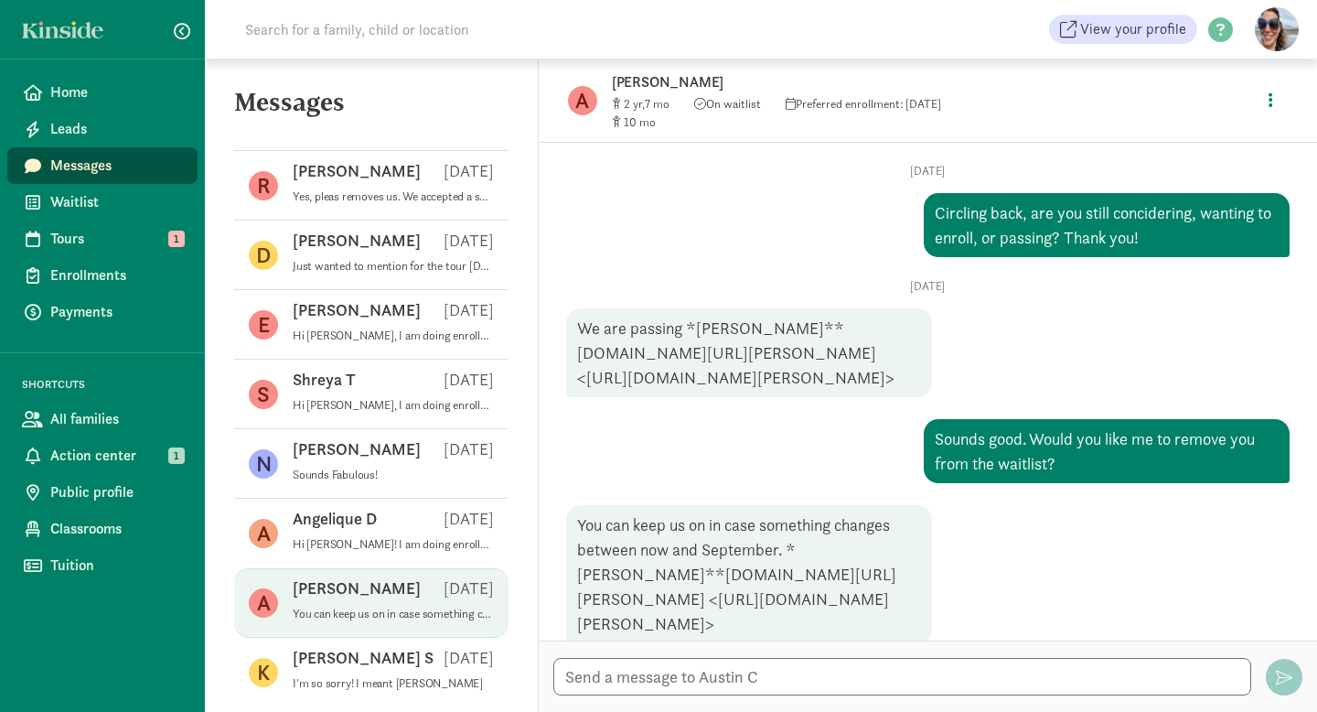
scroll to position [1047, 0]
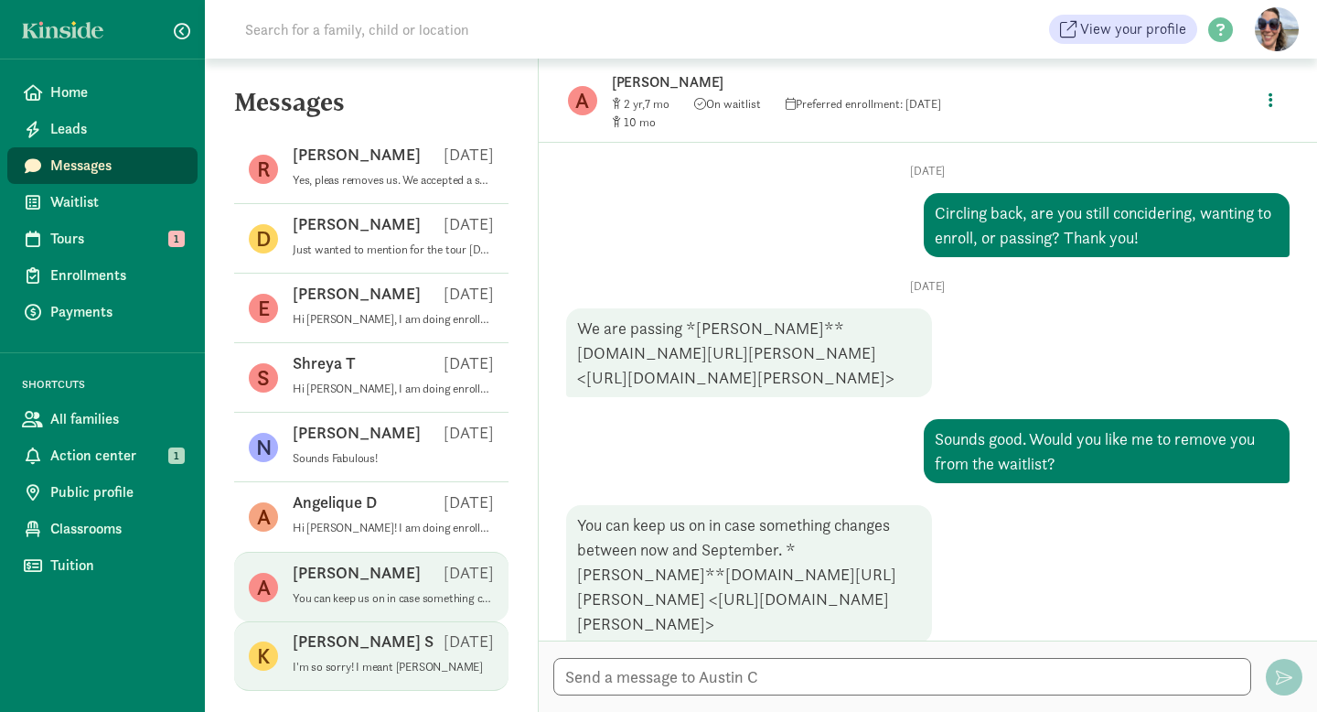
click at [385, 660] on p "I'm so sorry! I meant [PERSON_NAME]" at bounding box center [393, 666] width 201 height 15
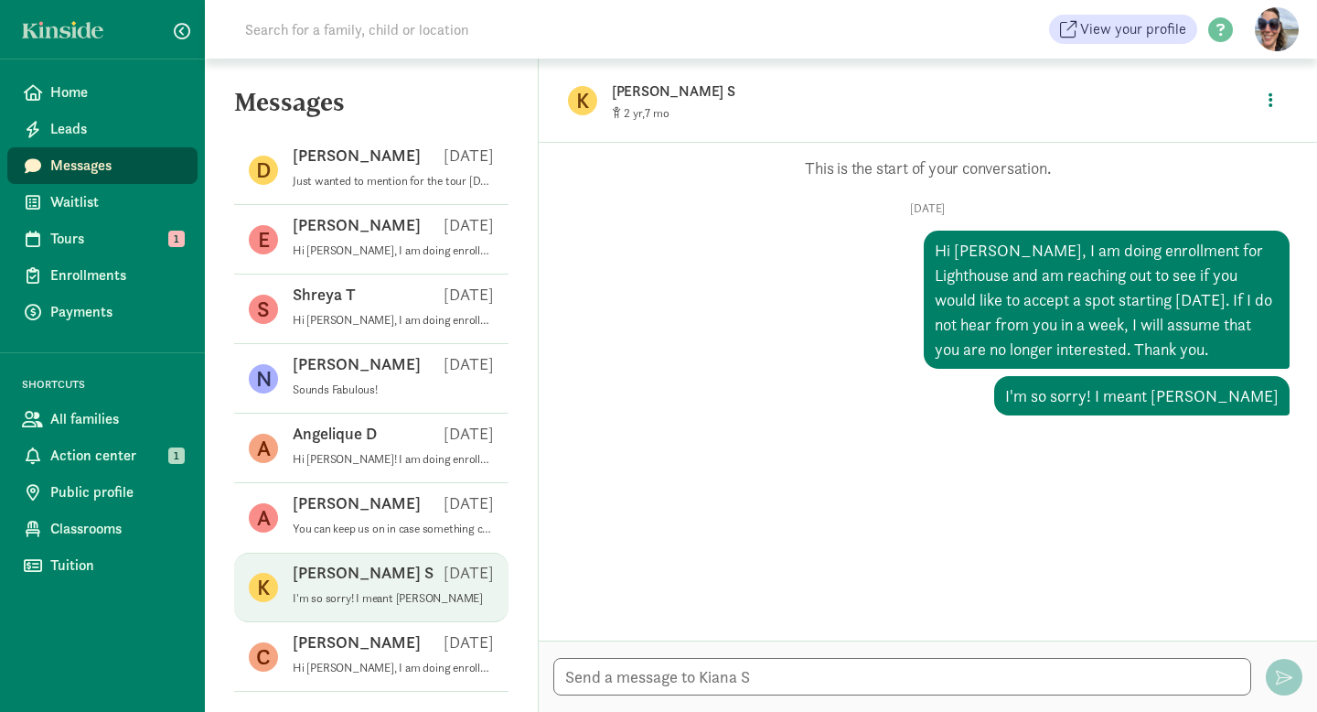
scroll to position [1119, 0]
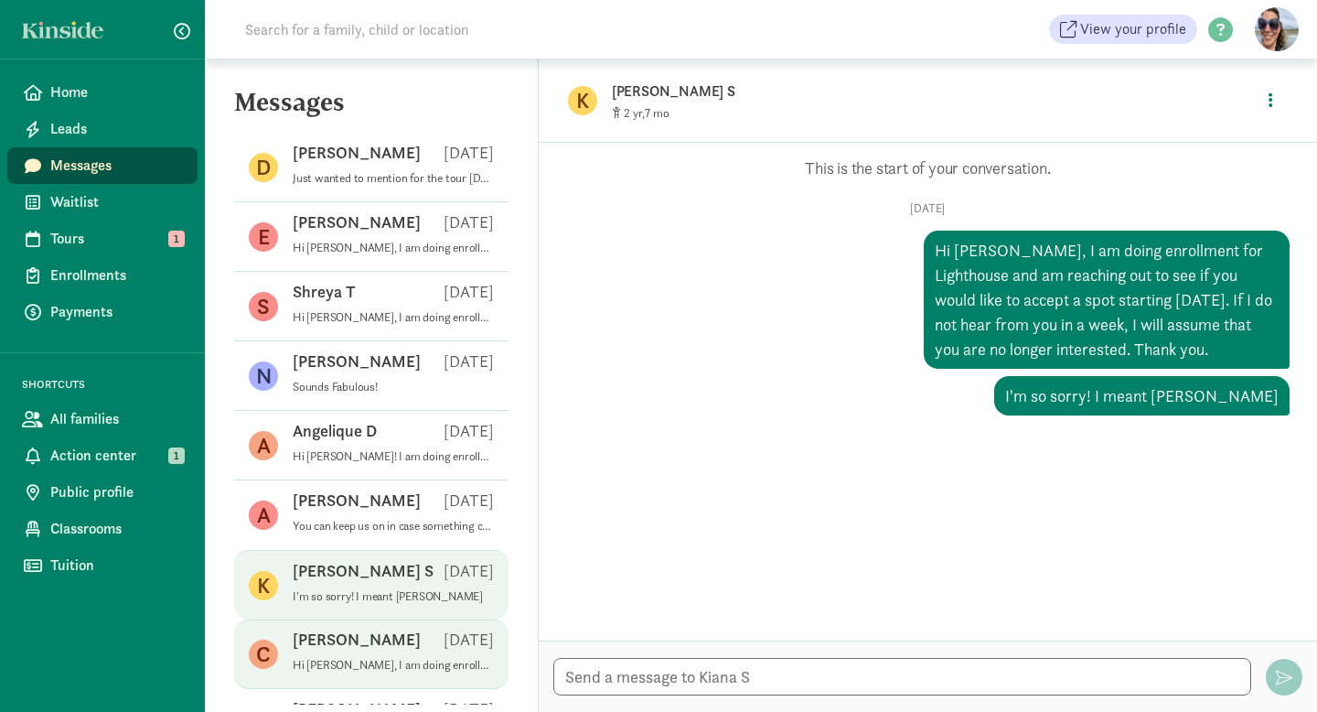
click at [387, 664] on p "Hi [PERSON_NAME], I am doing enrollment for Lighthouse and am reaching out to s…" at bounding box center [393, 665] width 201 height 15
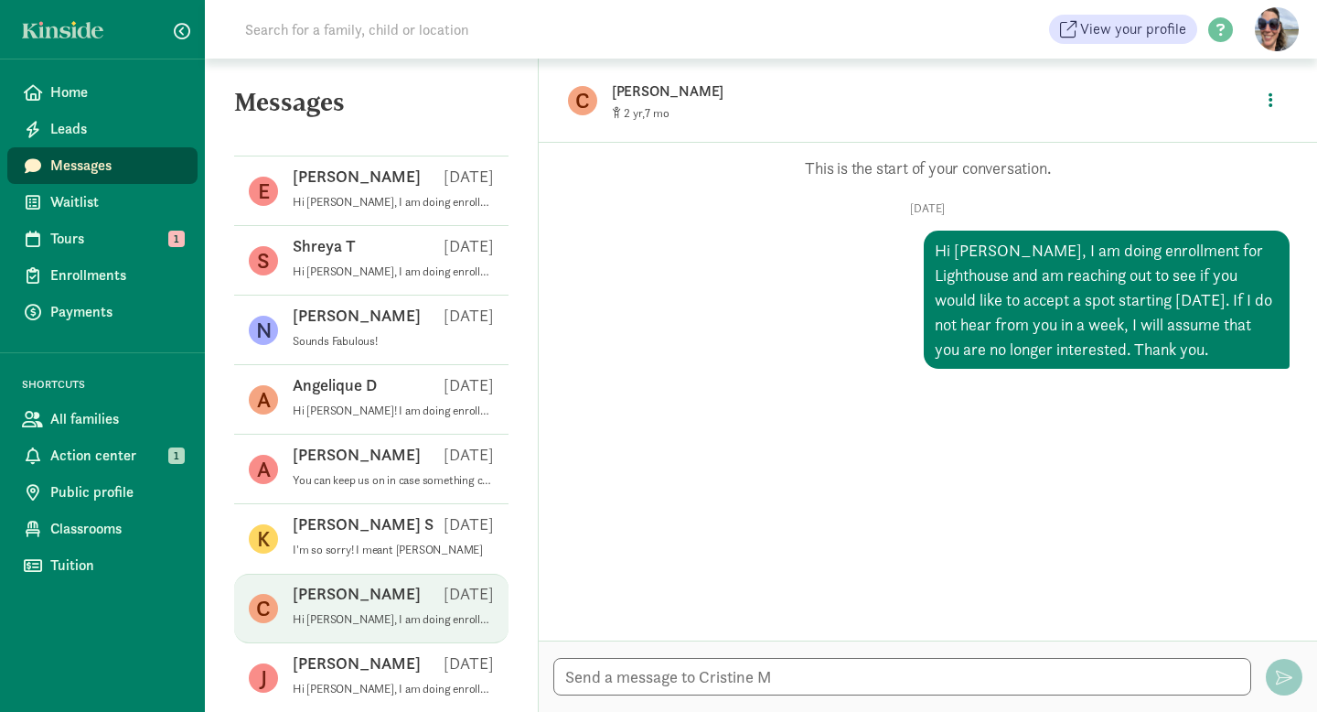
scroll to position [1166, 0]
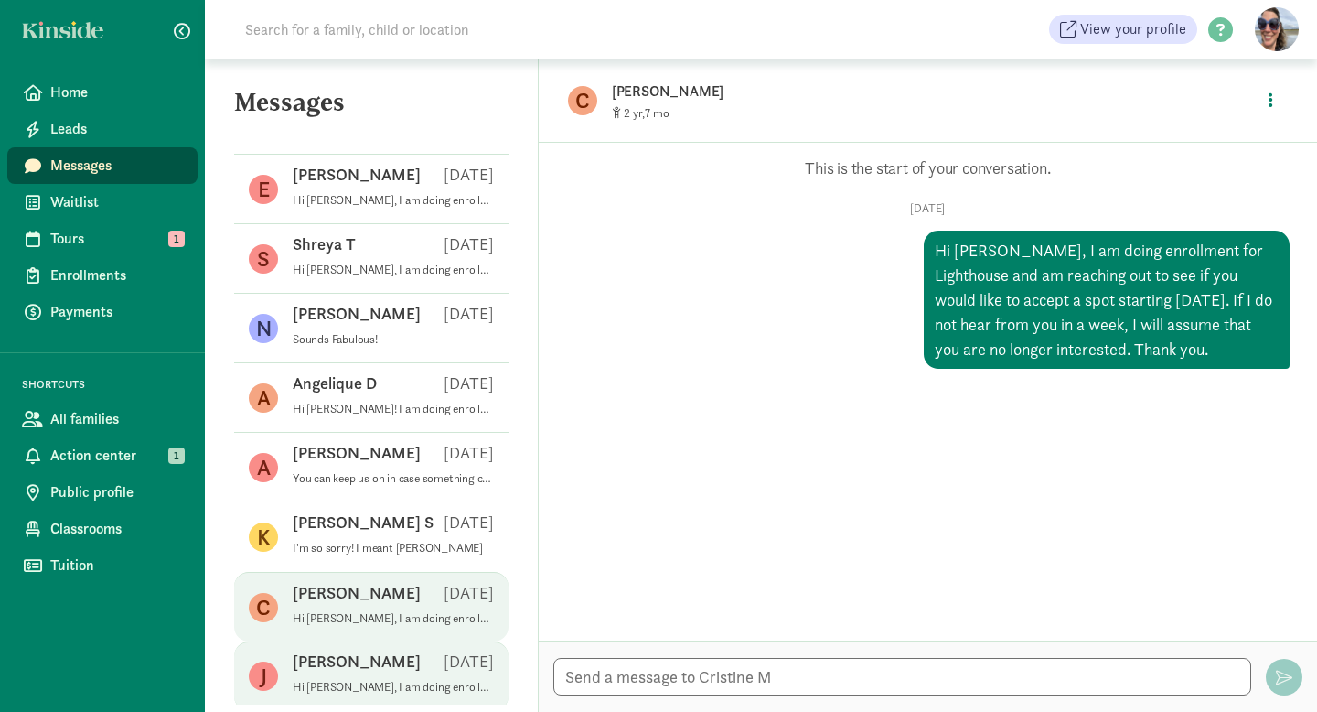
click at [394, 681] on p "Hi [PERSON_NAME], I am doing enrollment for Lighthouse and am reaching out to s…" at bounding box center [393, 687] width 201 height 15
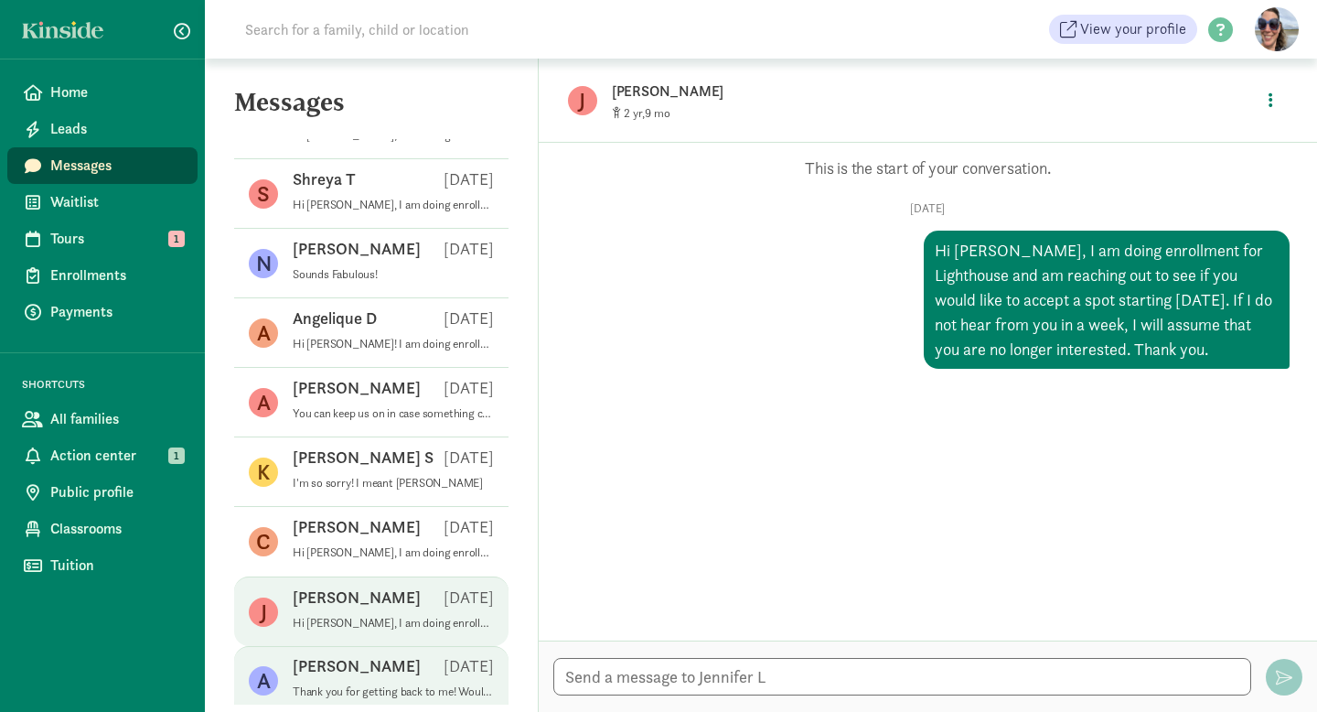
scroll to position [1232, 0]
click at [391, 676] on div "[PERSON_NAME] [DATE]" at bounding box center [393, 668] width 201 height 29
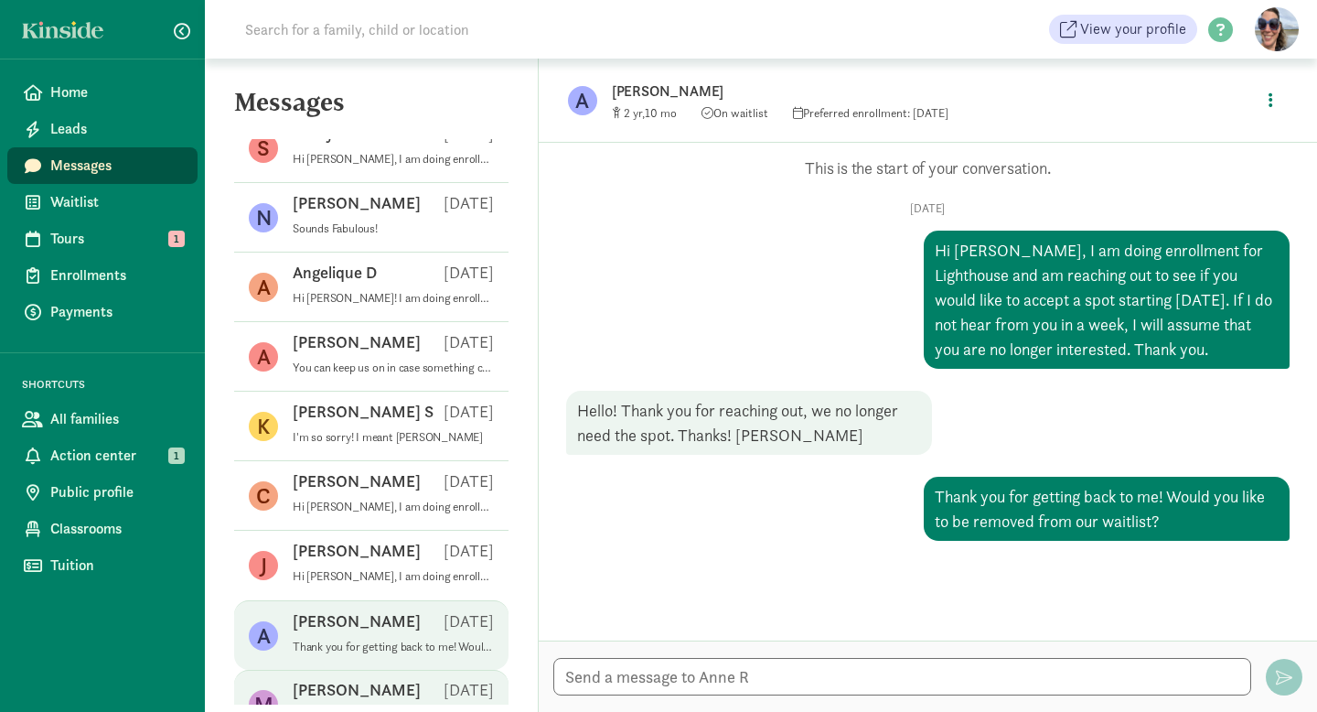
scroll to position [1280, 0]
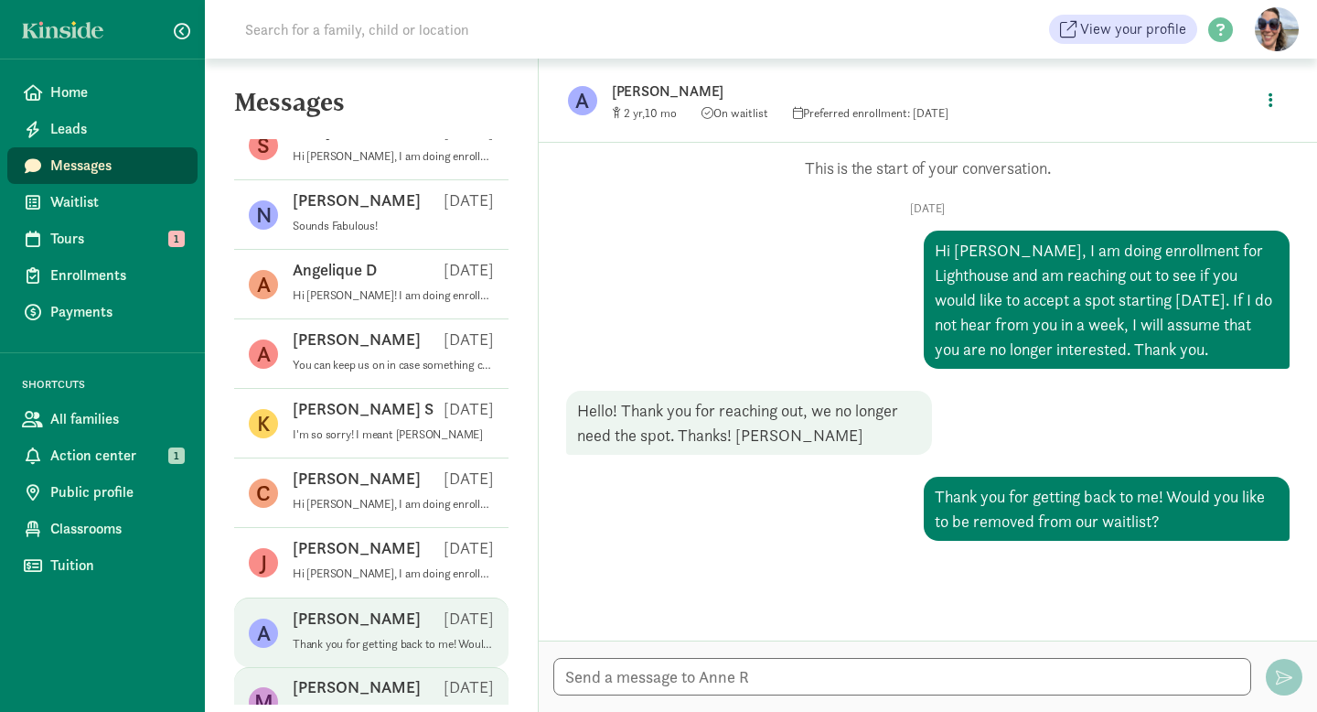
click at [398, 688] on div "[PERSON_NAME] [DATE]" at bounding box center [393, 690] width 201 height 29
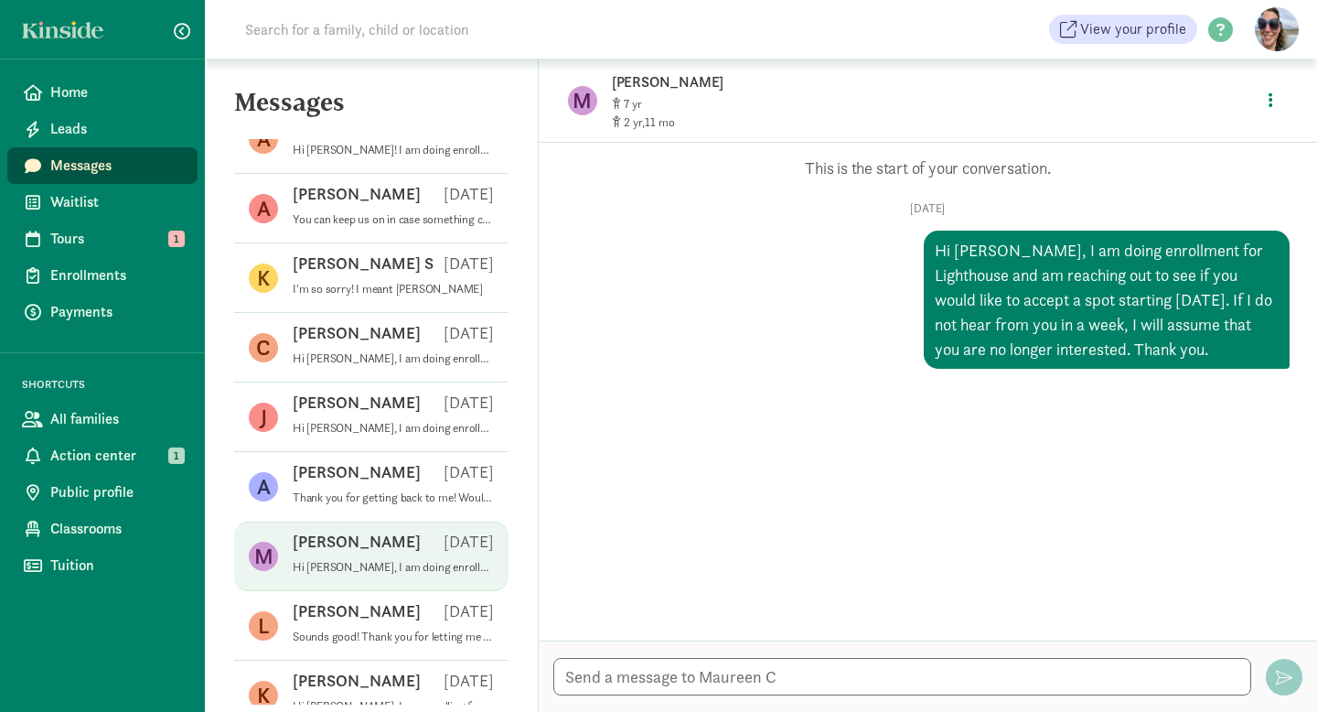
scroll to position [1432, 0]
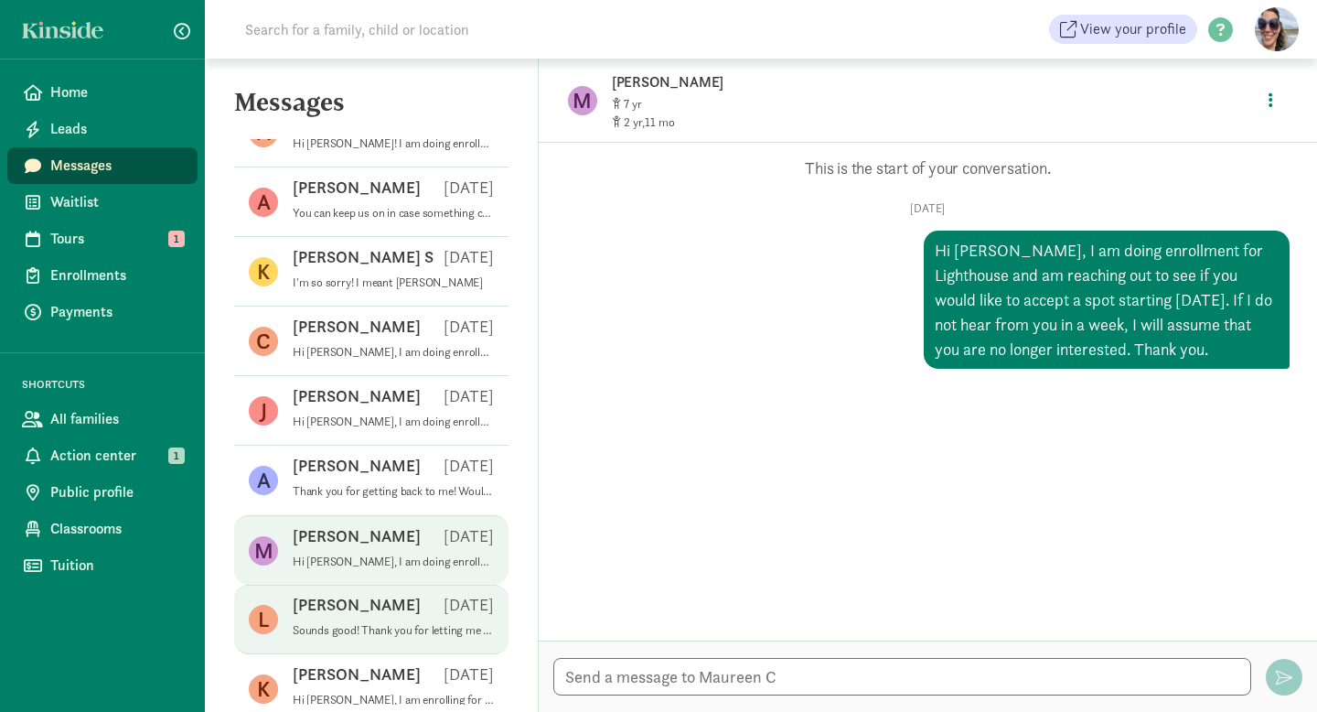
click at [404, 616] on div "[PERSON_NAME] [DATE]" at bounding box center [393, 608] width 201 height 29
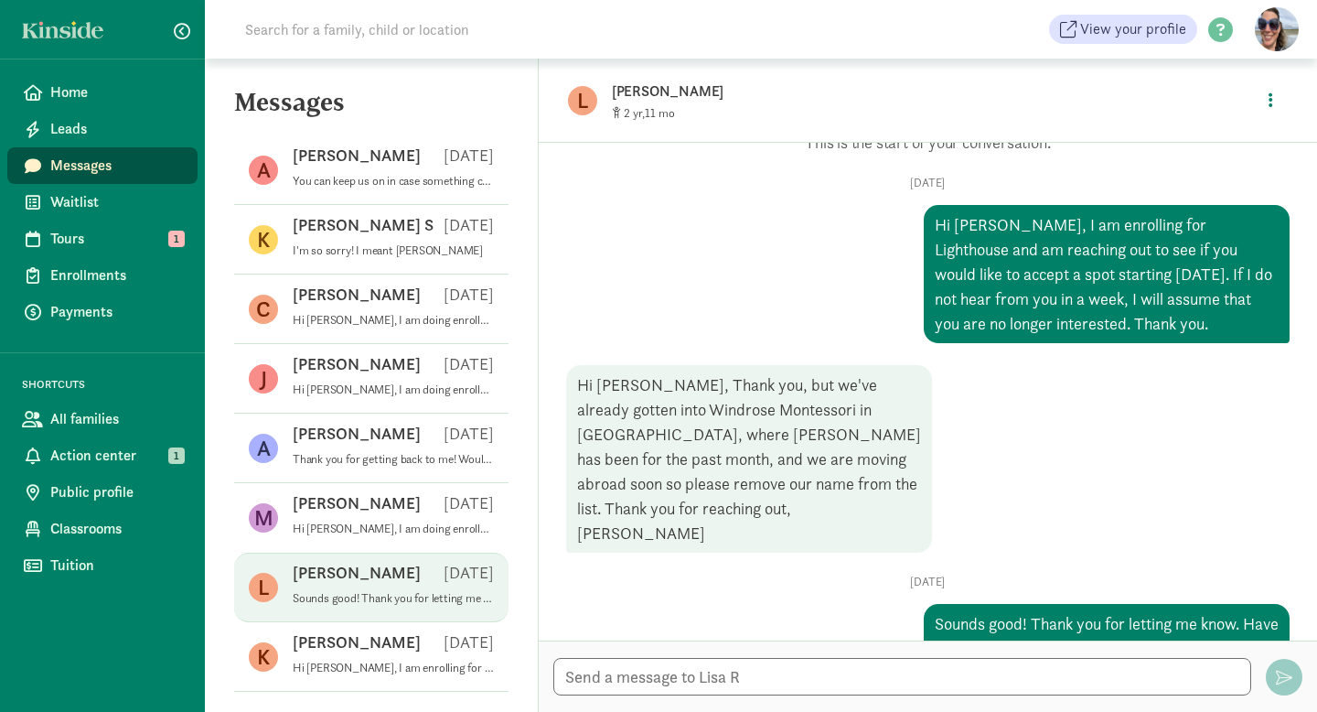
scroll to position [1465, 0]
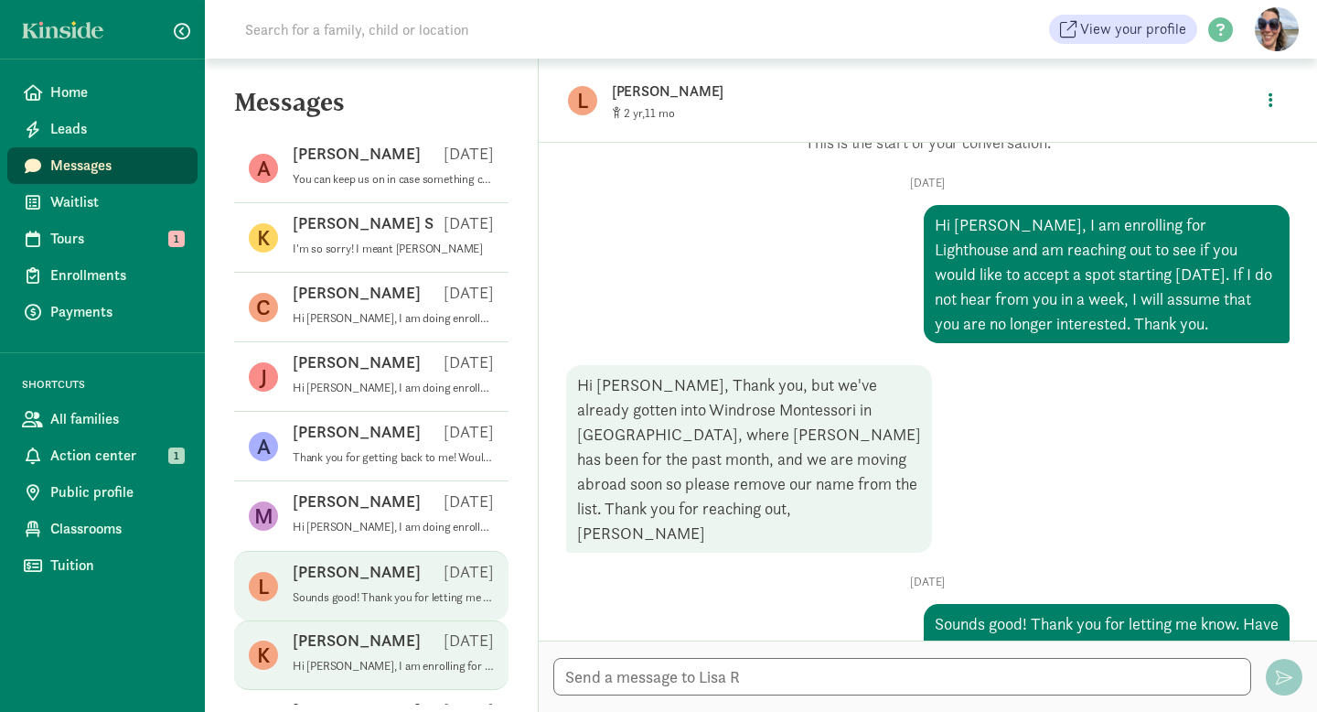
click at [406, 656] on div "[PERSON_NAME] [DATE]" at bounding box center [393, 643] width 201 height 29
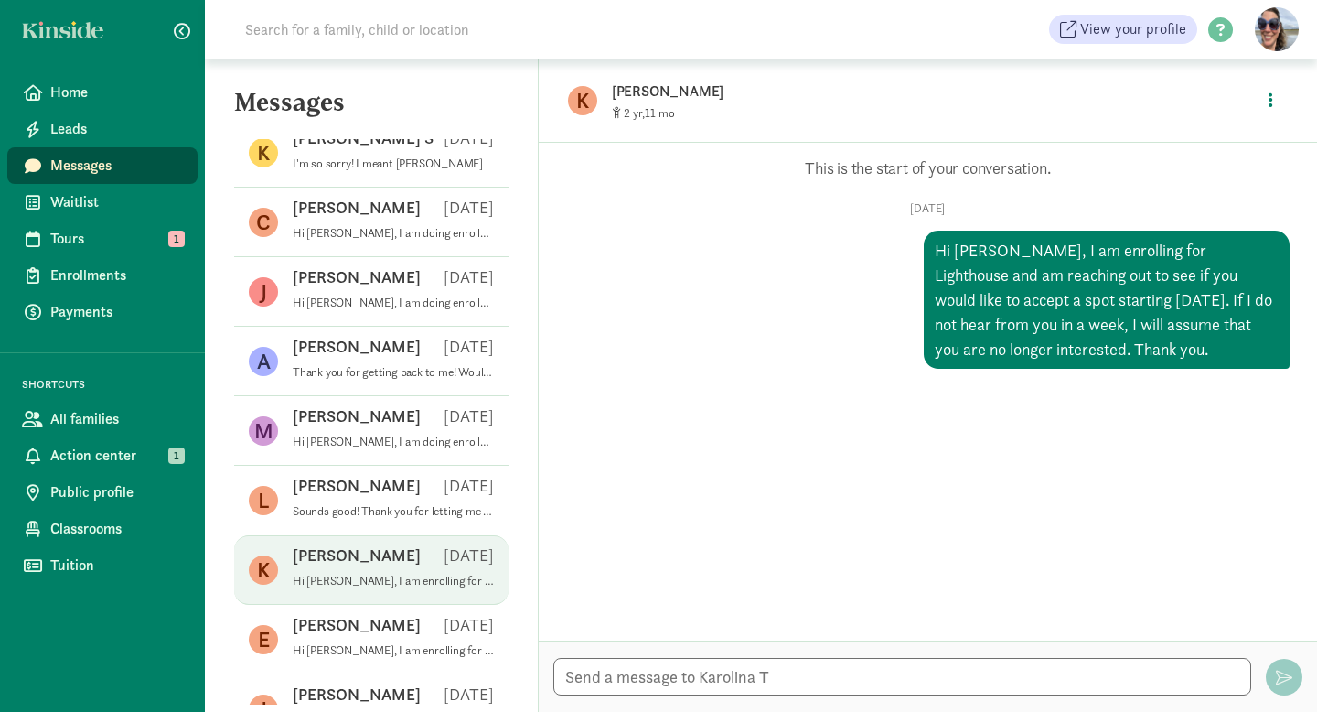
scroll to position [1553, 0]
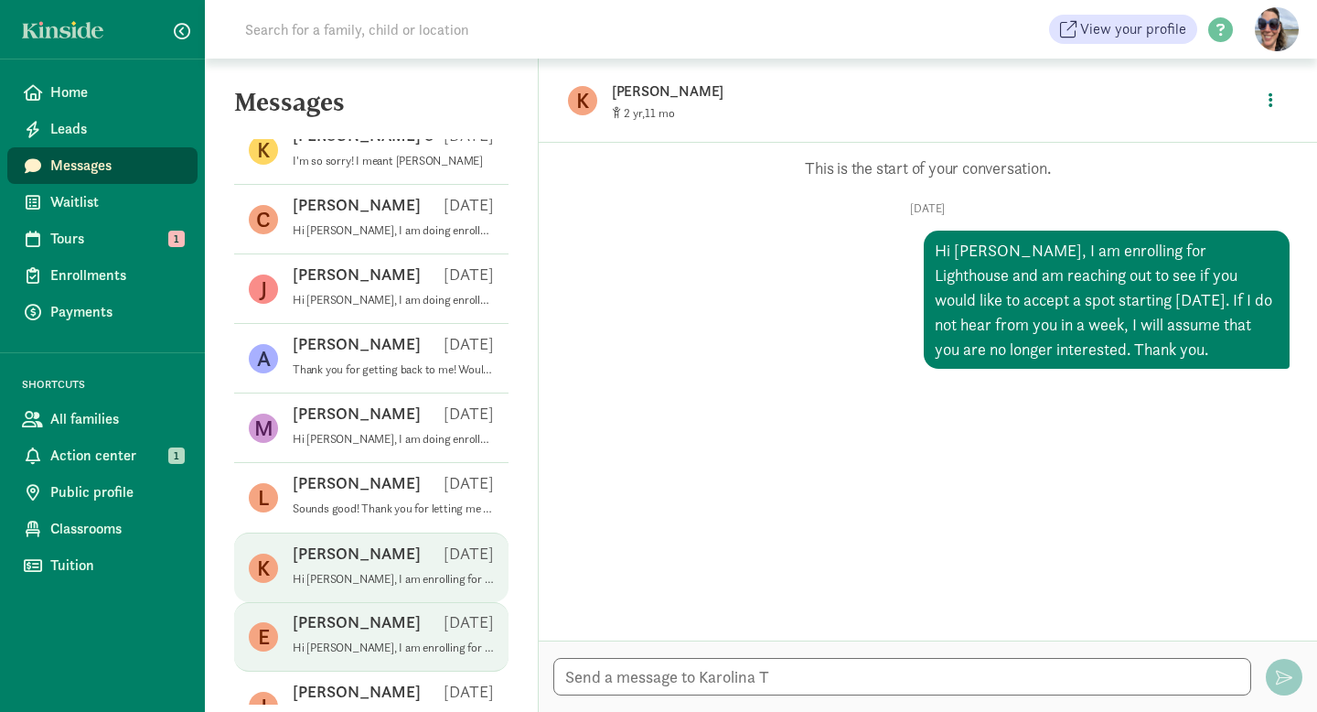
click at [403, 647] on p "Hi [PERSON_NAME], I am enrolling for Lighthouse and am reaching out to see if y…" at bounding box center [393, 647] width 201 height 15
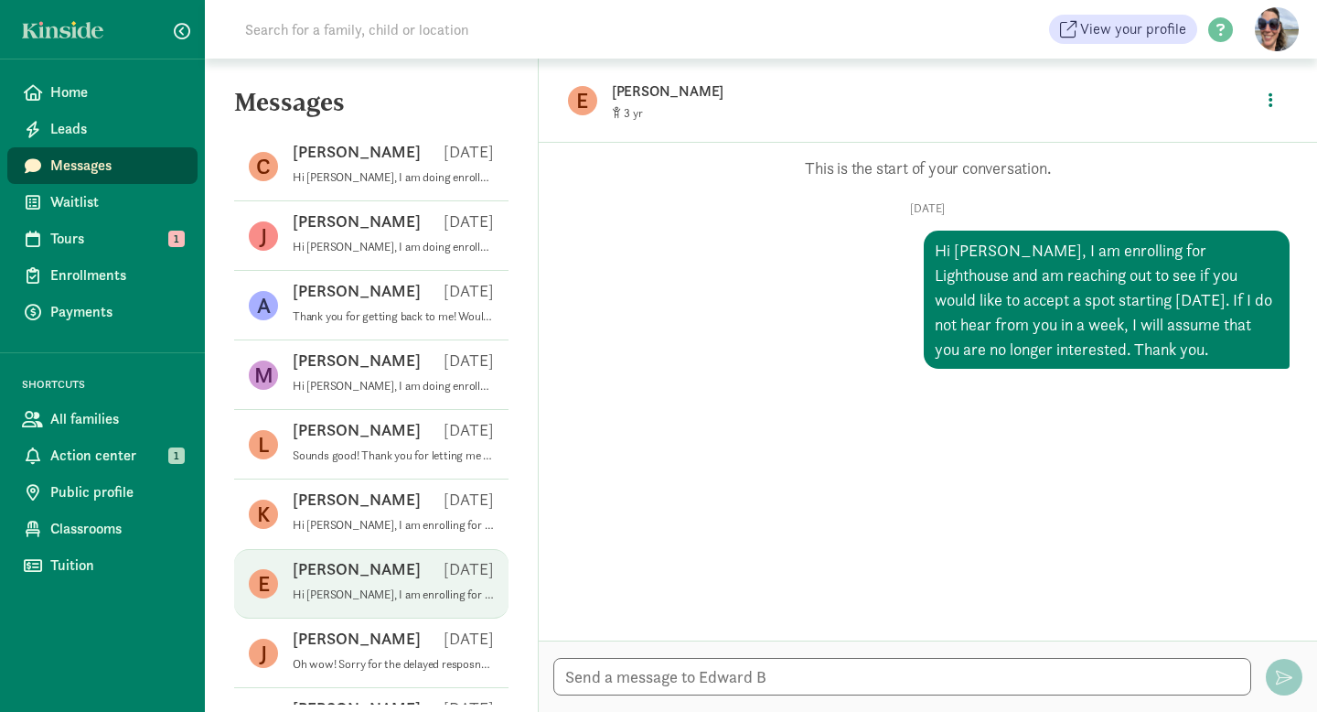
scroll to position [1608, 0]
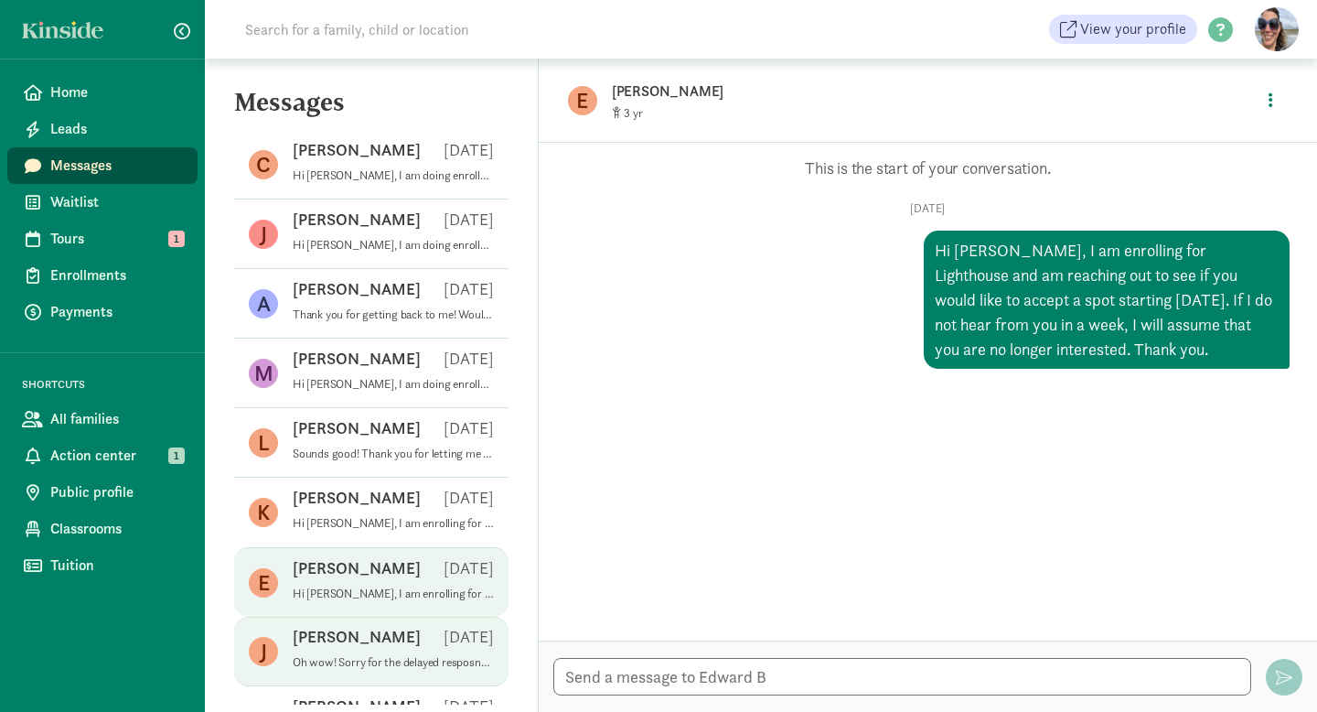
click at [411, 659] on p "Oh wow! Sorry for the delayed resposne. We were out camping over the weekend. W…" at bounding box center [393, 662] width 201 height 15
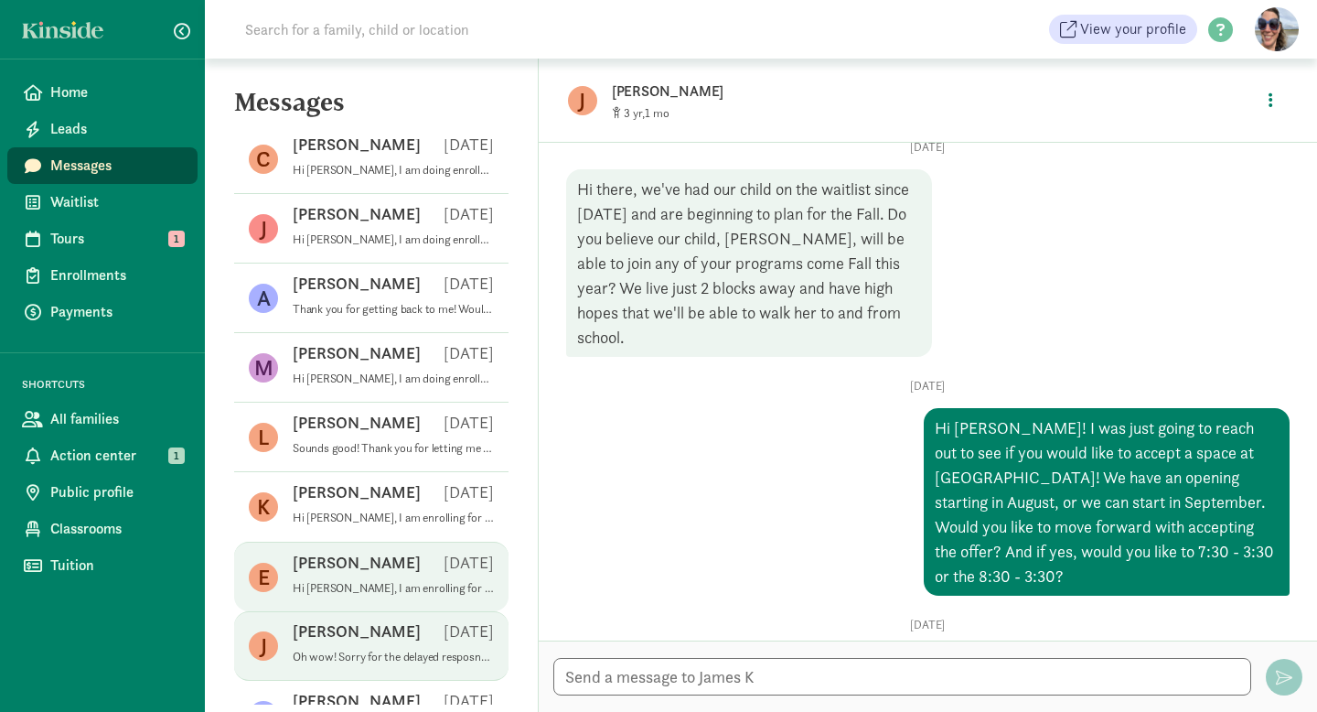
scroll to position [1732, 0]
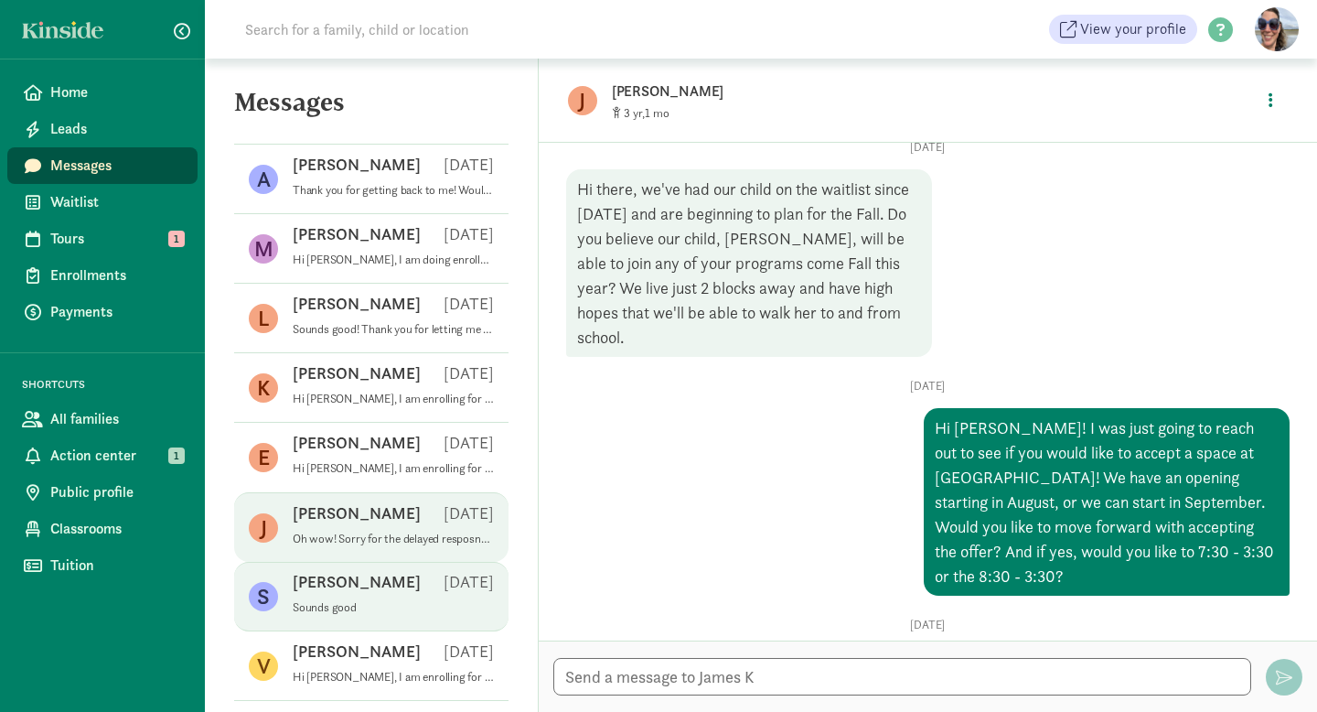
click at [347, 589] on div "[PERSON_NAME] S [DATE]" at bounding box center [393, 585] width 201 height 29
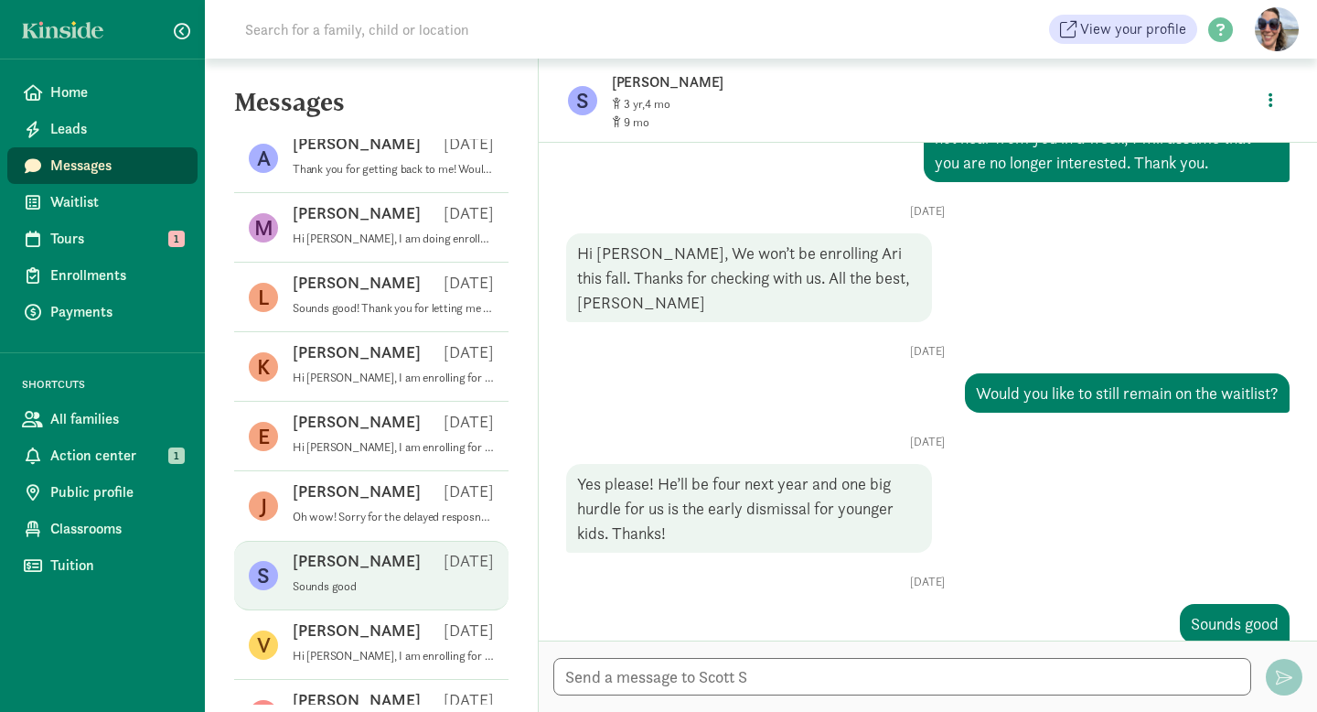
scroll to position [1772, 0]
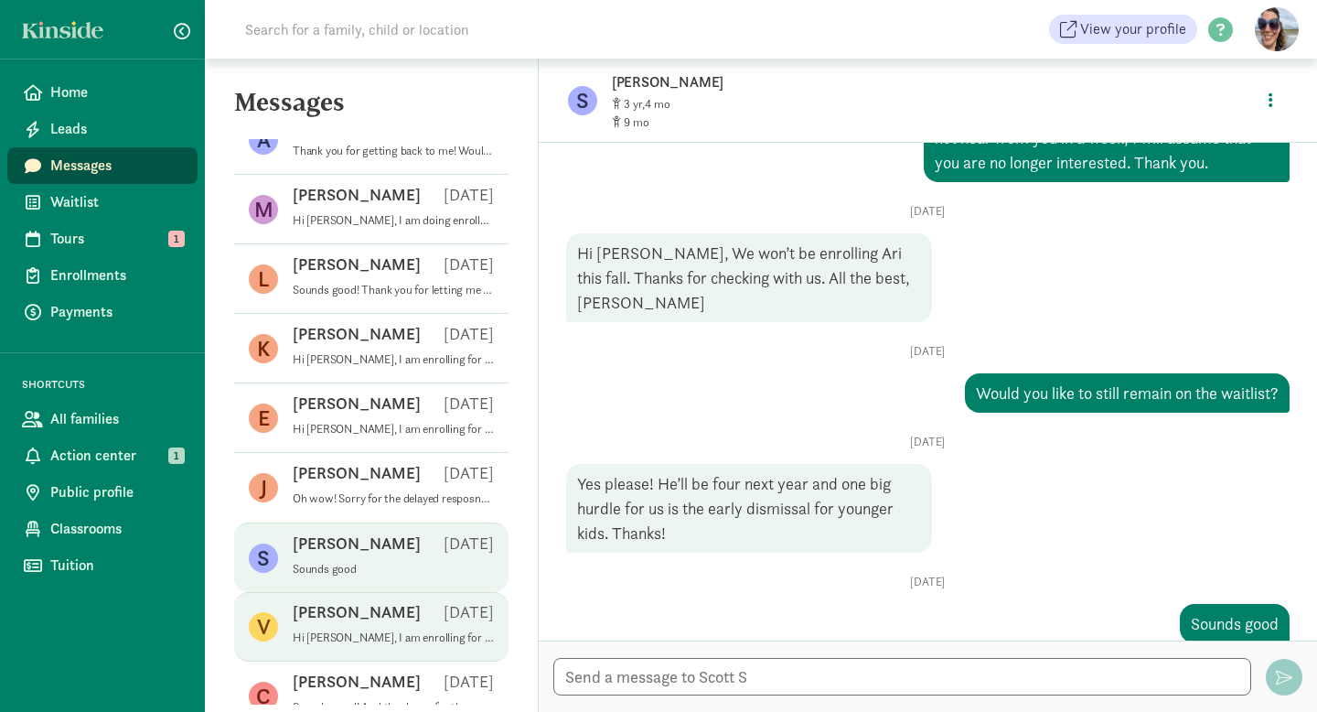
click at [354, 633] on p "Hi [PERSON_NAME], I am enrolling for Lighthouse and am reaching out to see if y…" at bounding box center [393, 637] width 201 height 15
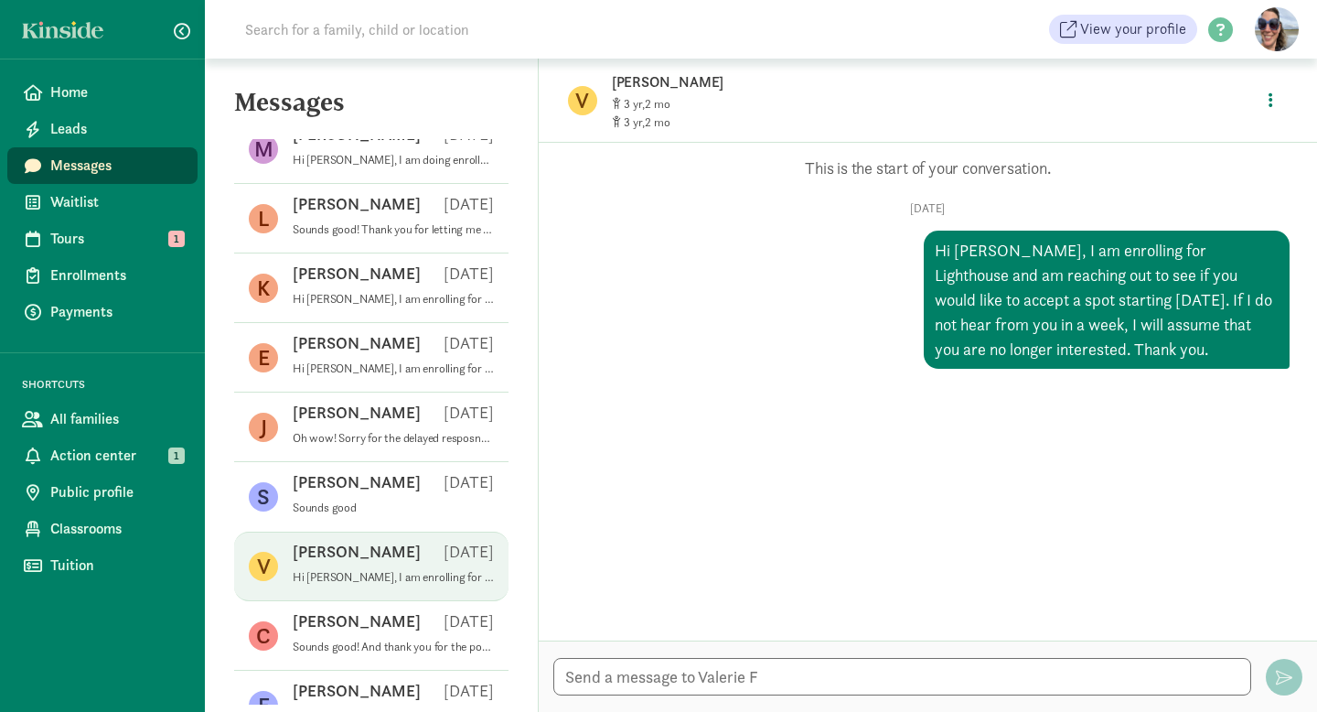
scroll to position [1852, 0]
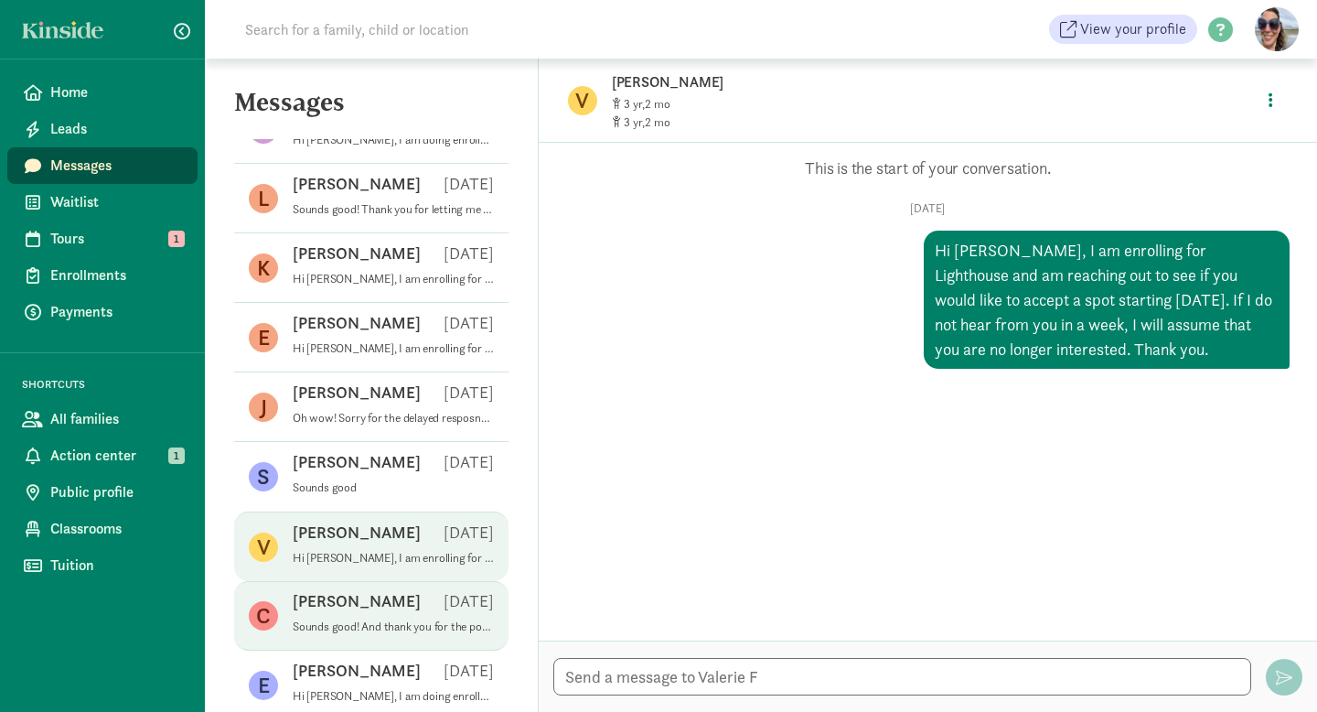
click at [352, 634] on span "[PERSON_NAME] [DATE] Sounds good! And thank you for the positive feedback. Thei…" at bounding box center [393, 615] width 201 height 51
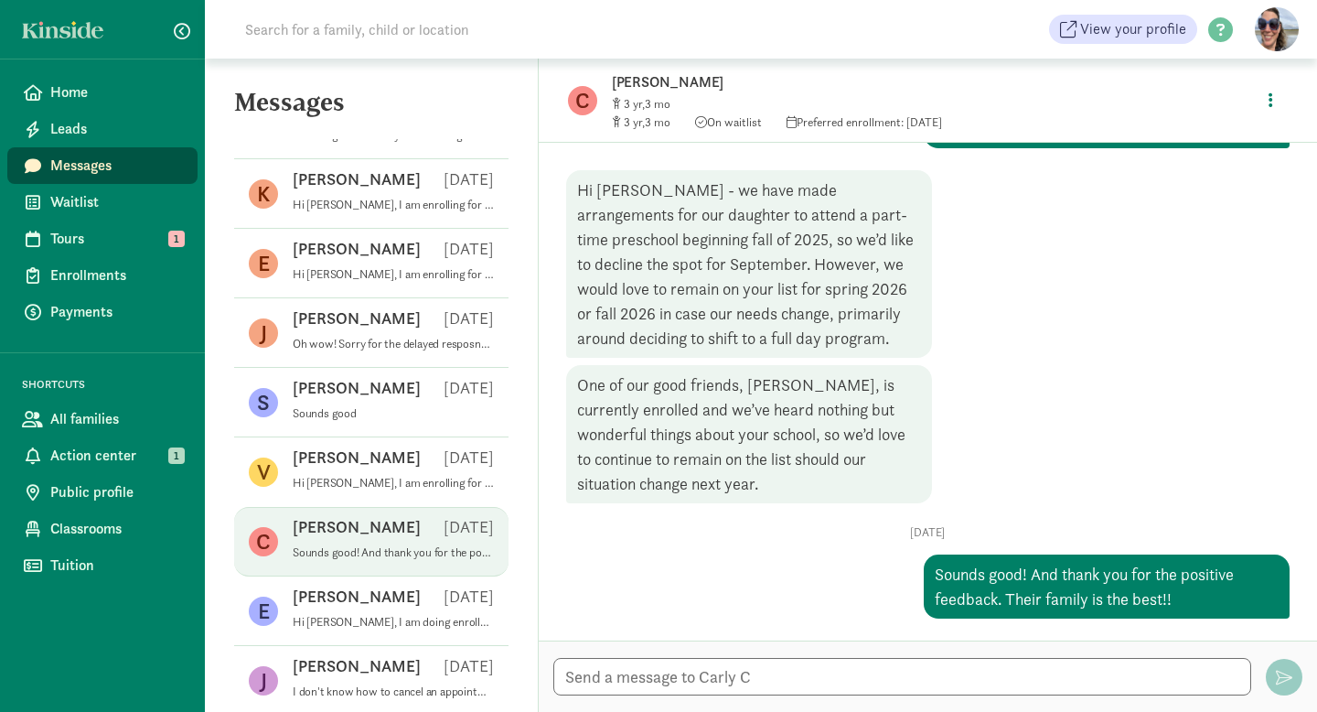
scroll to position [1930, 0]
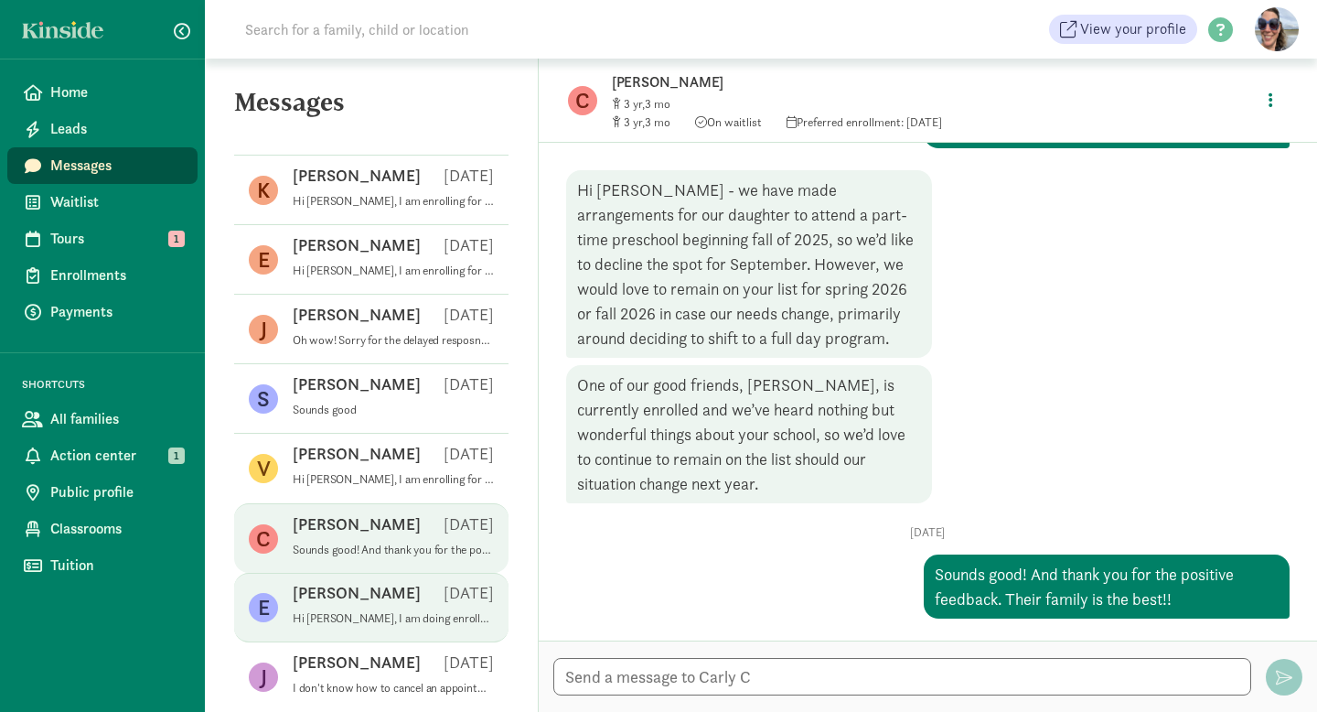
click at [353, 615] on p "Hi [PERSON_NAME], I am doing enrollment for Lighthouse and am reaching out to s…" at bounding box center [393, 618] width 201 height 15
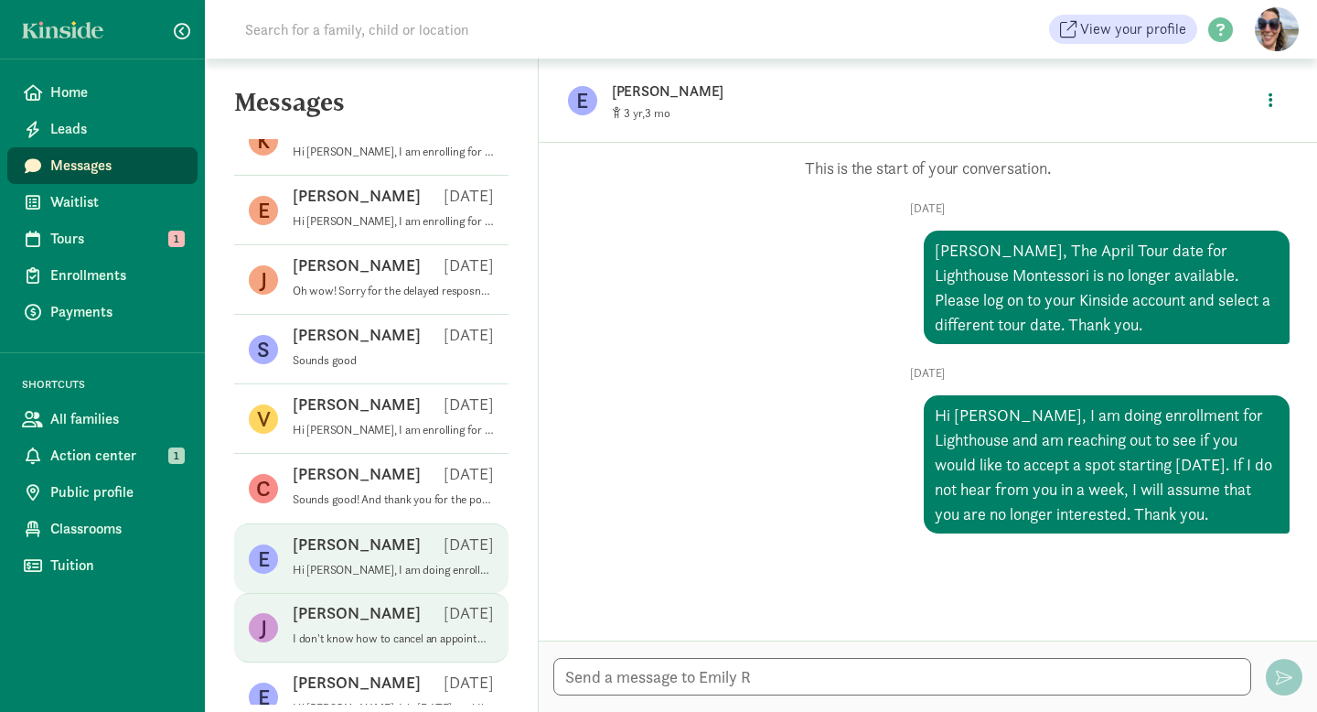
scroll to position [1980, 0]
click at [359, 618] on div "Jordan P [DATE]" at bounding box center [393, 615] width 201 height 29
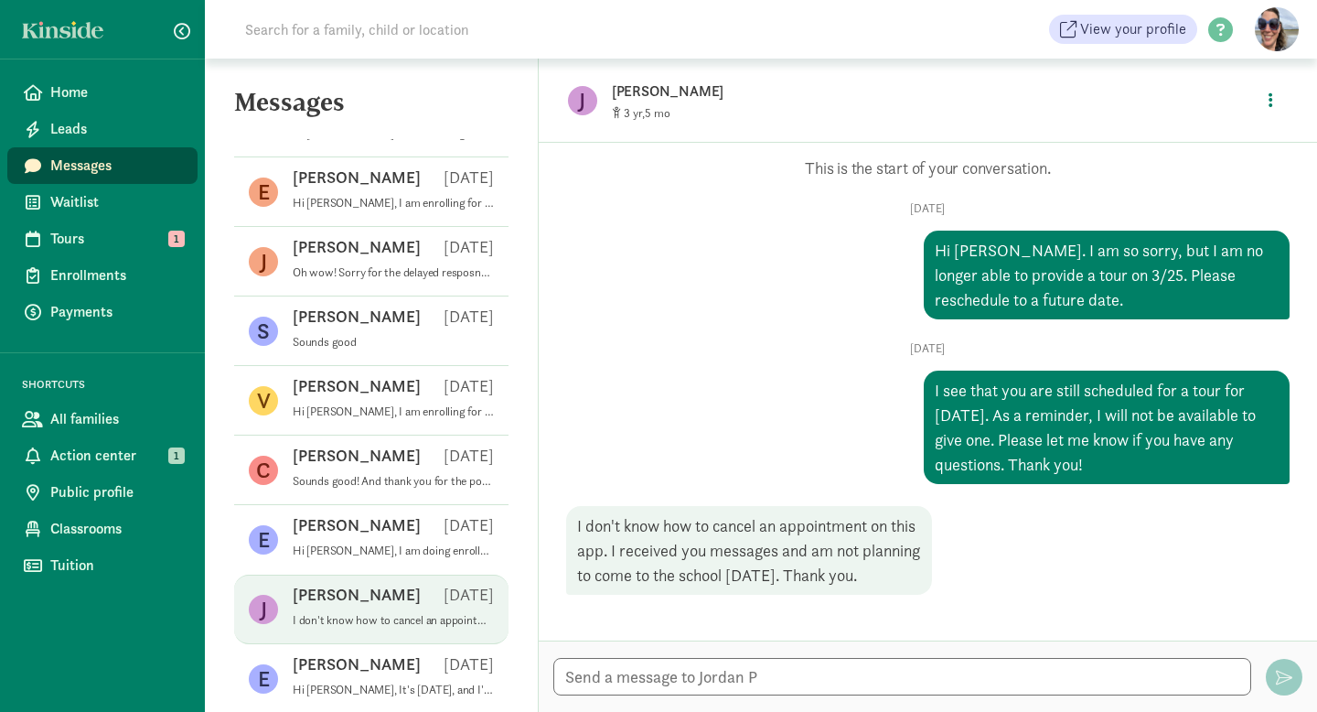
scroll to position [2027, 0]
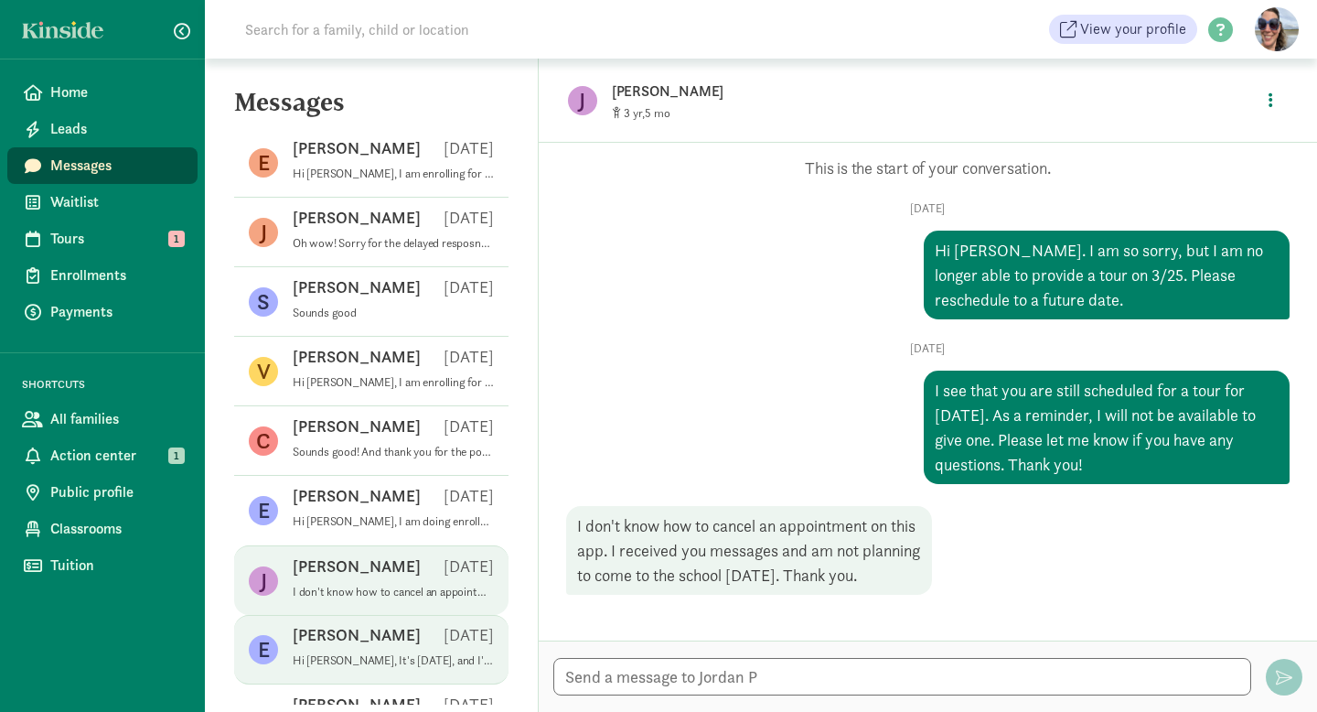
click at [374, 648] on div "[PERSON_NAME] [DATE]" at bounding box center [393, 638] width 201 height 29
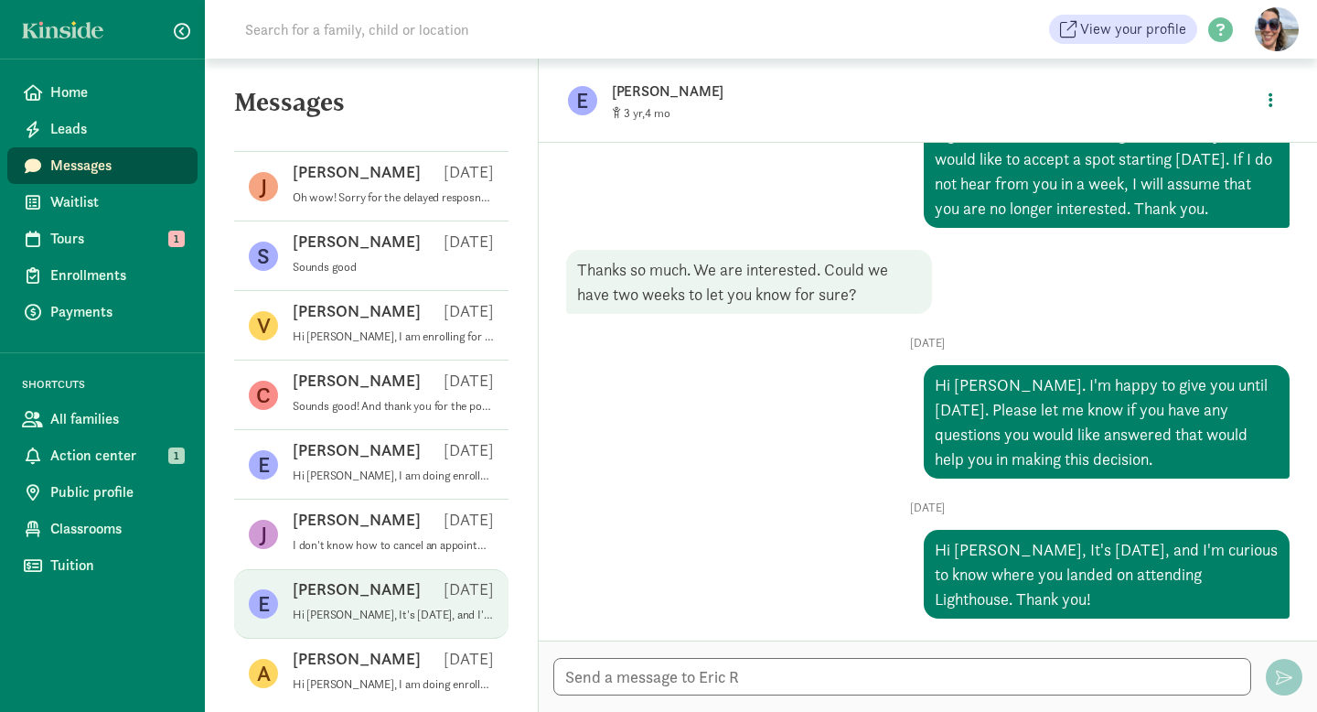
scroll to position [2080, 0]
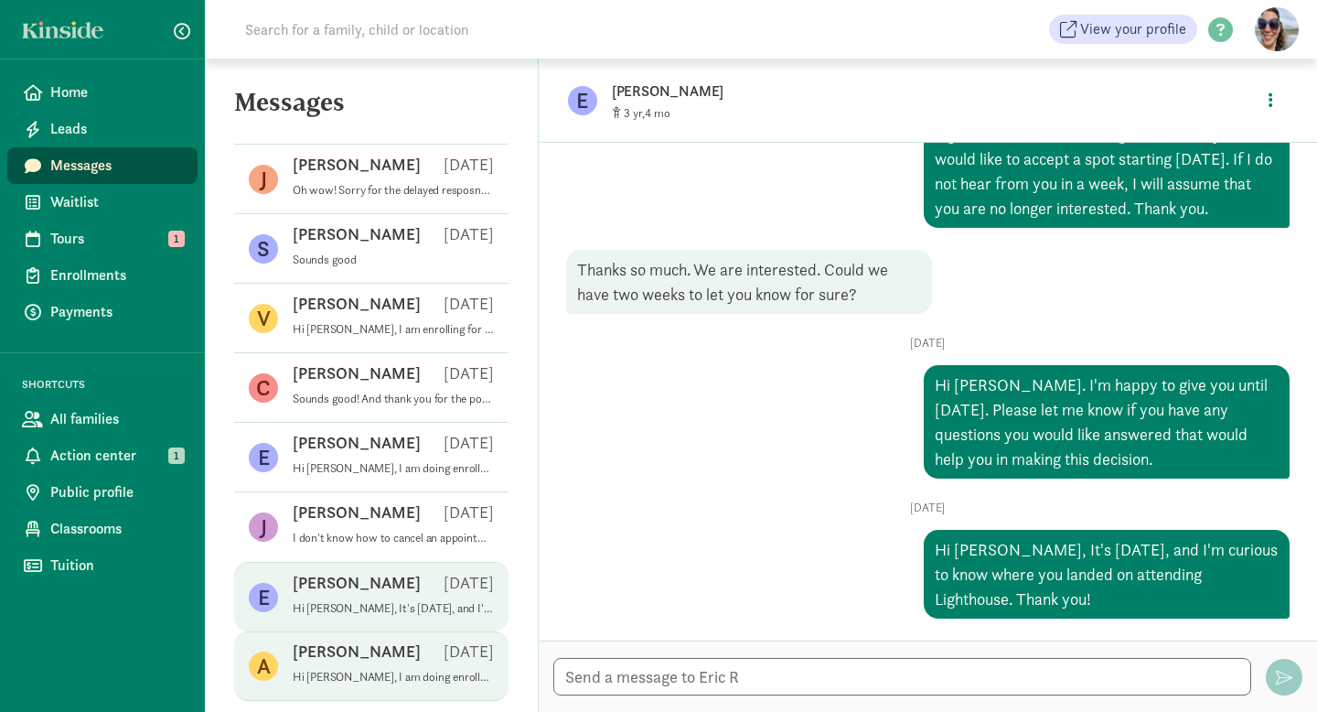
click at [383, 658] on div "[PERSON_NAME] [DATE]" at bounding box center [393, 654] width 201 height 29
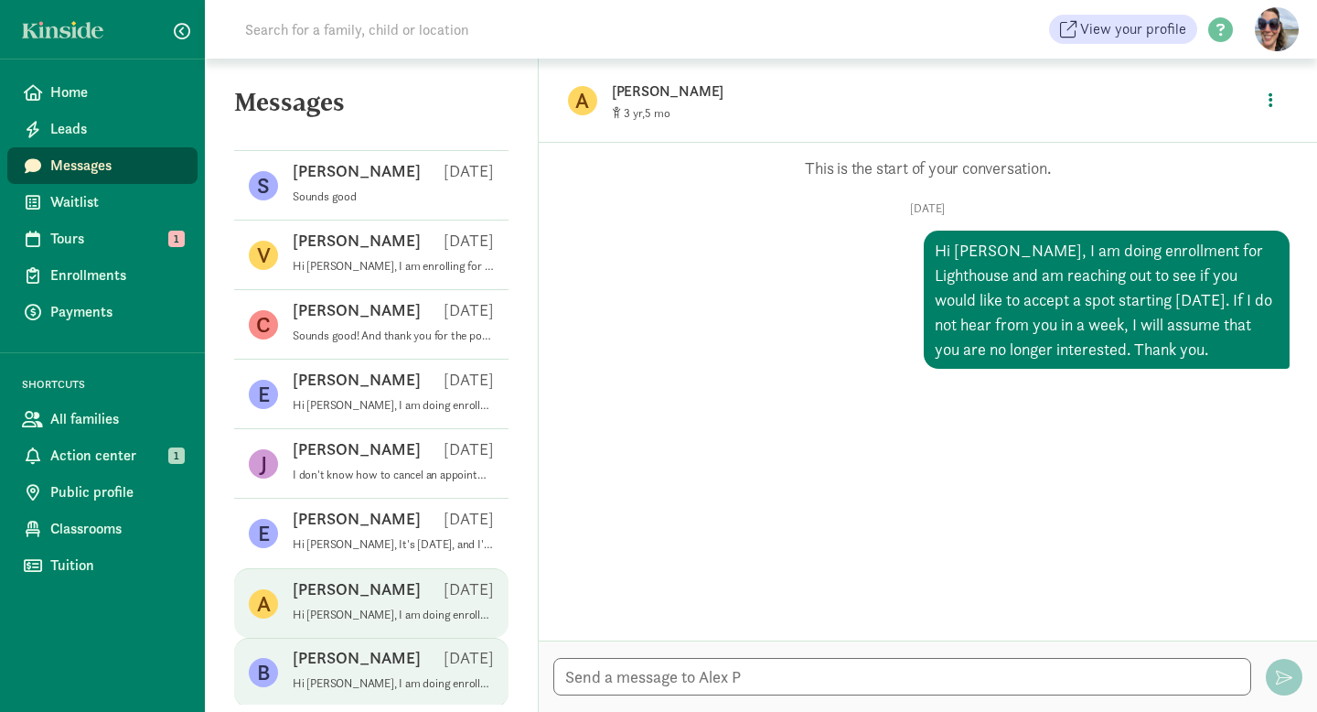
scroll to position [2145, 0]
click at [383, 657] on div "[PERSON_NAME] [DATE]" at bounding box center [393, 659] width 201 height 29
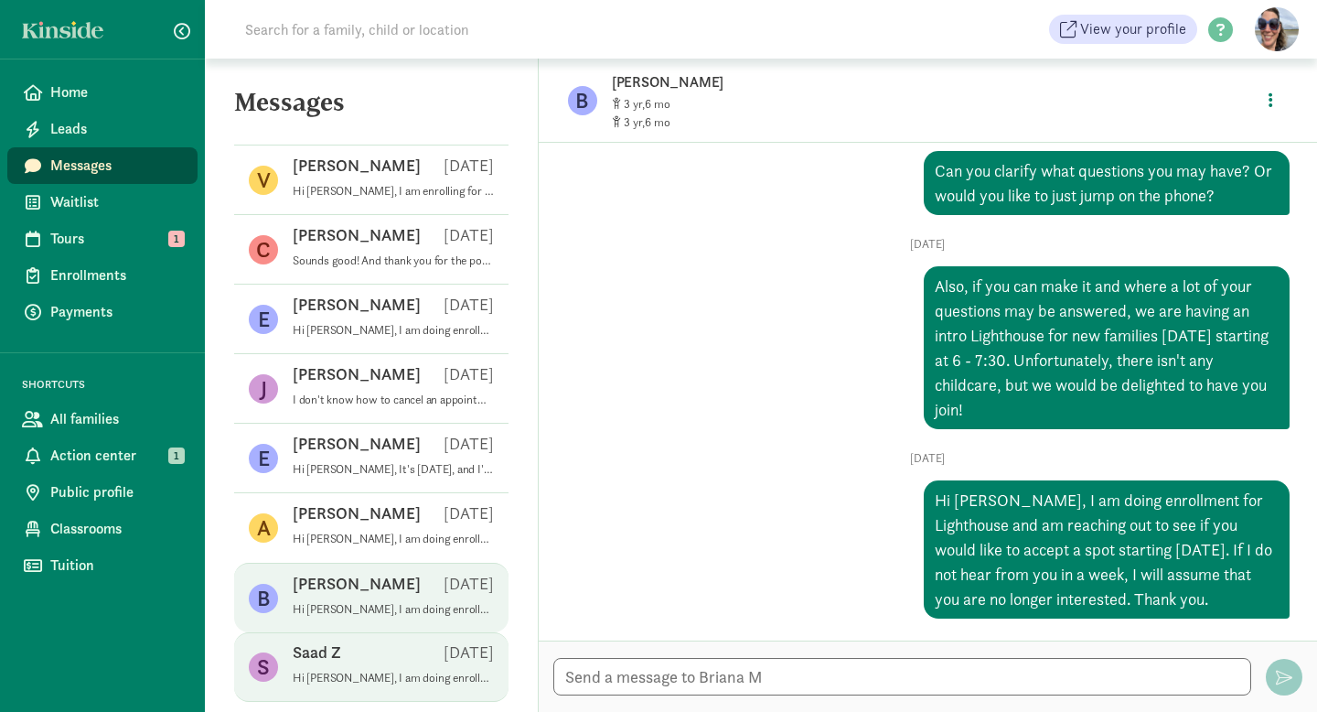
scroll to position [2223, 0]
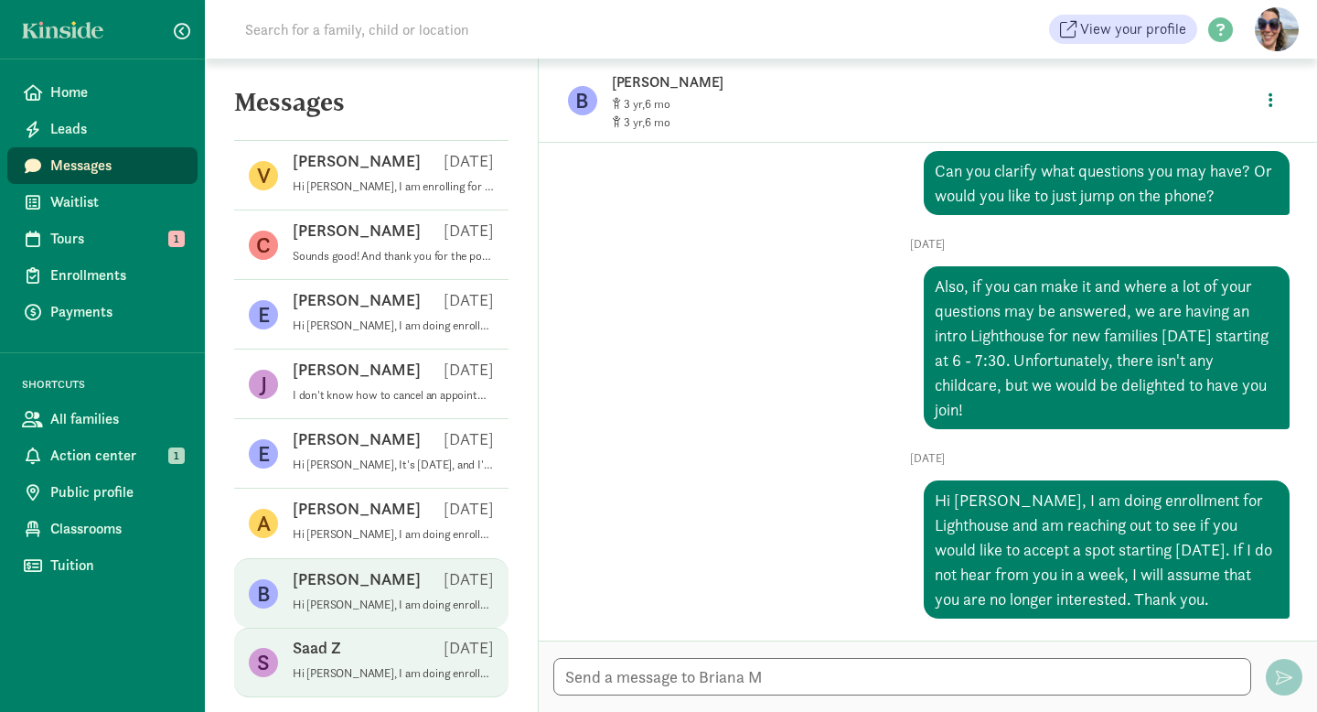
click at [385, 658] on div "Saad Z [DATE]" at bounding box center [393, 651] width 201 height 29
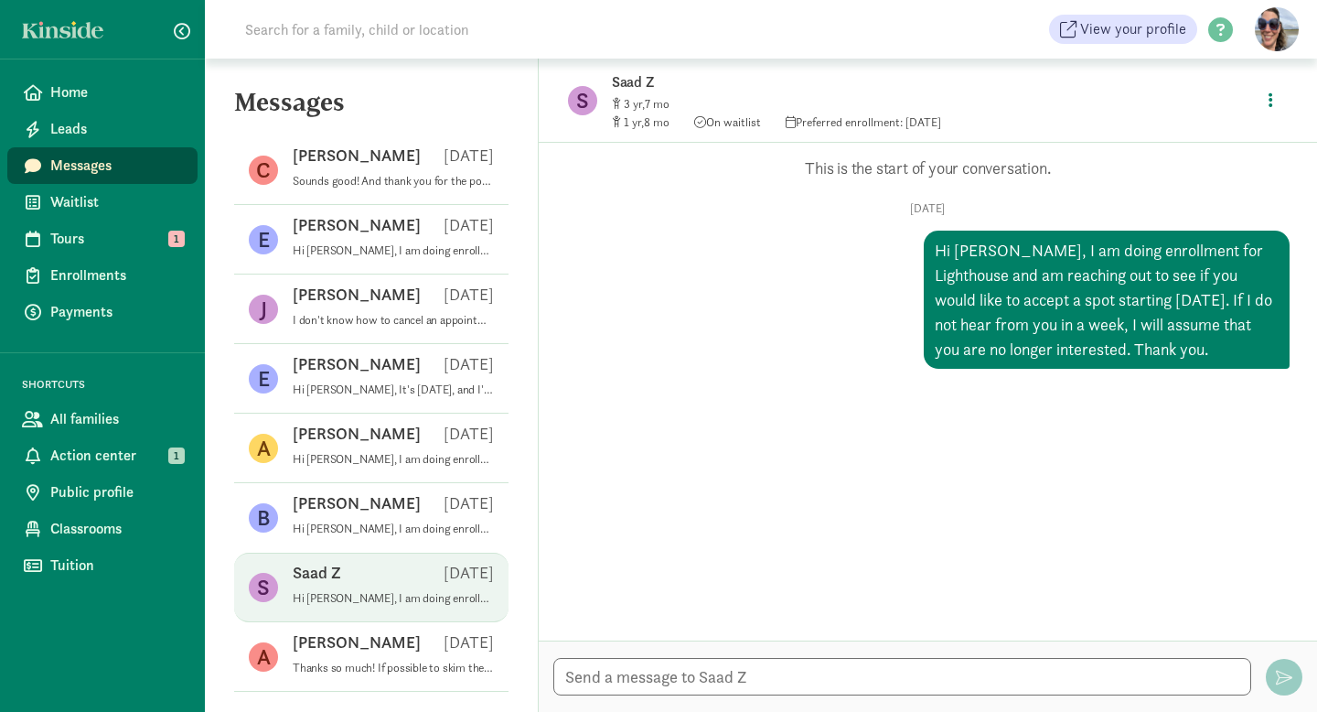
scroll to position [2300, 0]
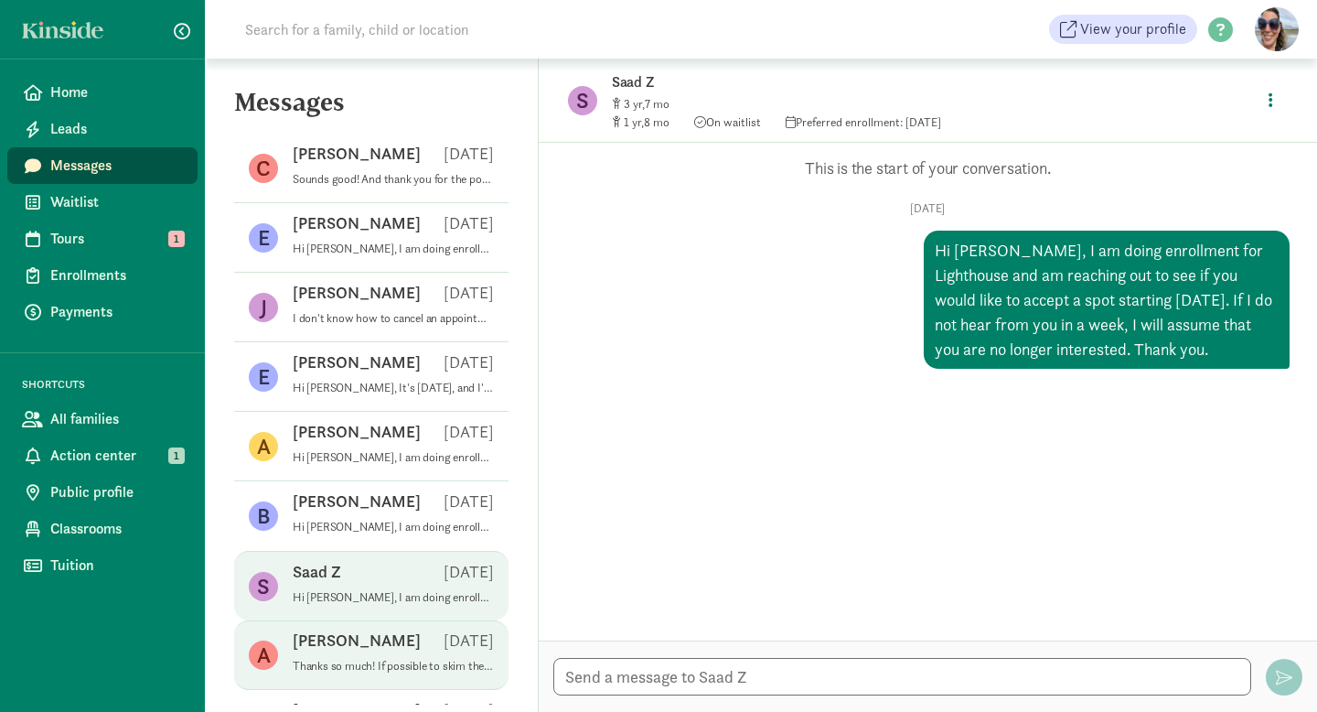
click at [386, 659] on p "Thanks so much! If possible to skim the handbook before submitting kinside, tha…" at bounding box center [393, 666] width 201 height 15
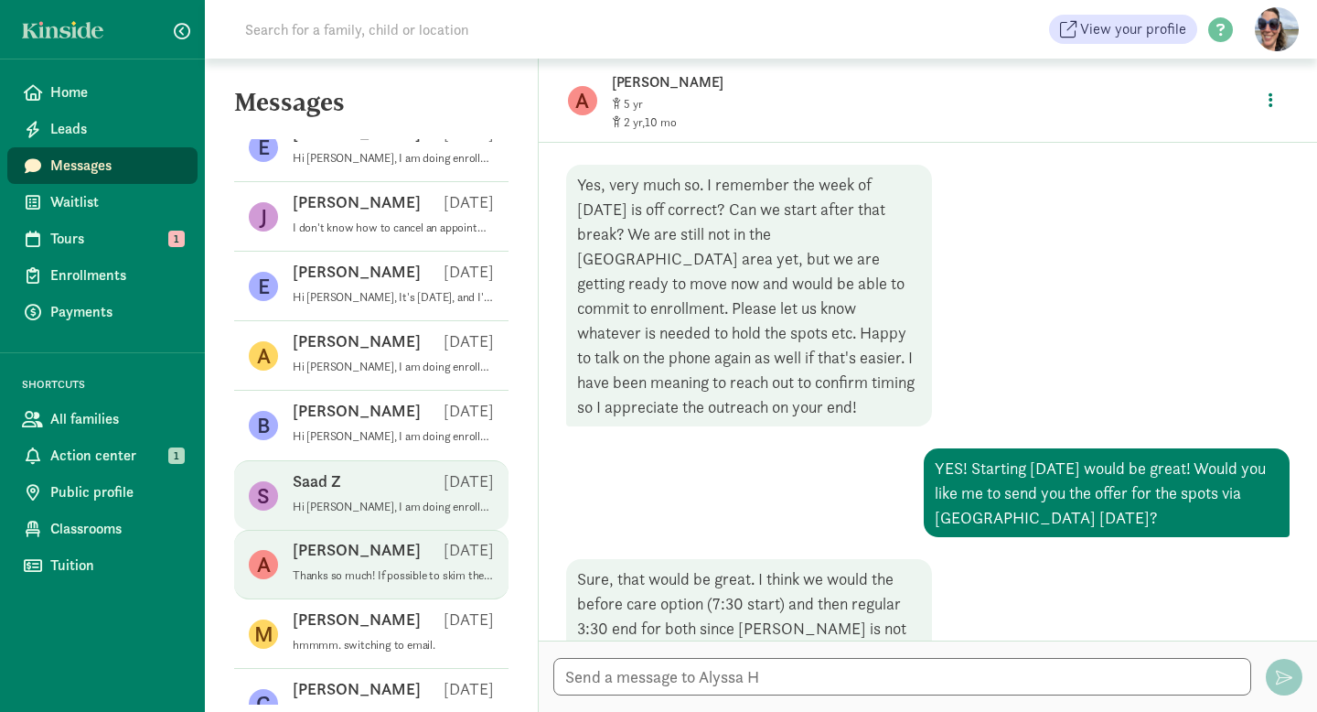
scroll to position [2422, 0]
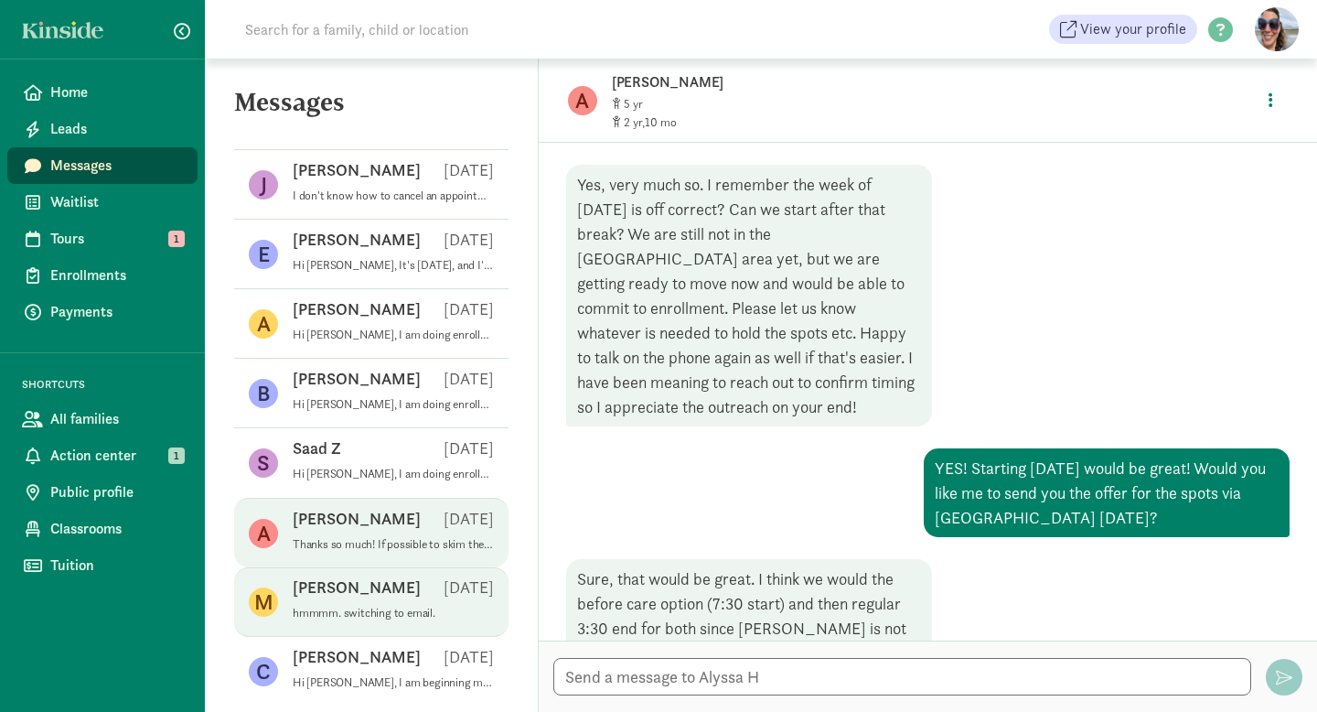
click at [412, 610] on p "hmmmm. switching to email." at bounding box center [393, 613] width 201 height 15
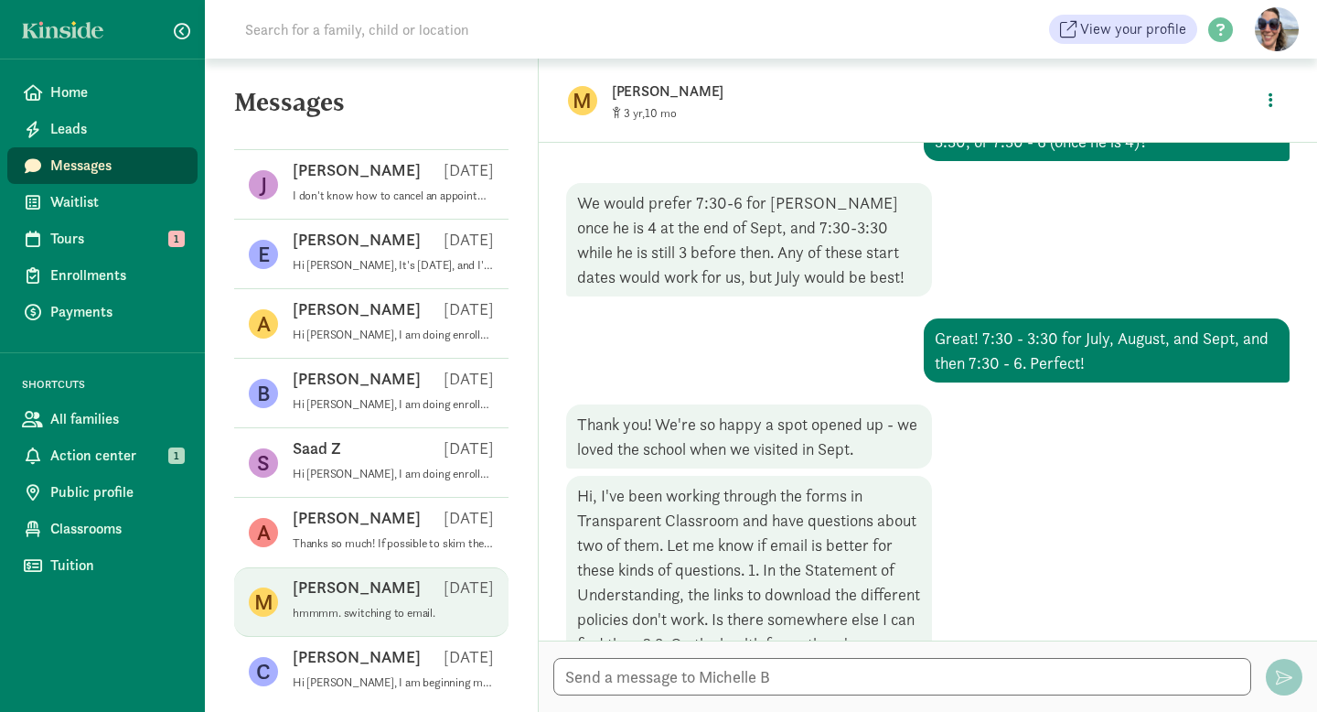
scroll to position [600, 0]
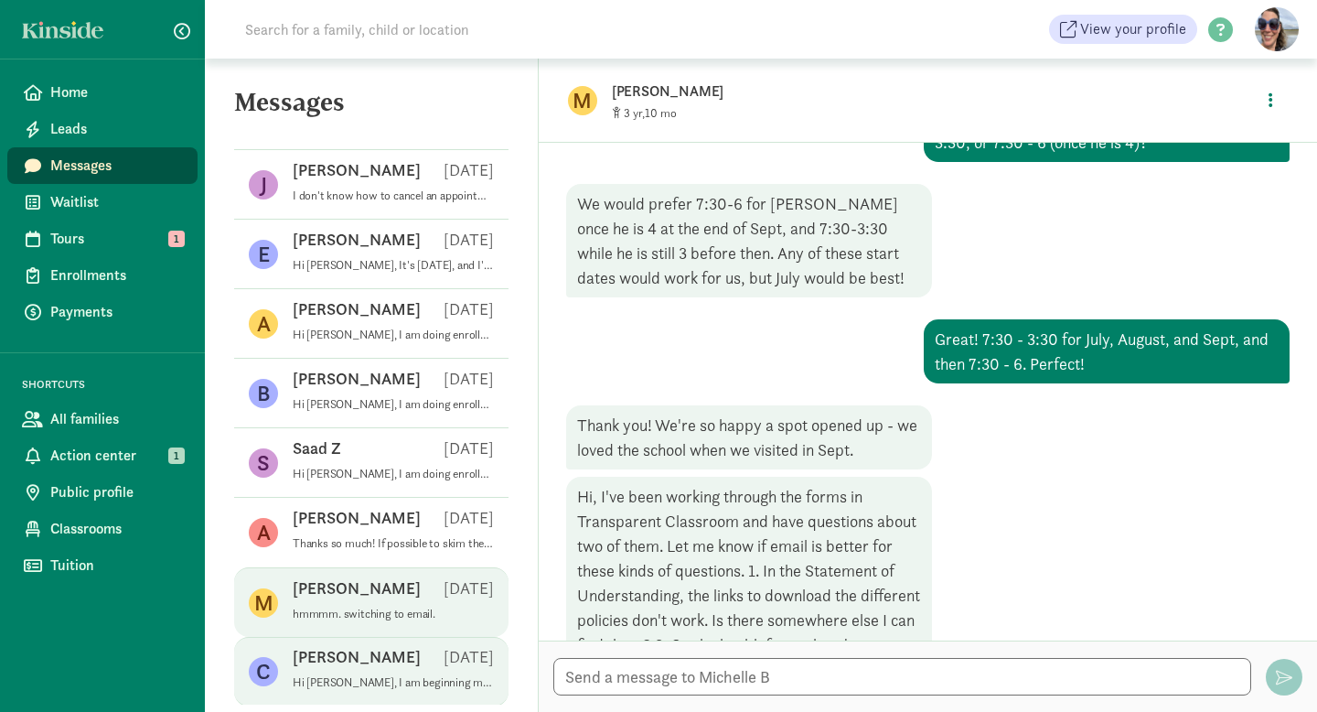
click at [370, 681] on p "Hi [PERSON_NAME], I am beginning my work regarding enrollment for the 2025-26 y…" at bounding box center [393, 682] width 201 height 15
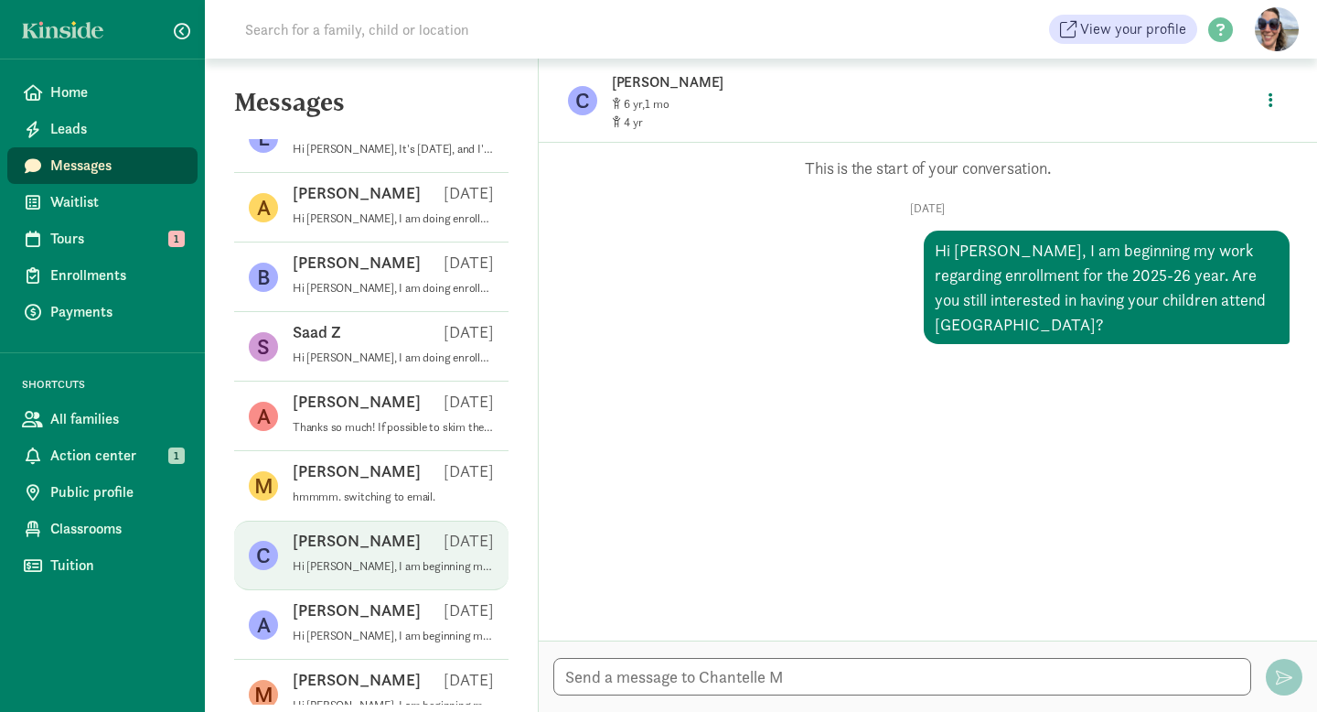
scroll to position [2553, 0]
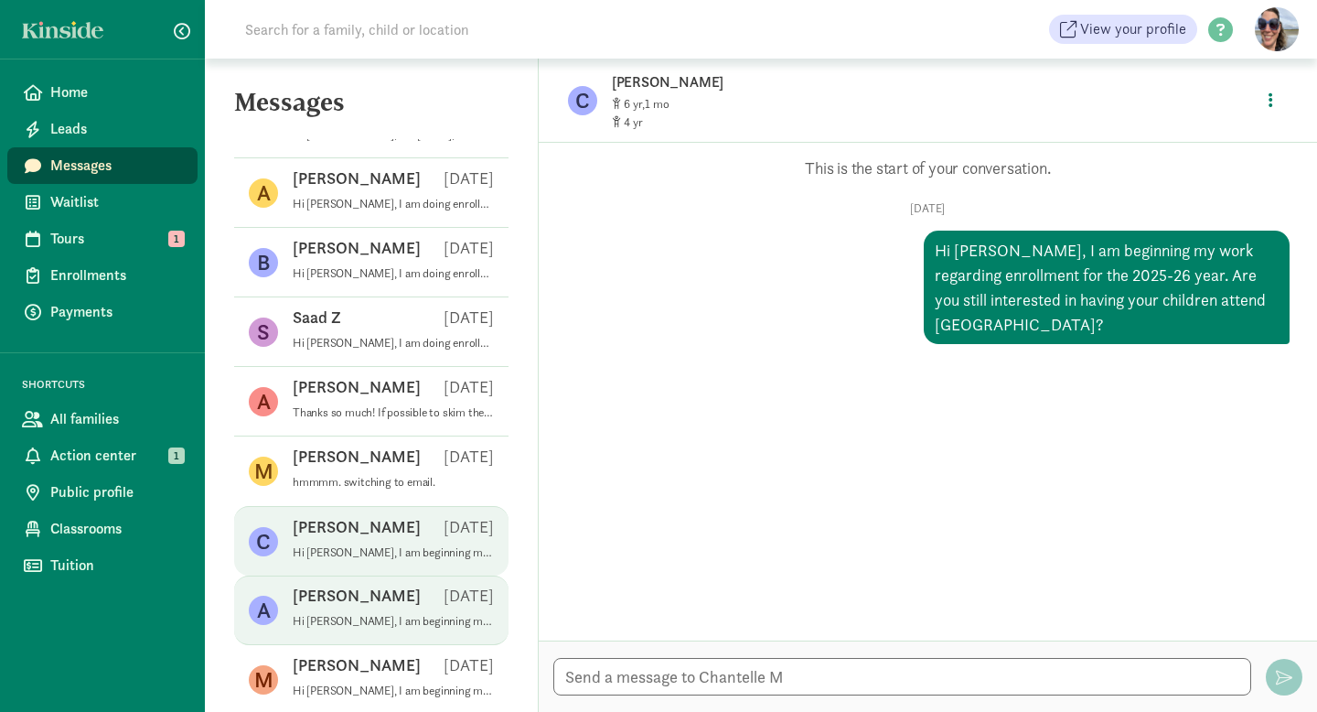
click at [365, 587] on div "[PERSON_NAME] [DATE]" at bounding box center [393, 598] width 201 height 29
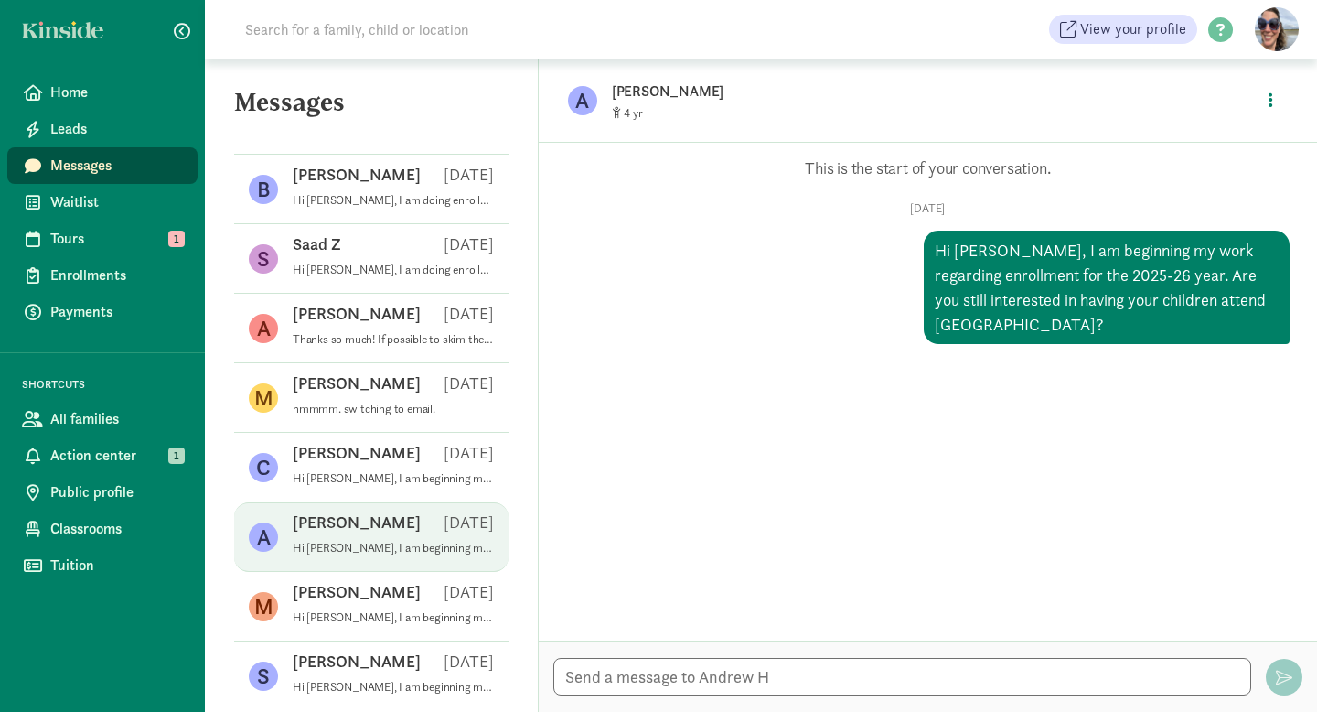
scroll to position [2635, 0]
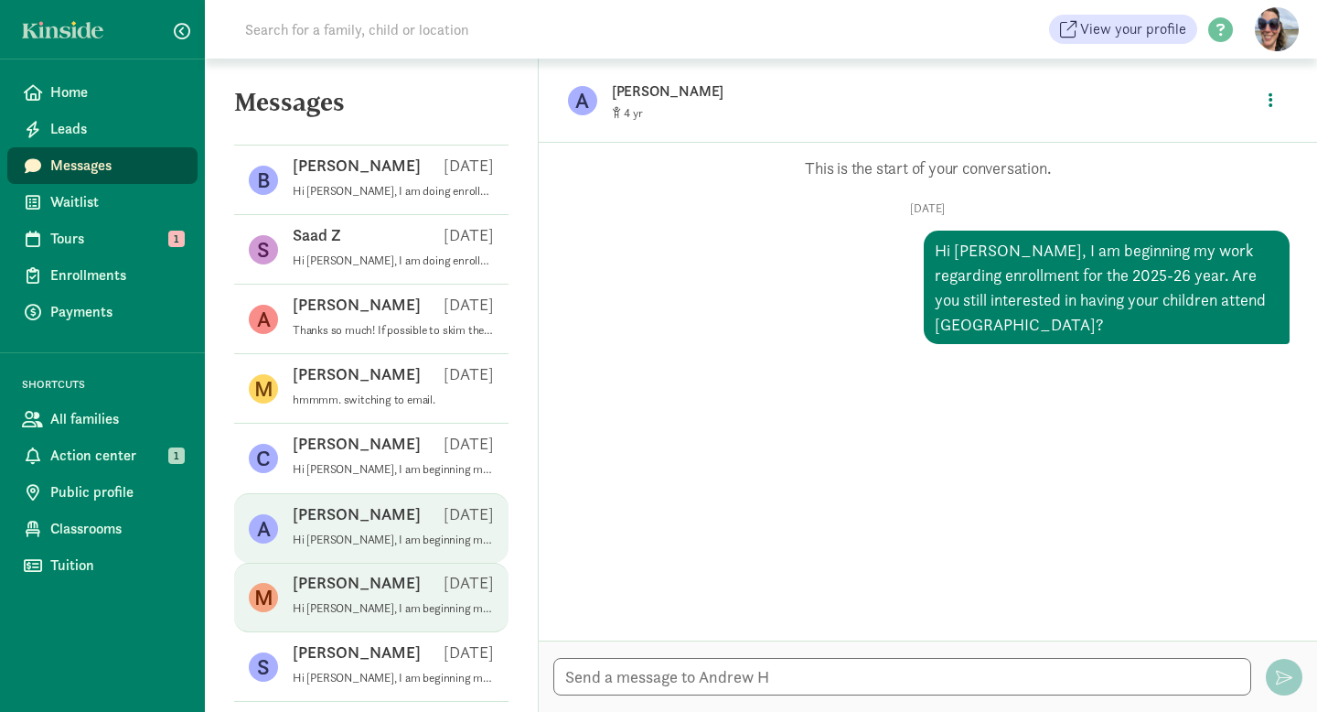
click at [375, 595] on div "[PERSON_NAME] [DATE]" at bounding box center [393, 586] width 201 height 29
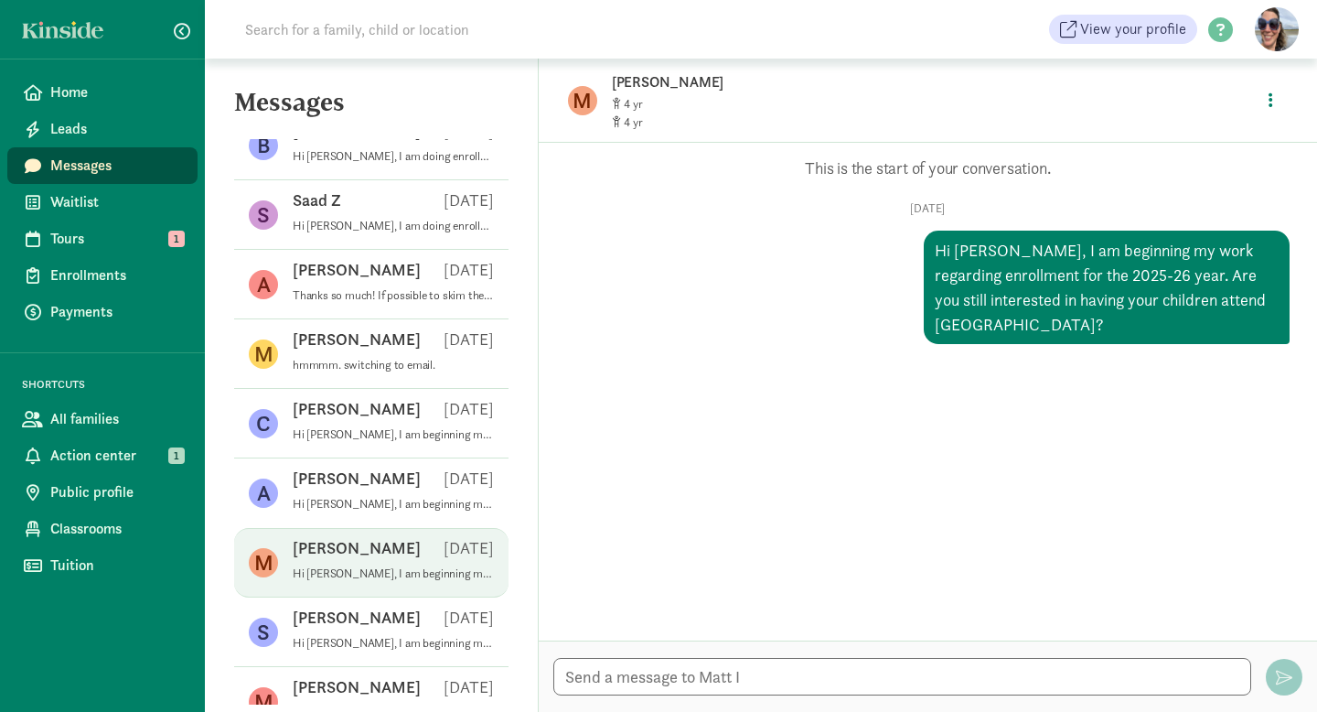
scroll to position [2673, 0]
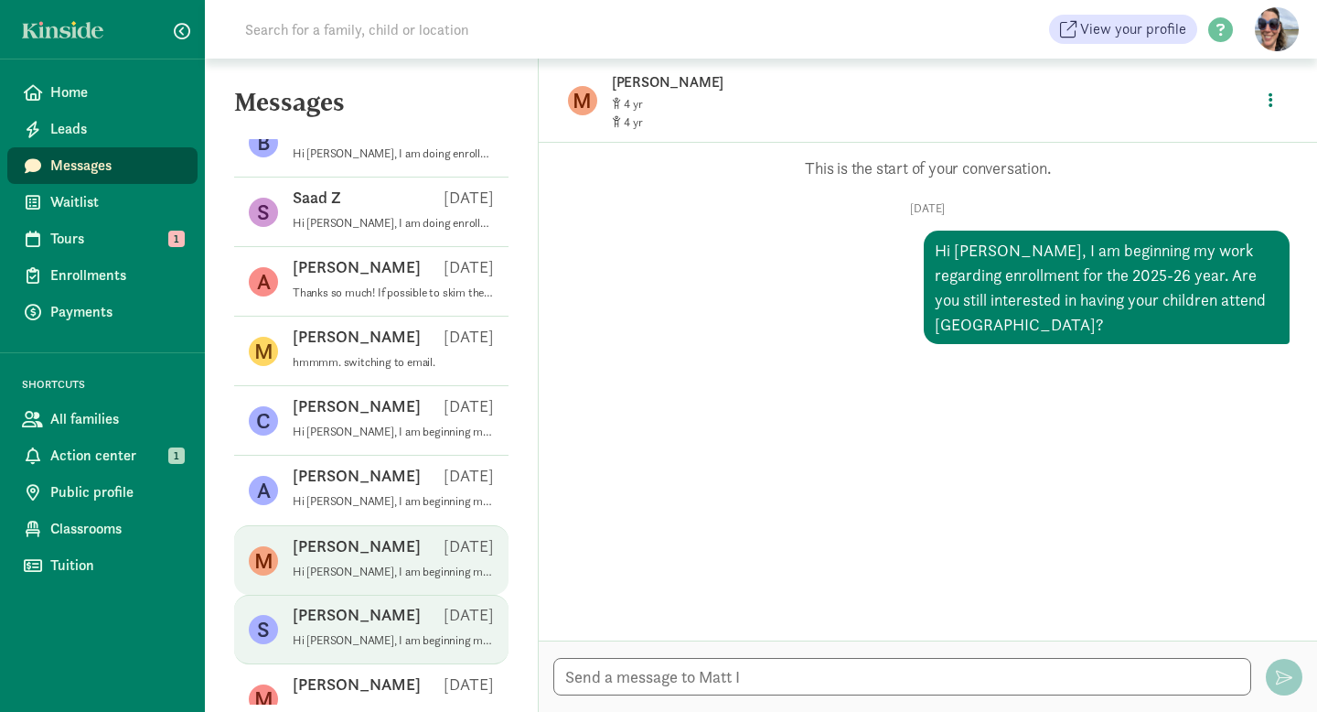
drag, startPoint x: 372, startPoint y: 617, endPoint x: 360, endPoint y: 608, distance: 15.0
click at [371, 617] on div "[PERSON_NAME] [DATE]" at bounding box center [393, 618] width 201 height 29
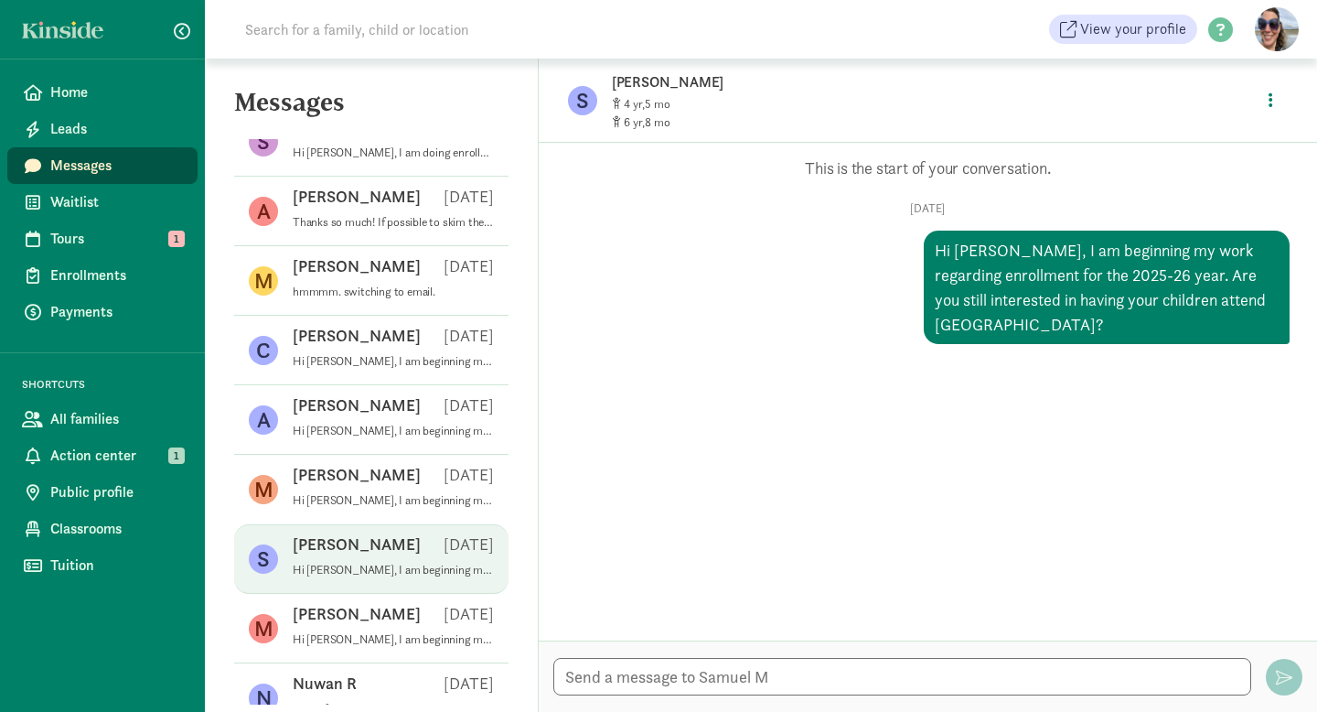
scroll to position [2746, 0]
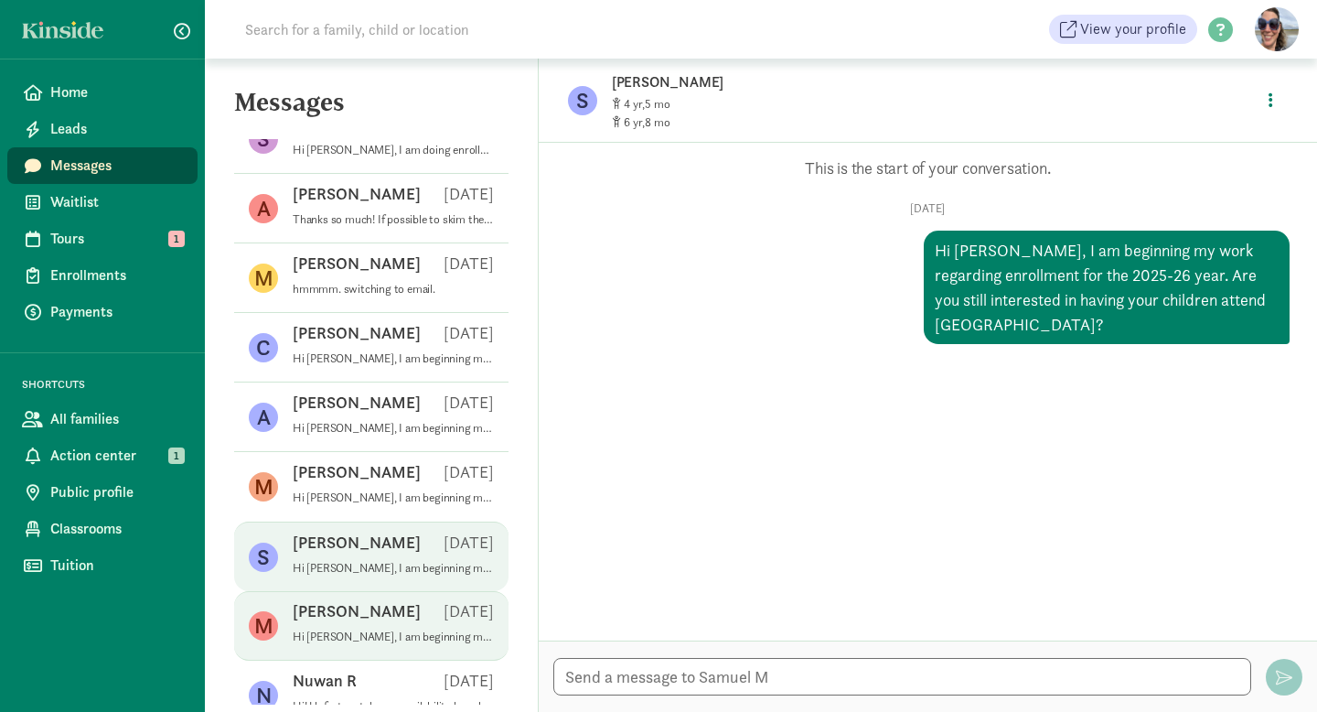
click at [369, 617] on div "[PERSON_NAME] [DATE]" at bounding box center [393, 614] width 201 height 29
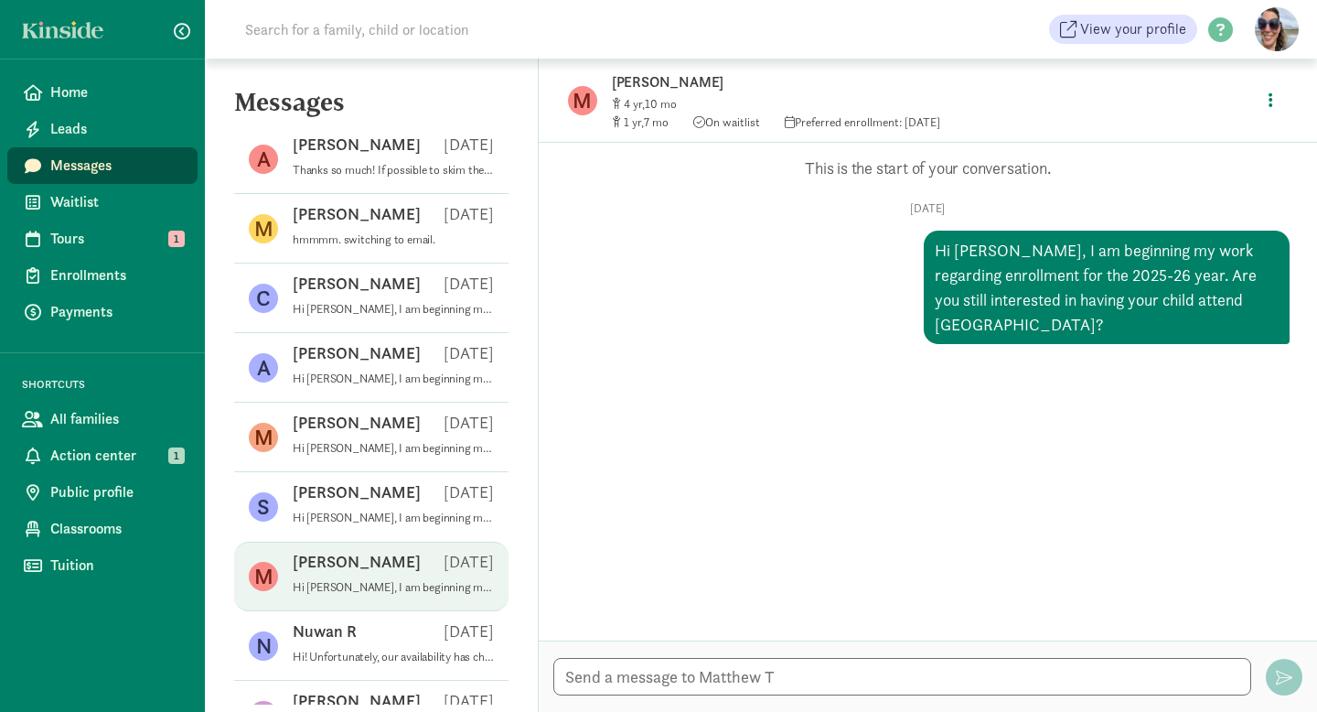
scroll to position [2797, 0]
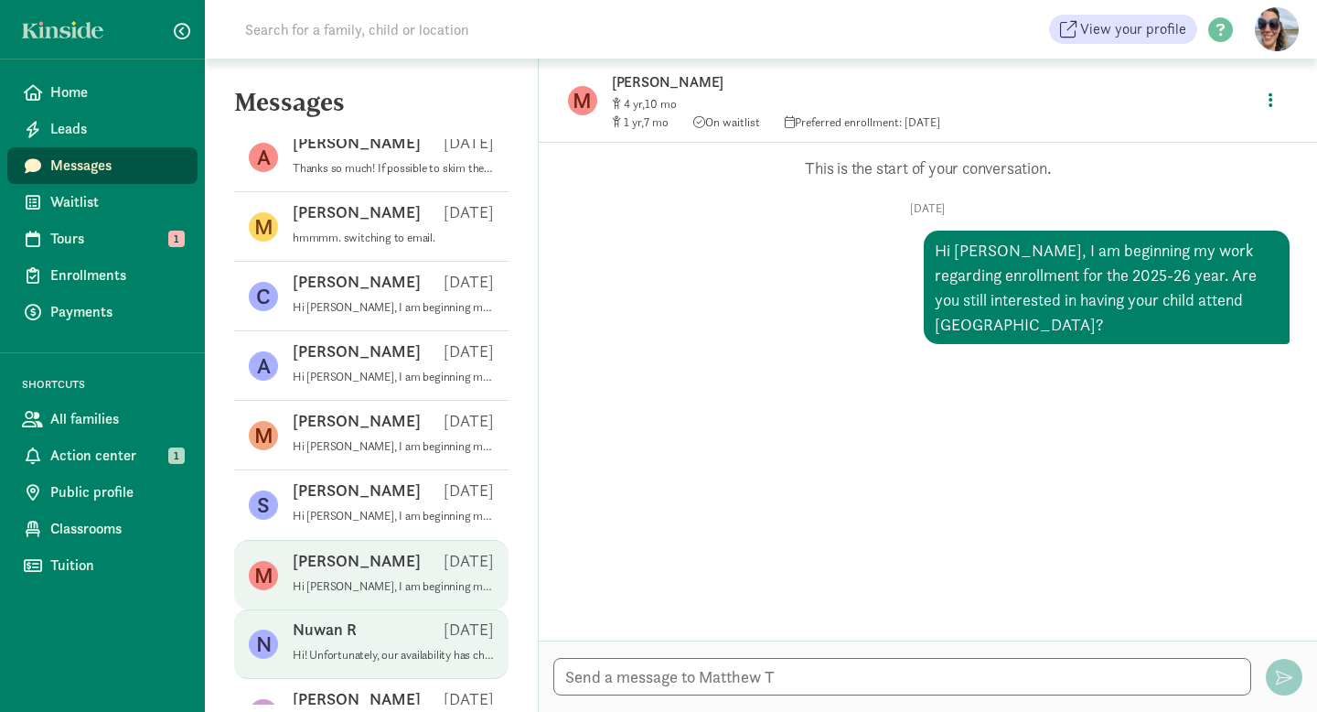
click at [365, 633] on div "Nuwan R [DATE]" at bounding box center [393, 632] width 201 height 29
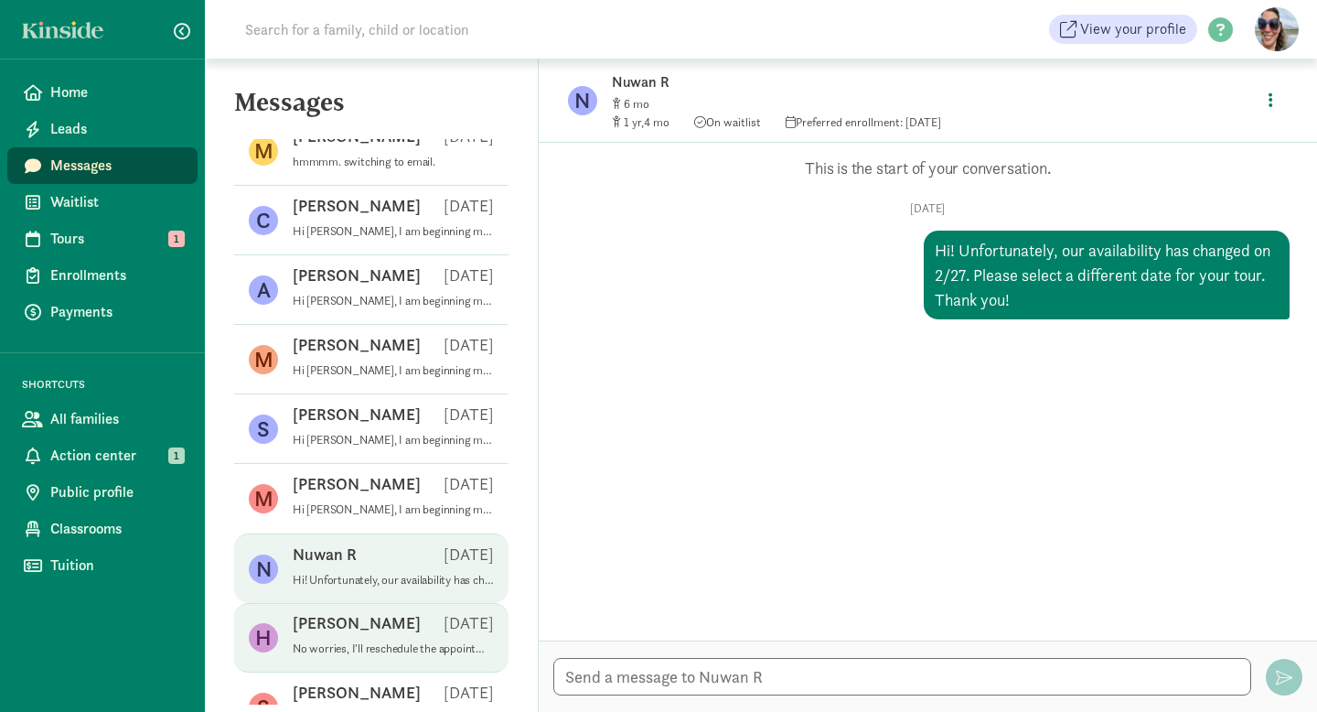
scroll to position [2874, 0]
click at [363, 635] on div "[PERSON_NAME] E [DATE]" at bounding box center [393, 625] width 201 height 29
